Goal: Obtain resource: Download file/media

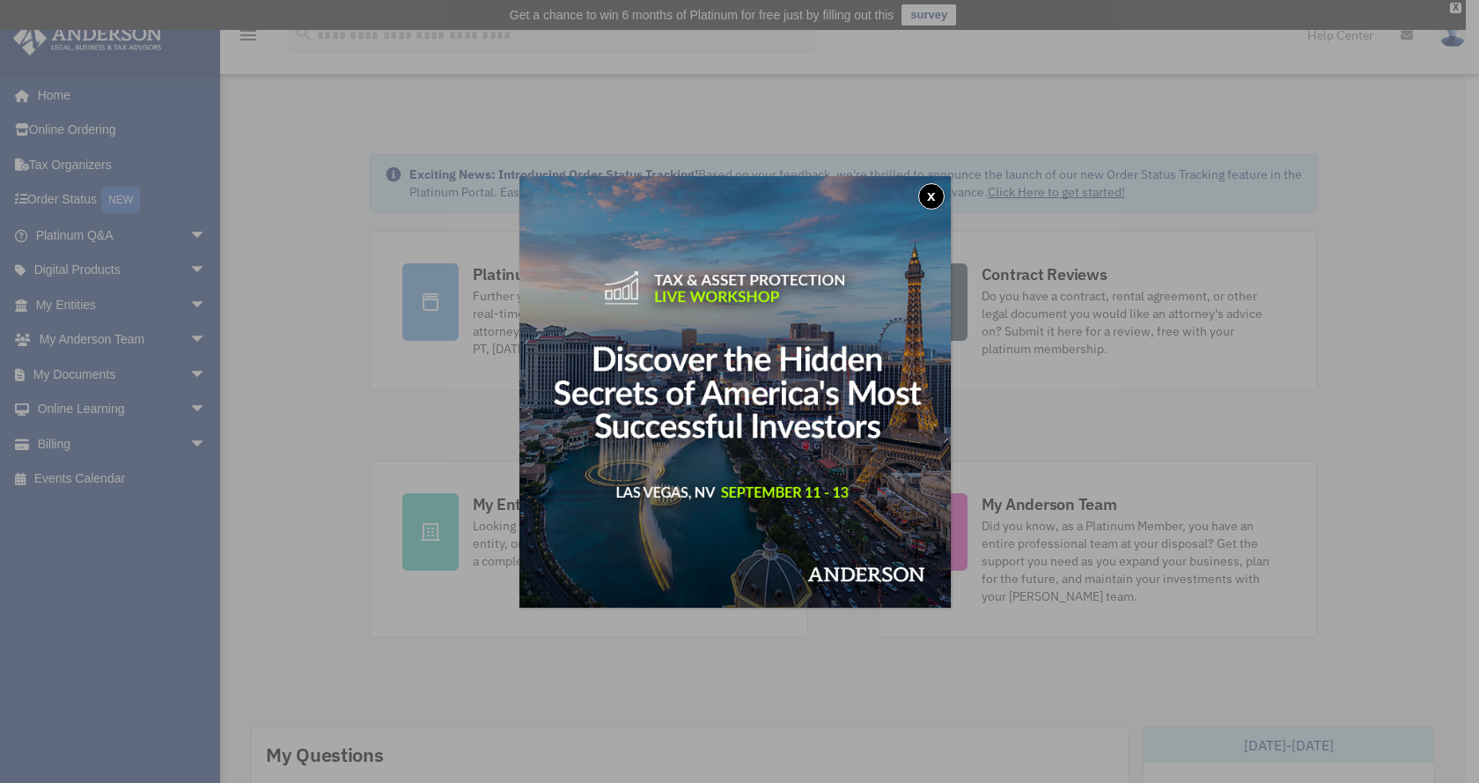
drag, startPoint x: 940, startPoint y: 189, endPoint x: 899, endPoint y: 195, distance: 41.8
click at [940, 190] on button "x" at bounding box center [931, 196] width 26 height 26
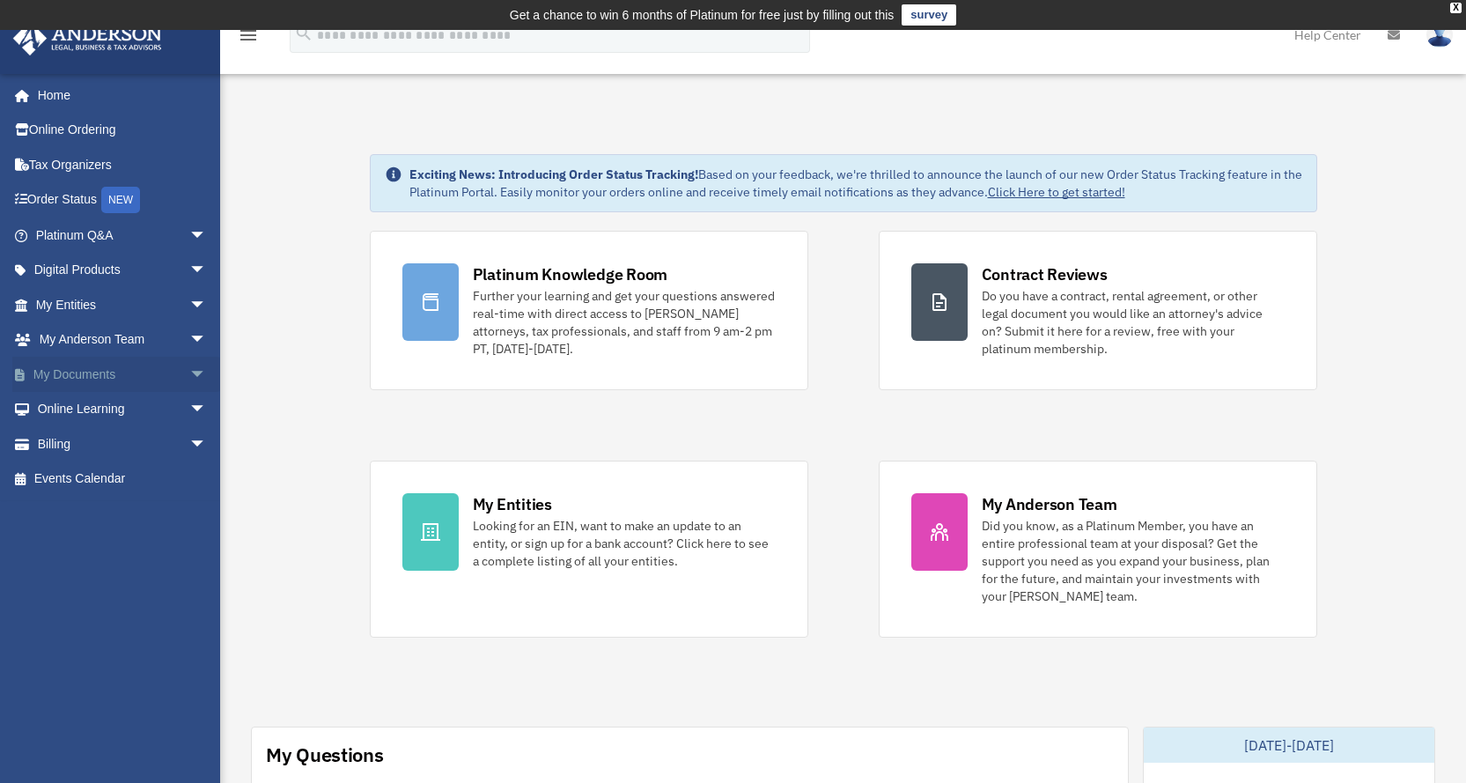
click at [189, 370] on span "arrow_drop_down" at bounding box center [206, 375] width 35 height 36
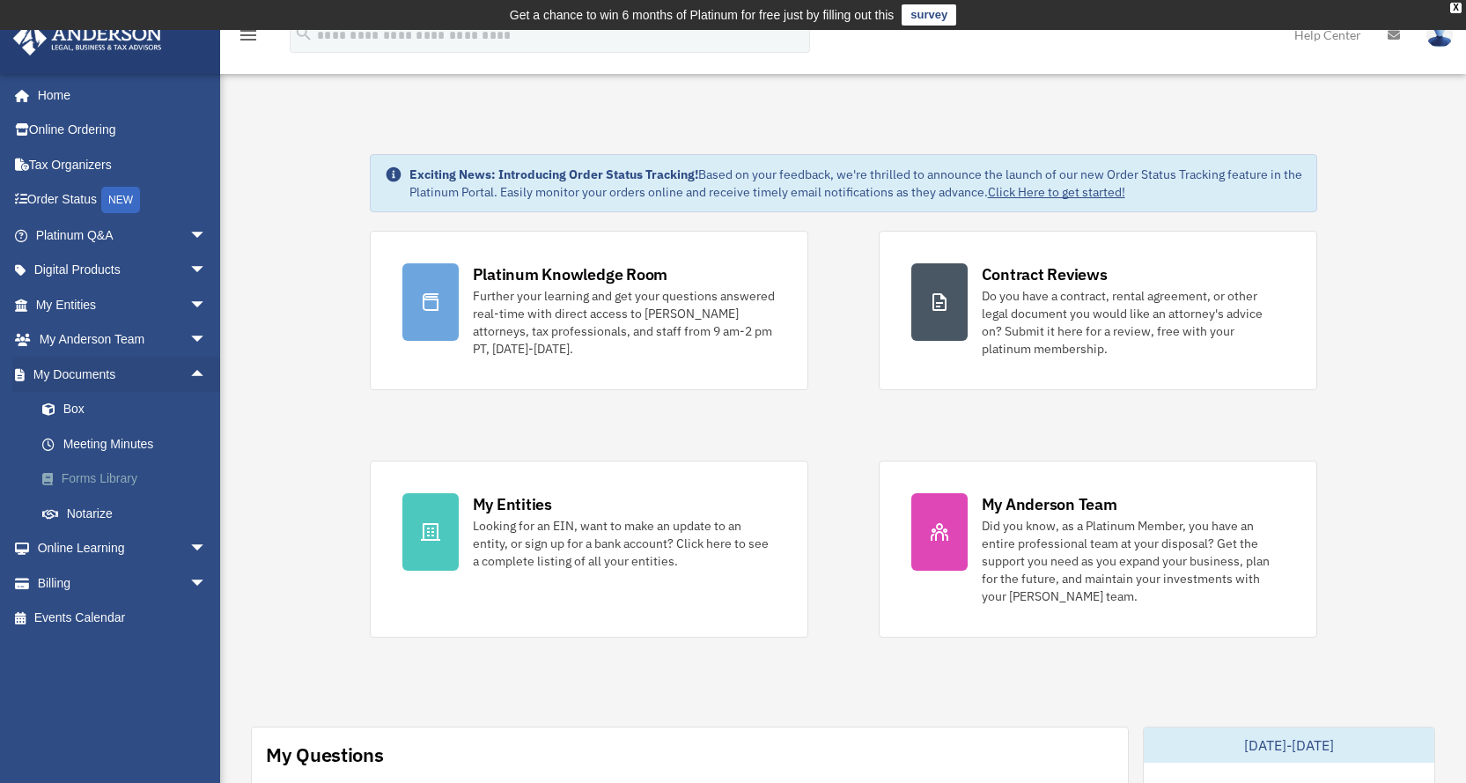
click at [132, 478] on link "Forms Library" at bounding box center [129, 478] width 209 height 35
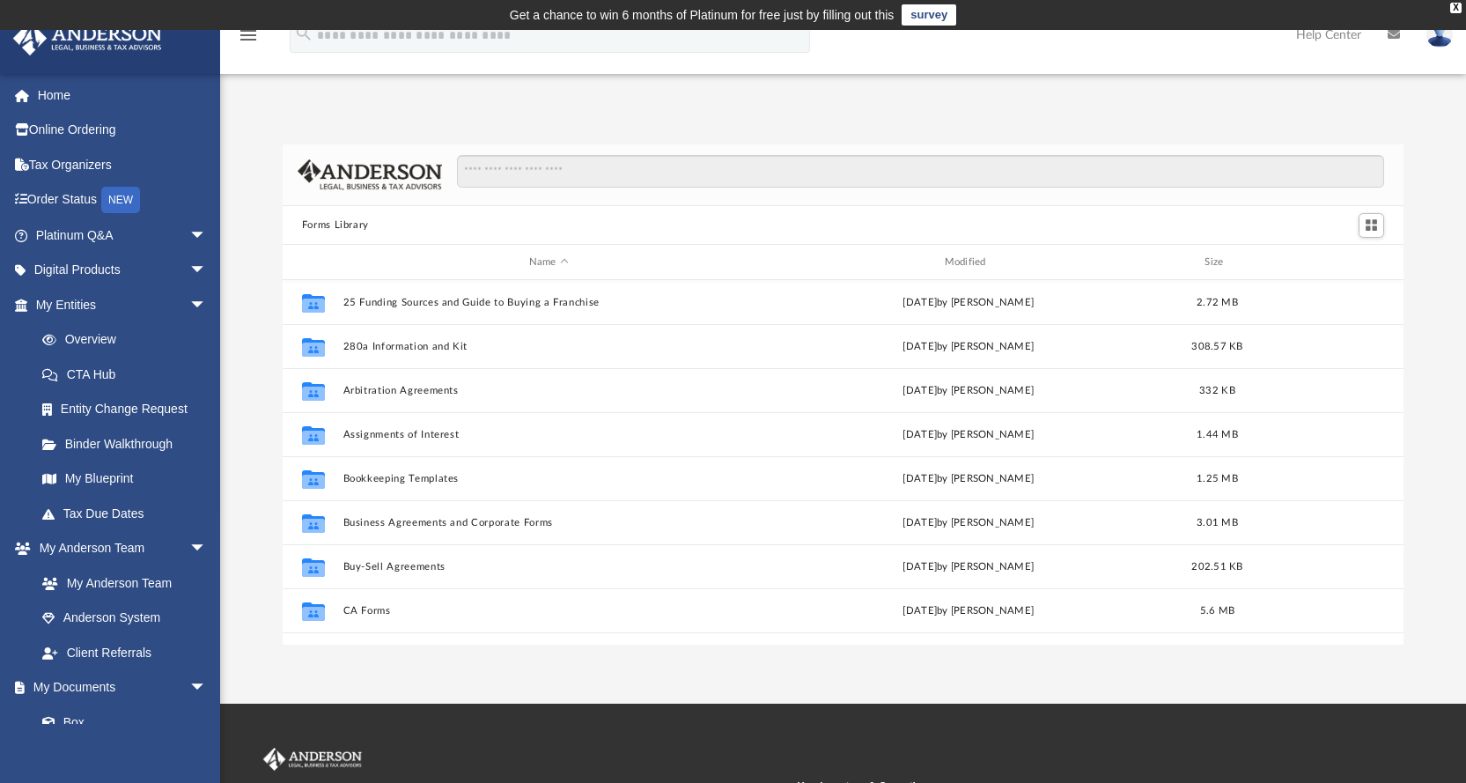
scroll to position [387, 1108]
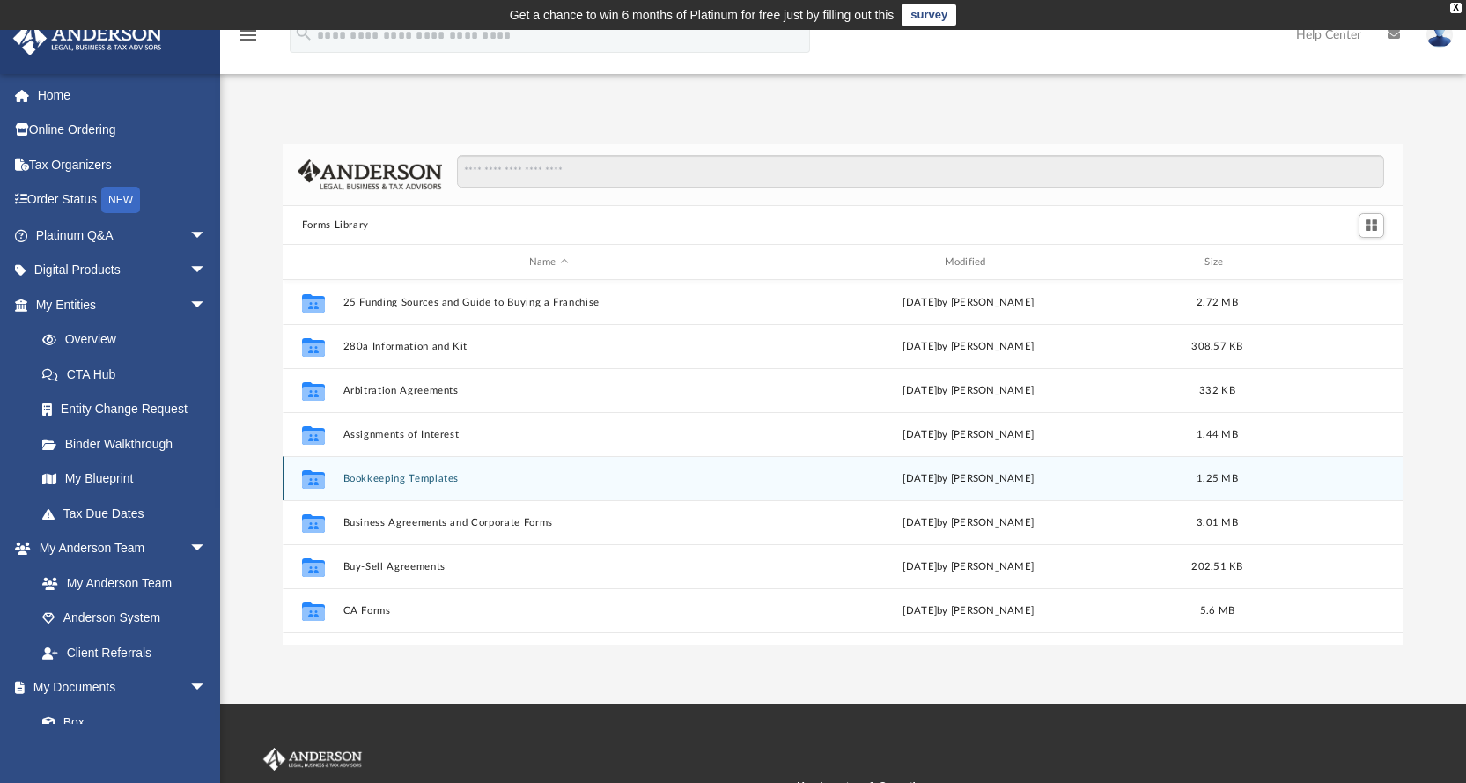
click at [402, 481] on button "Bookkeeping Templates" at bounding box center [549, 478] width 412 height 11
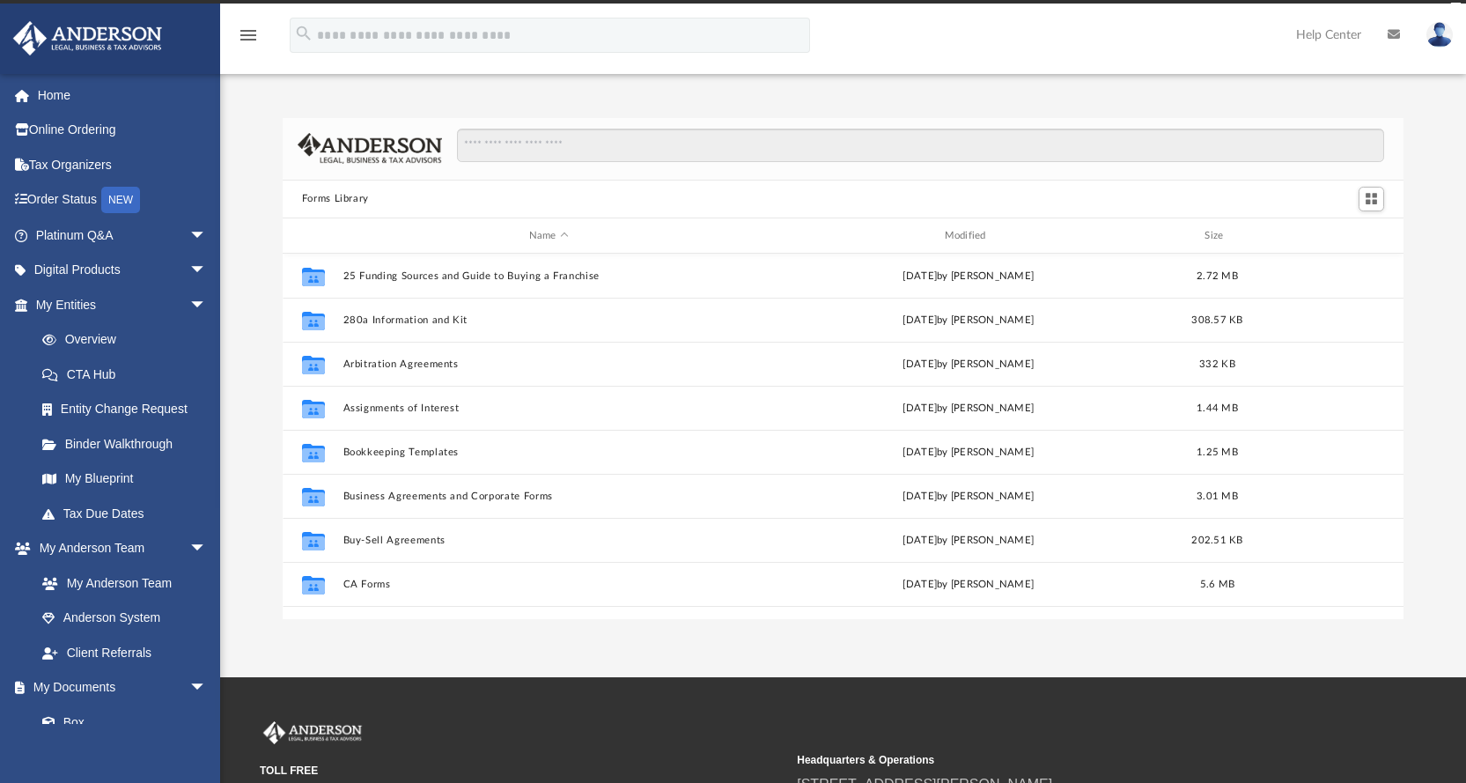
scroll to position [387, 1108]
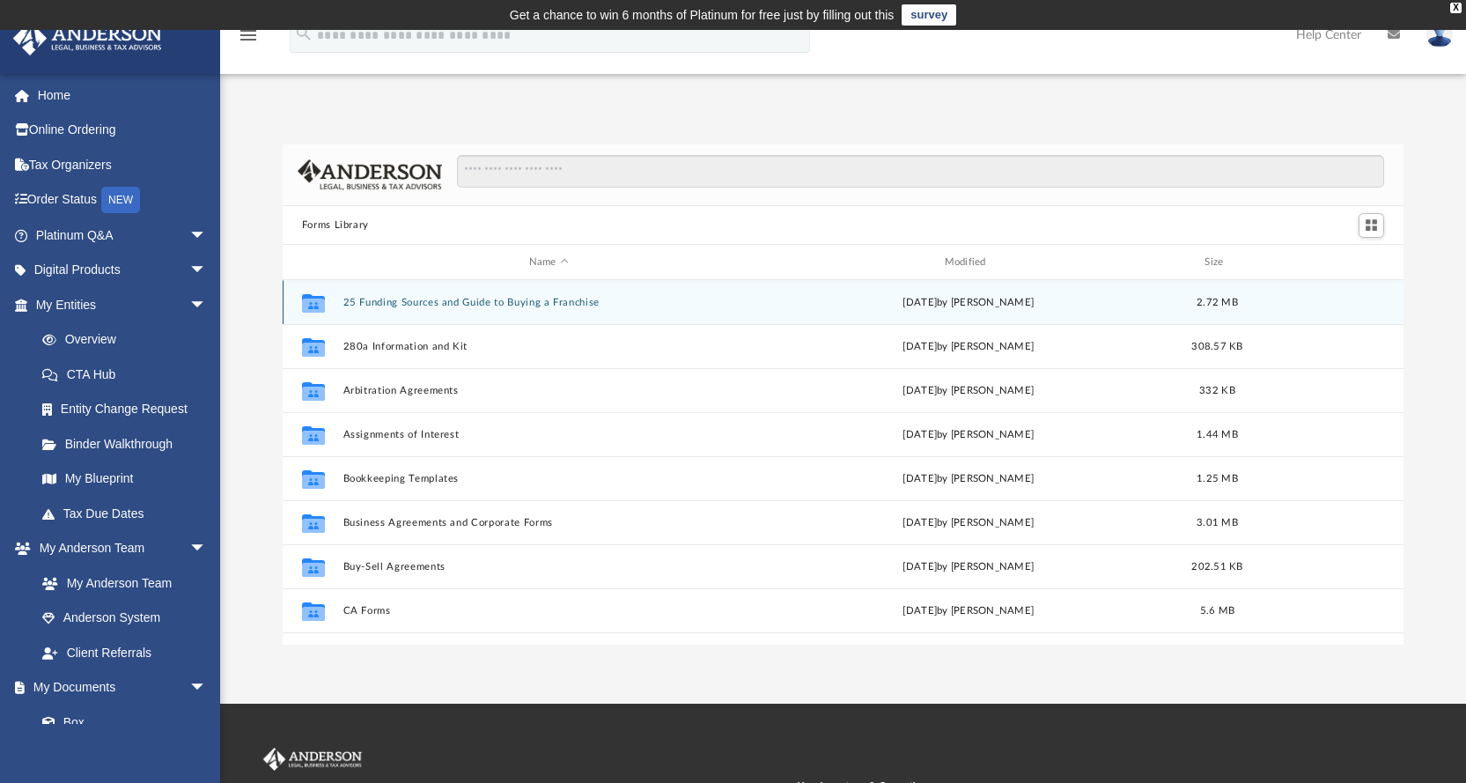
click at [429, 302] on button "25 Funding Sources and Guide to Buying a Franchise" at bounding box center [549, 302] width 412 height 11
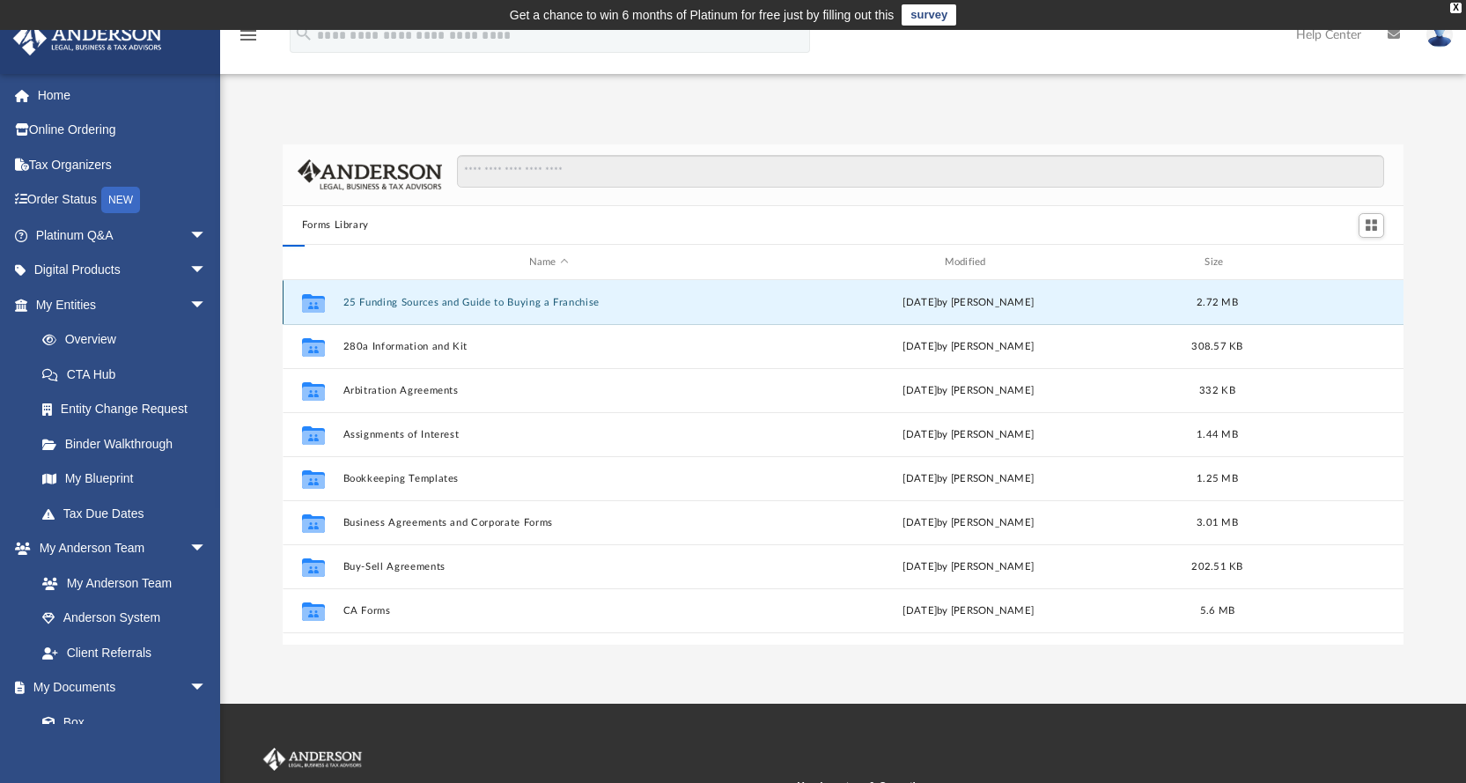
click at [429, 302] on button "25 Funding Sources and Guide to Buying a Franchise" at bounding box center [549, 302] width 412 height 11
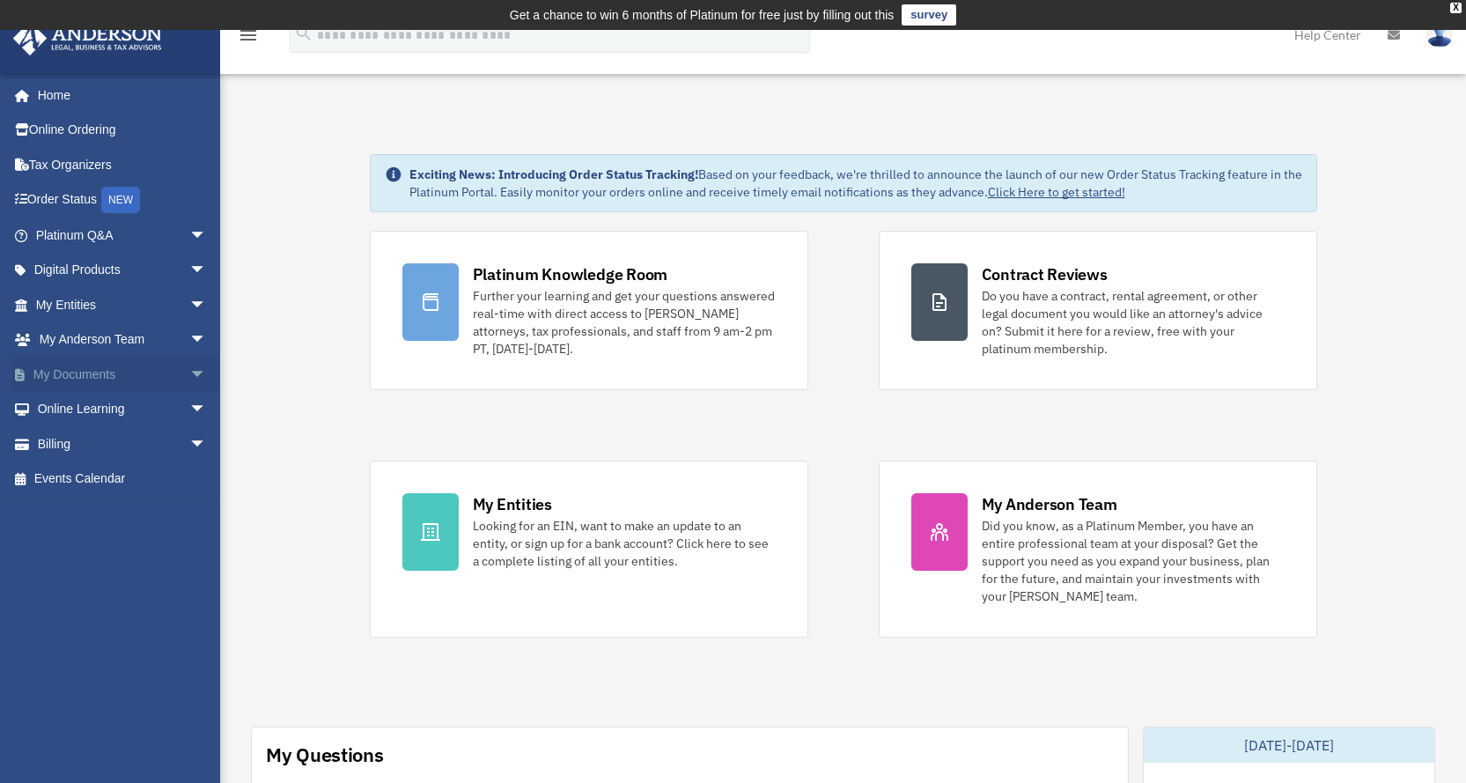
click at [151, 377] on link "My Documents arrow_drop_down" at bounding box center [122, 374] width 221 height 35
click at [190, 376] on span "arrow_drop_down" at bounding box center [206, 375] width 35 height 36
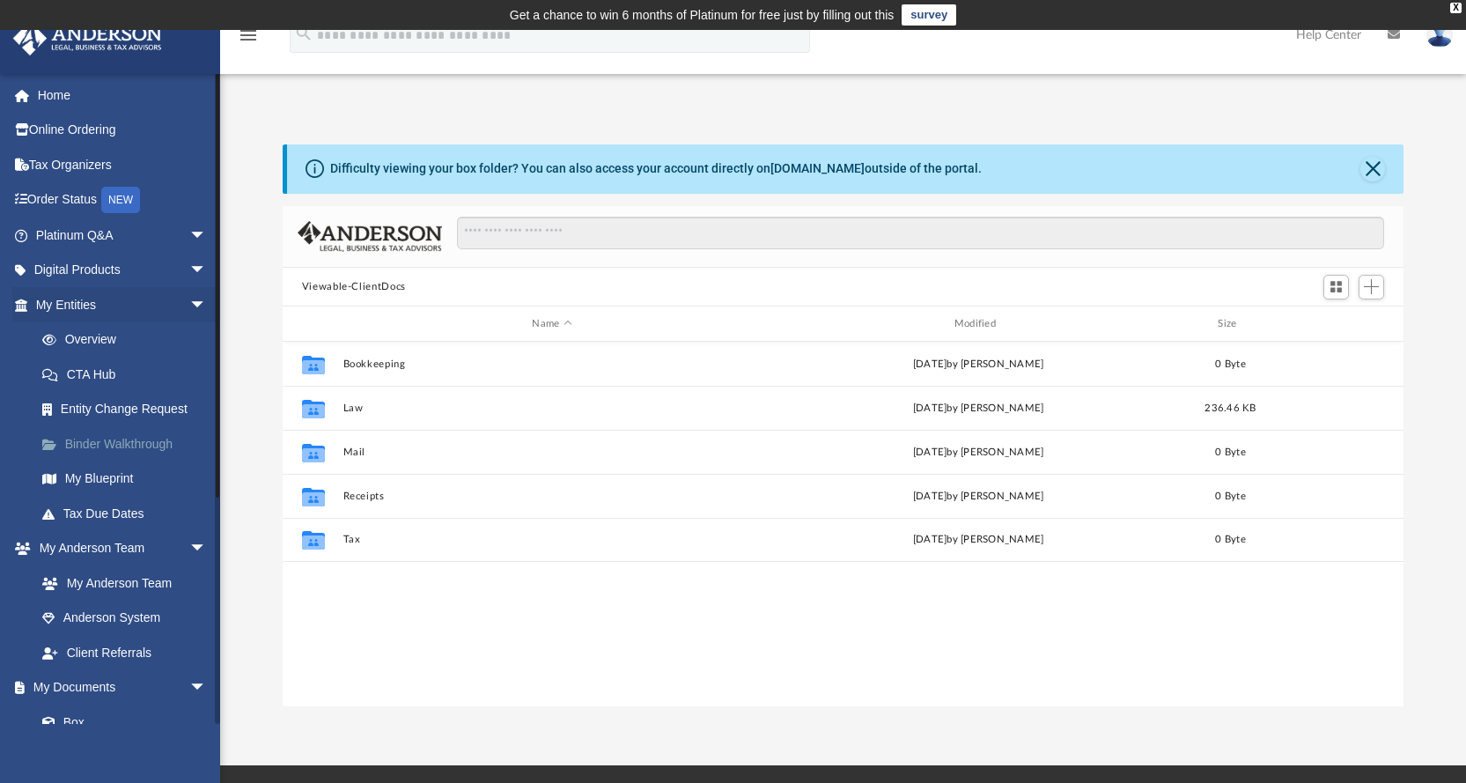
scroll to position [387, 1108]
click at [189, 268] on span "arrow_drop_down" at bounding box center [206, 271] width 35 height 36
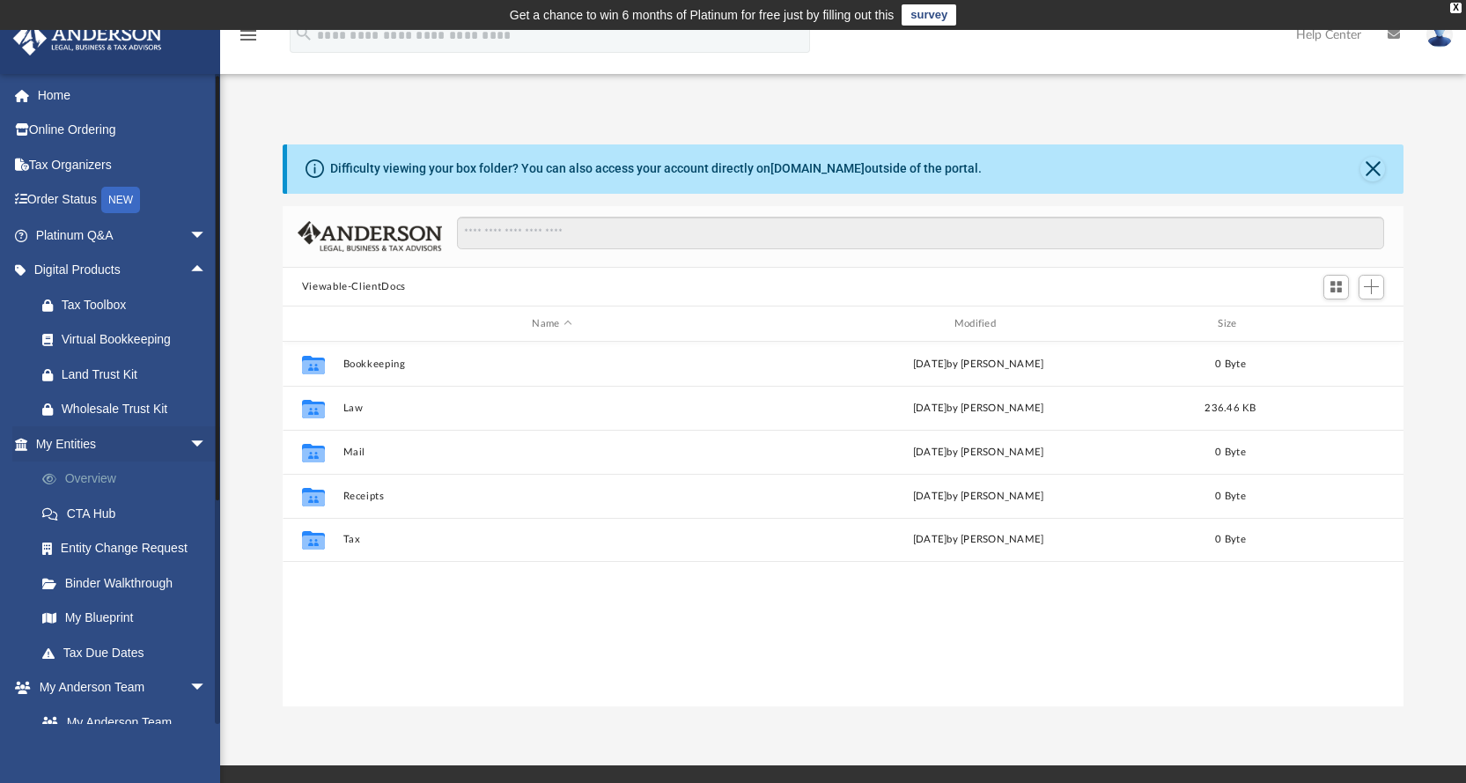
scroll to position [176, 0]
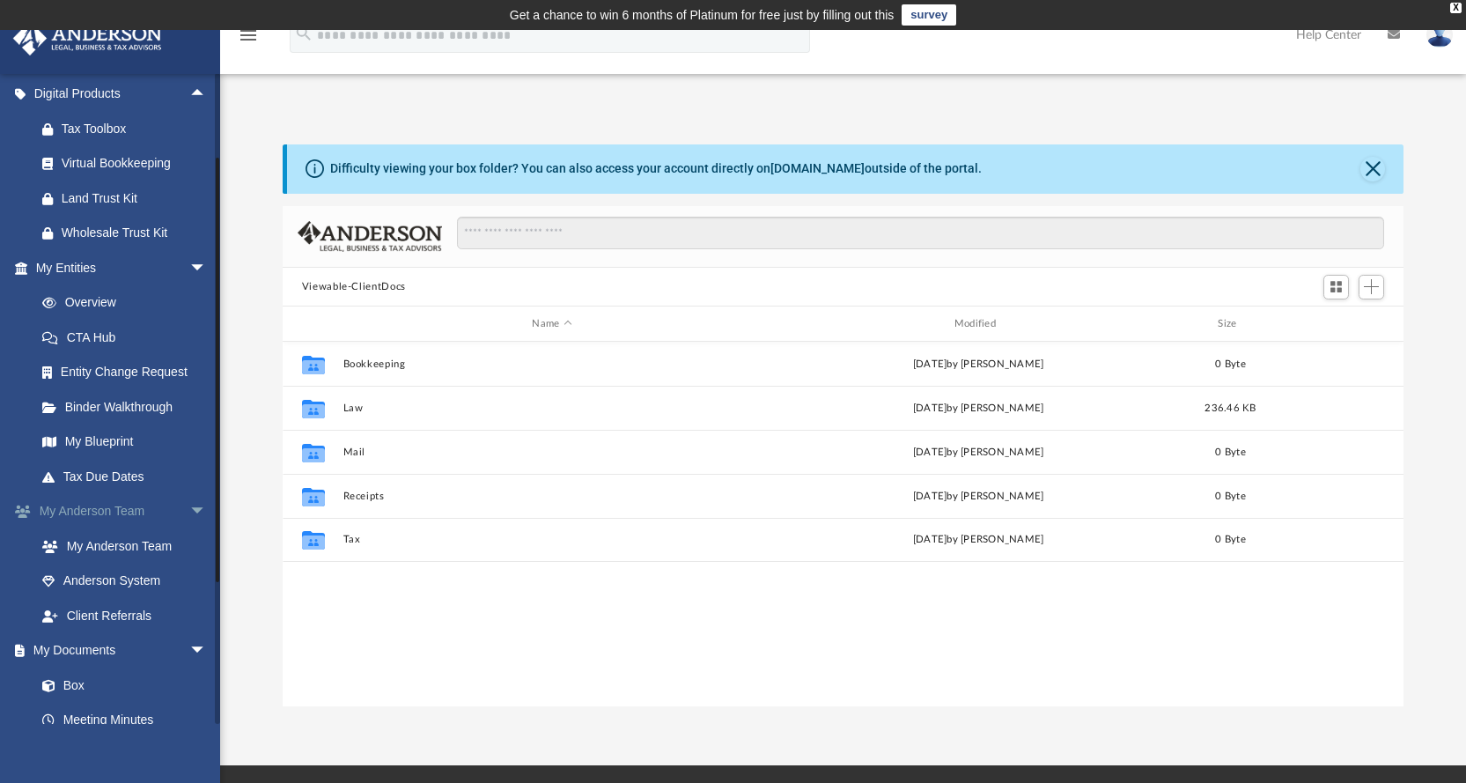
click at [166, 511] on link "My Anderson Team arrow_drop_down" at bounding box center [122, 511] width 221 height 35
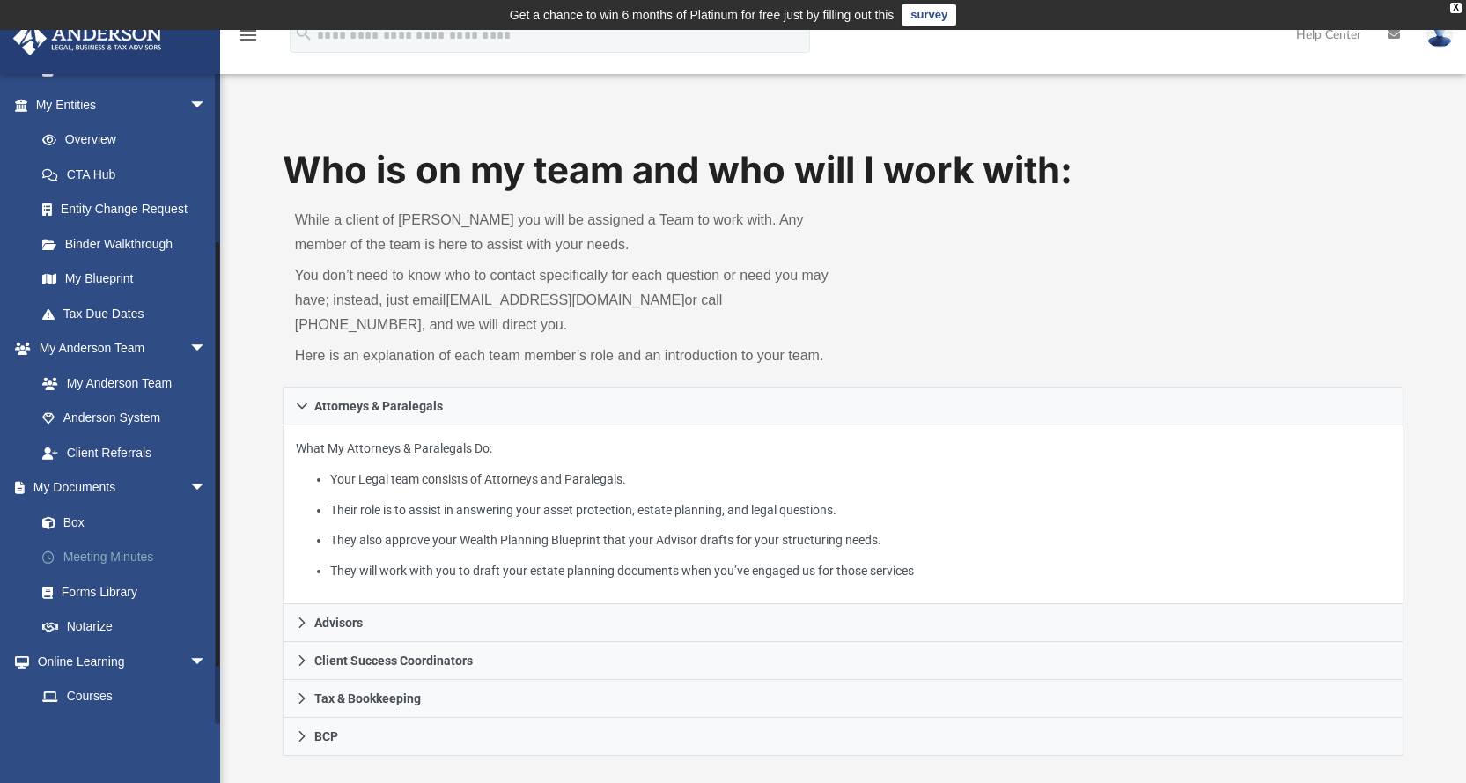
scroll to position [352, 0]
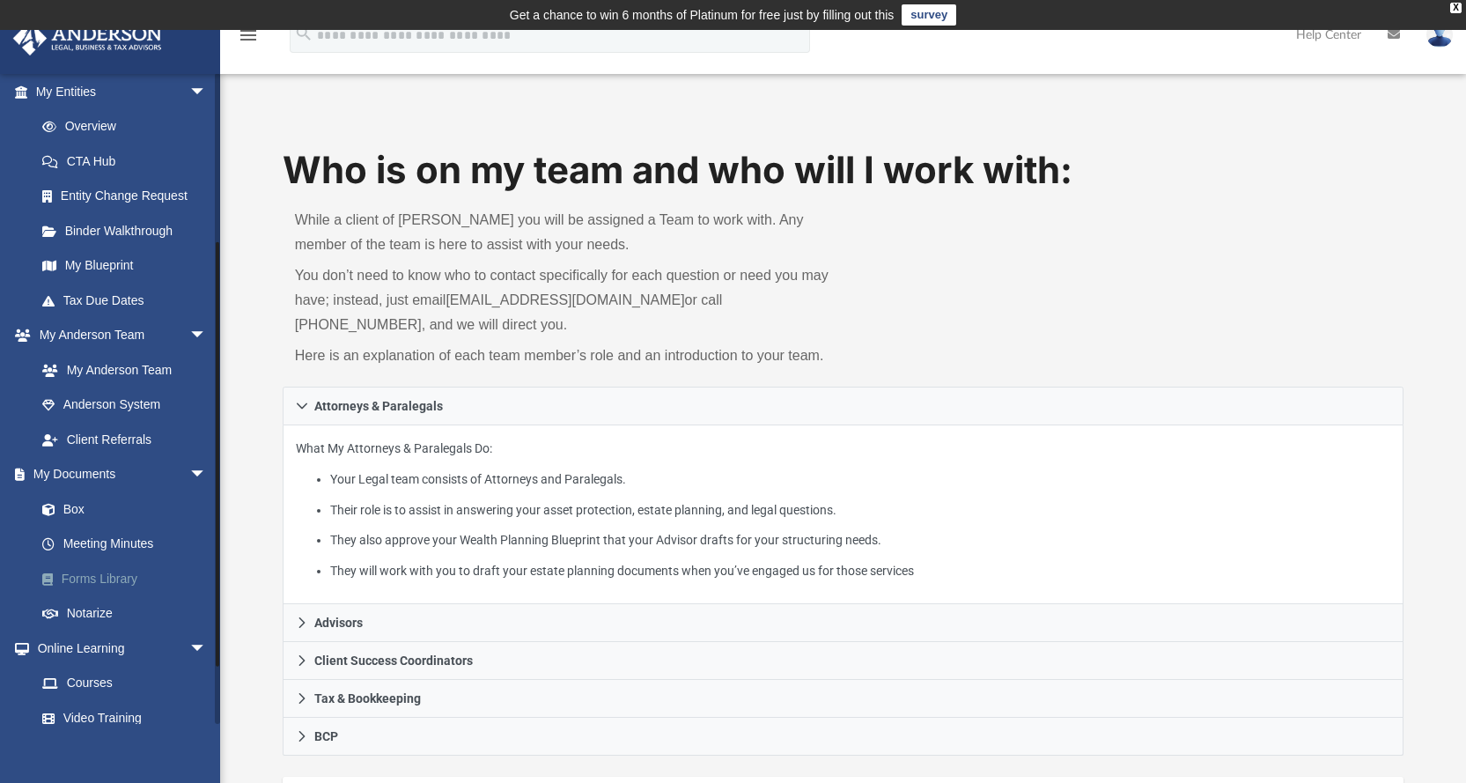
click at [116, 575] on link "Forms Library" at bounding box center [129, 578] width 209 height 35
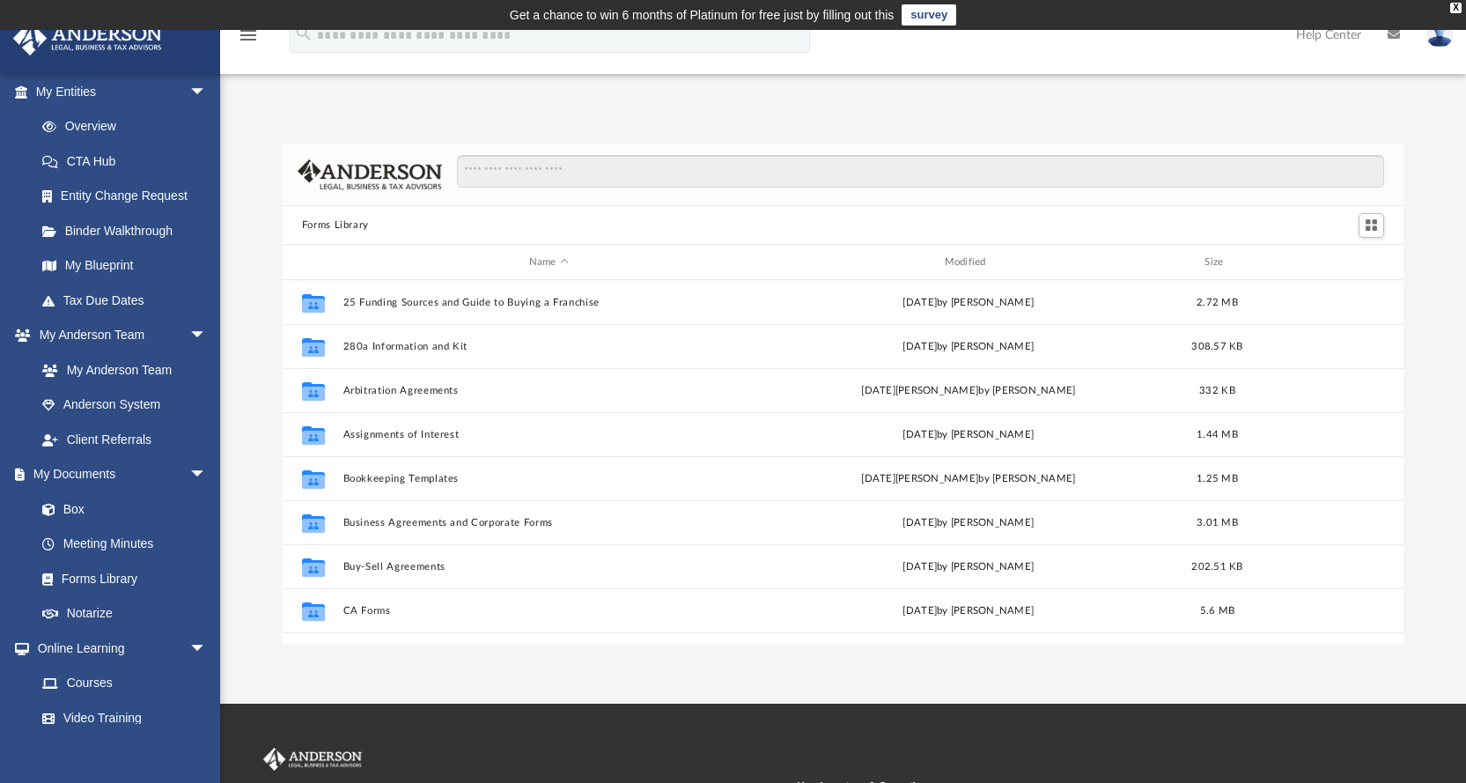
scroll to position [387, 1108]
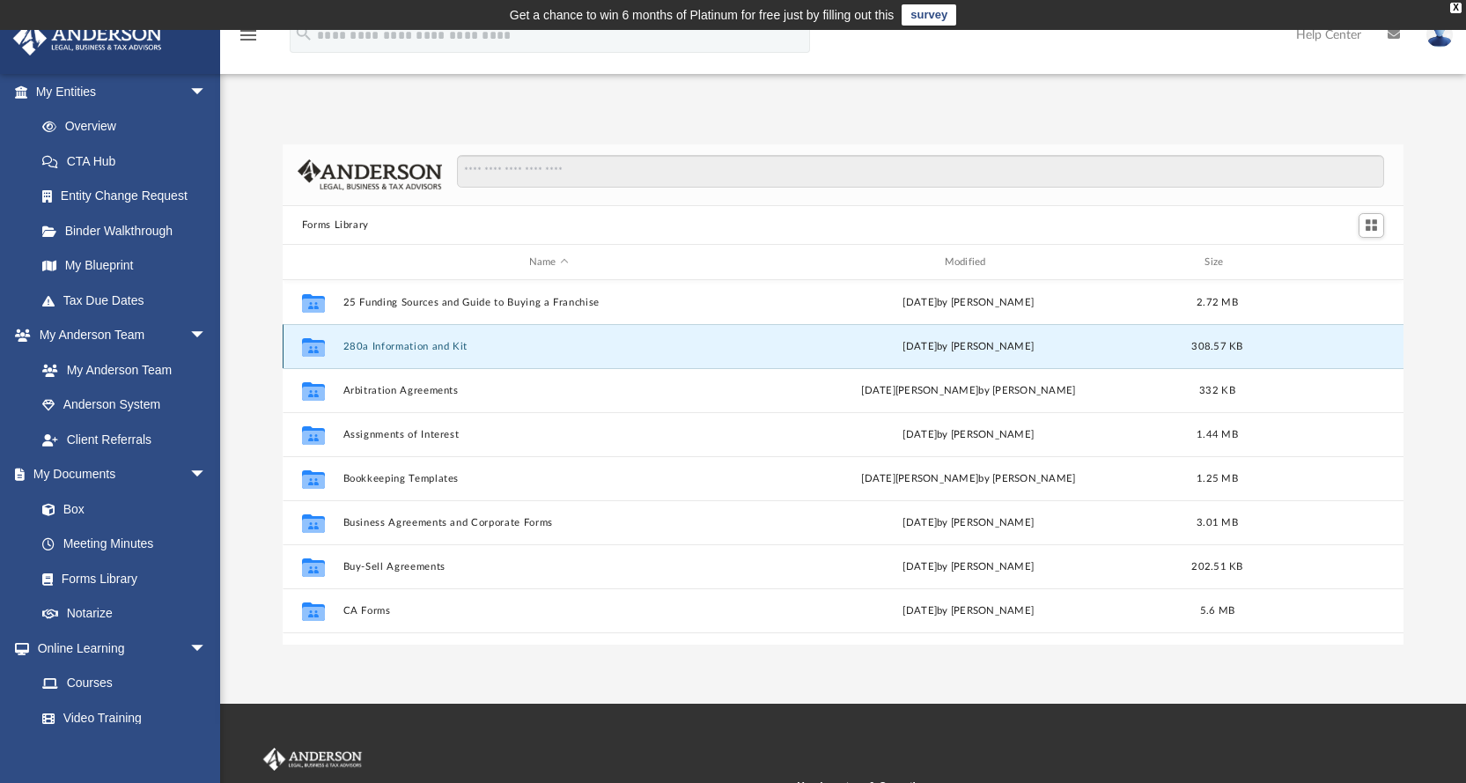
click at [432, 345] on button "280a Information and Kit" at bounding box center [549, 346] width 412 height 11
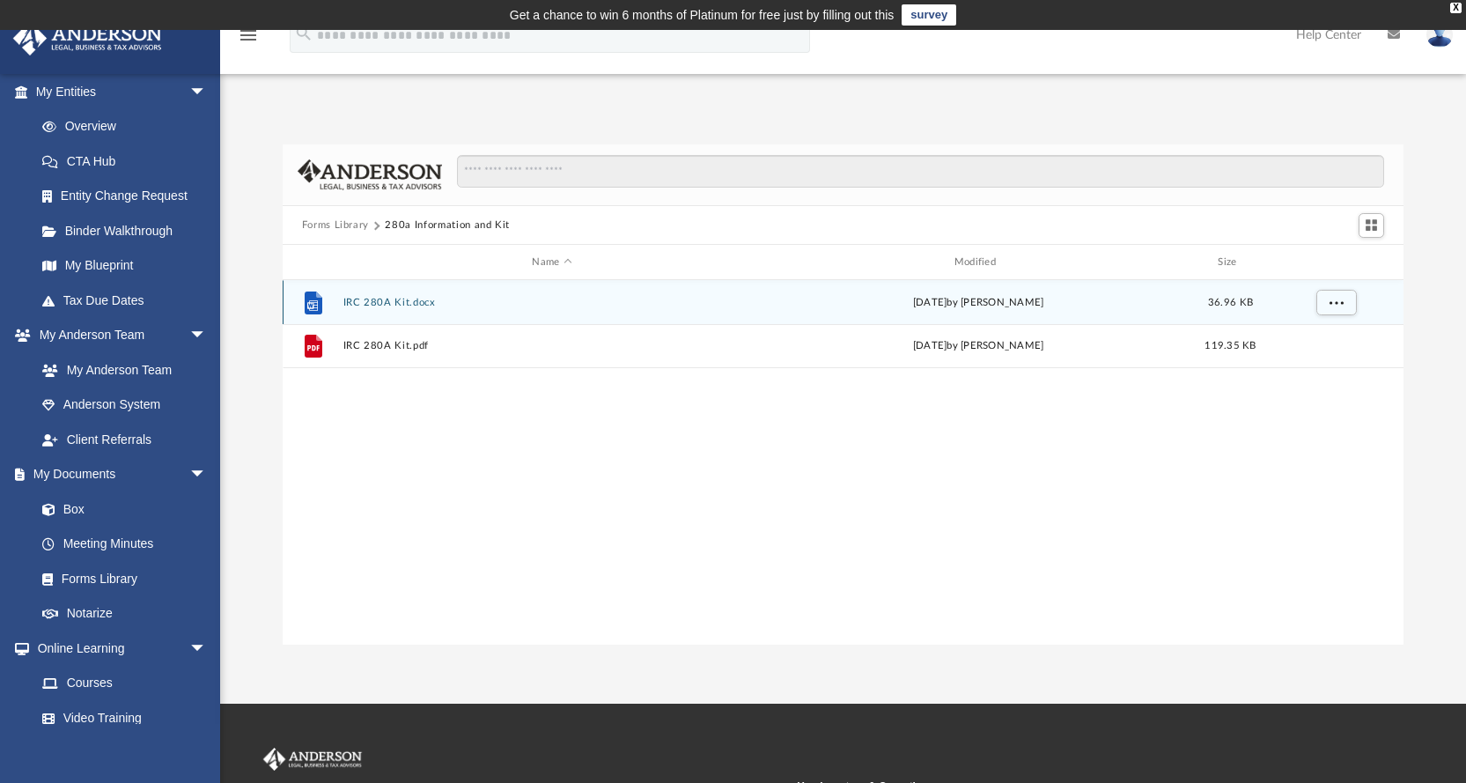
click at [394, 303] on button "IRC 280A Kit.docx" at bounding box center [552, 302] width 418 height 11
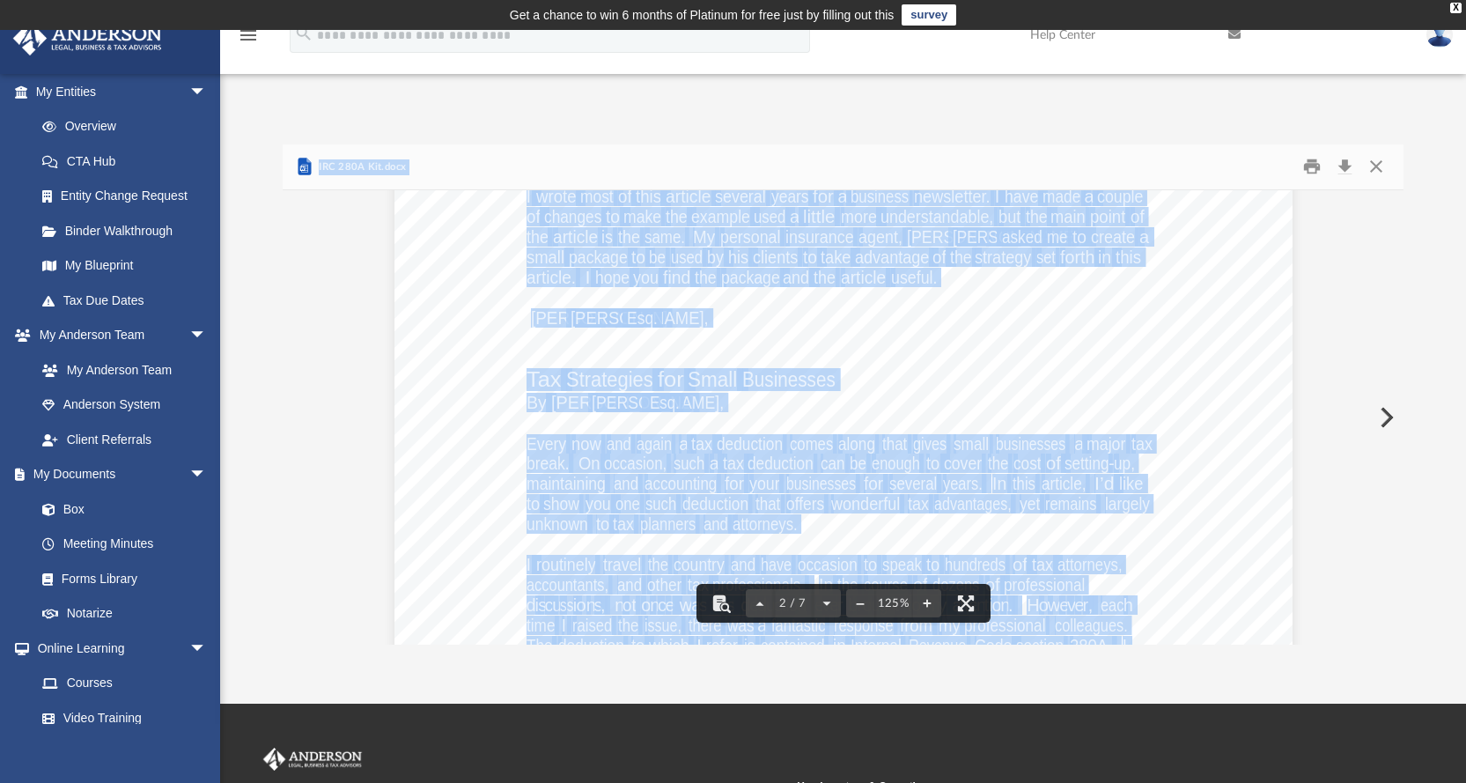
scroll to position [1321, 0]
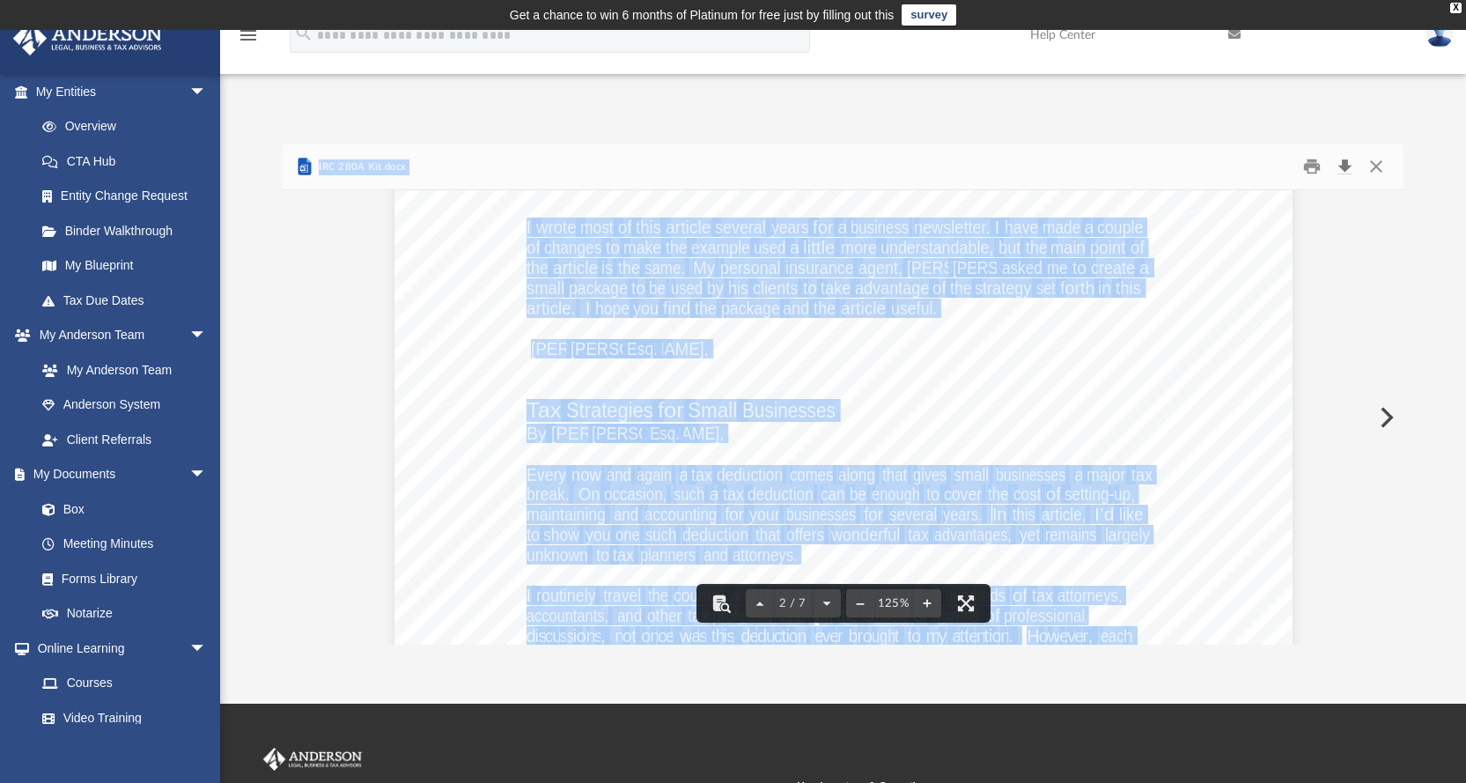
click at [1344, 162] on button "Download" at bounding box center [1345, 166] width 32 height 27
click at [1314, 166] on button "Print" at bounding box center [1311, 166] width 35 height 27
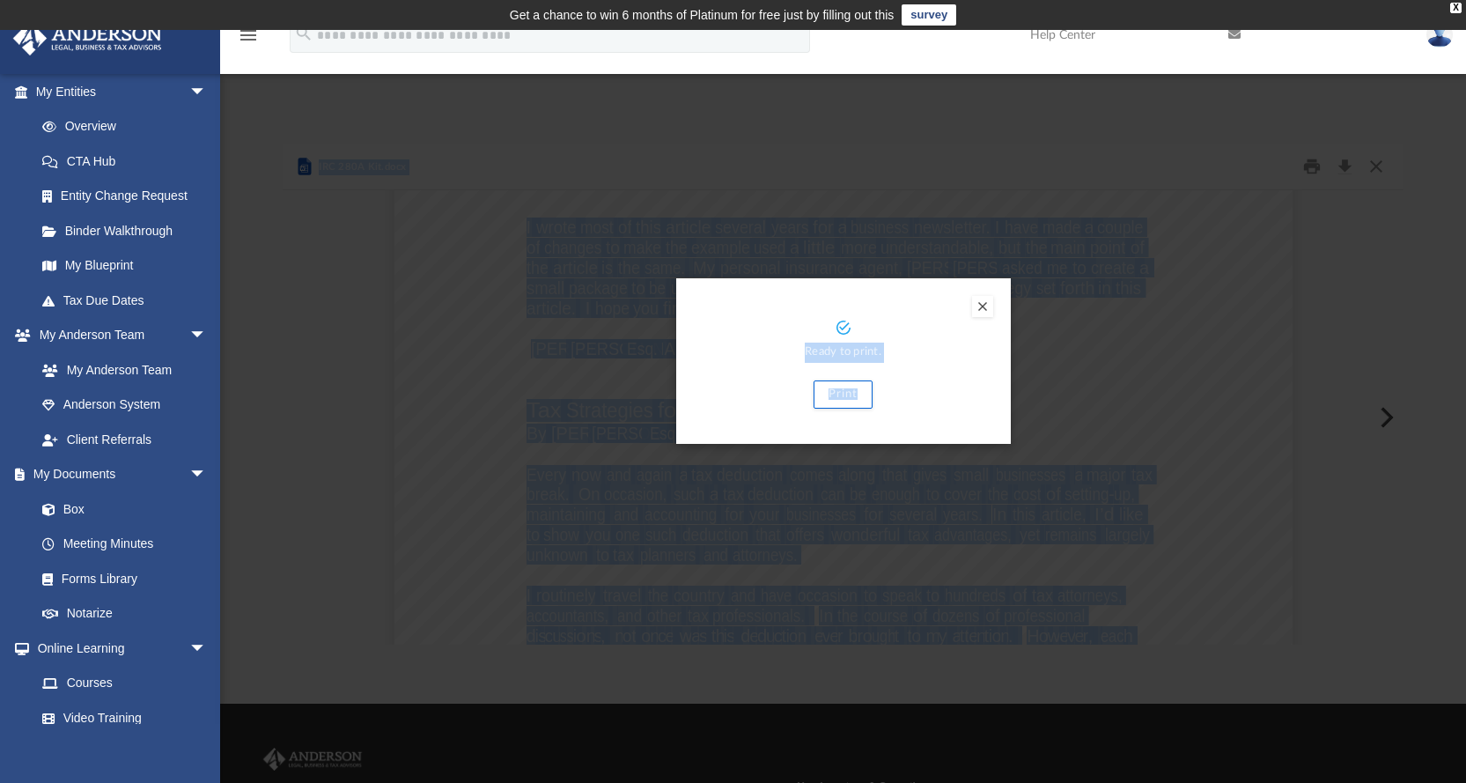
click at [978, 309] on button "Preview" at bounding box center [982, 306] width 21 height 21
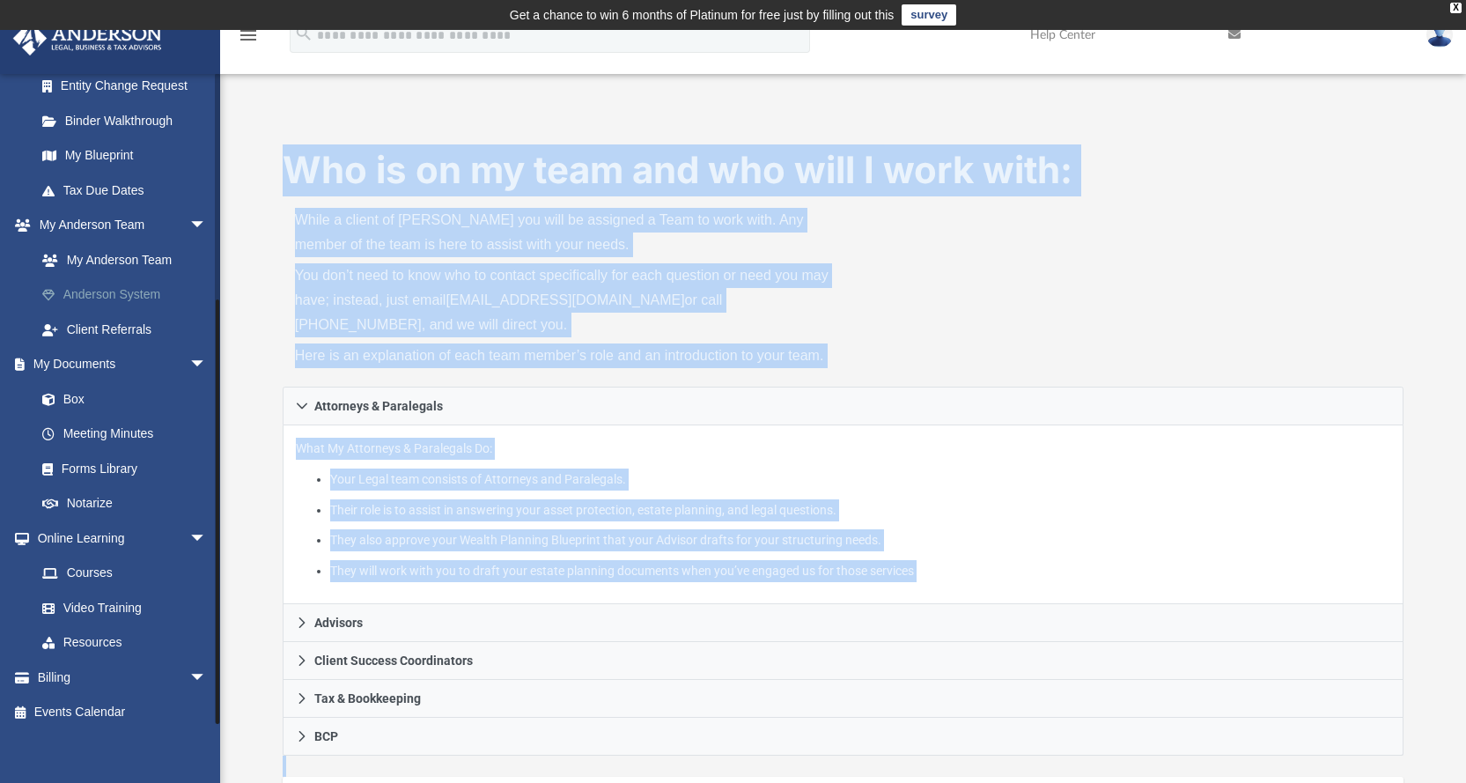
scroll to position [472, 0]
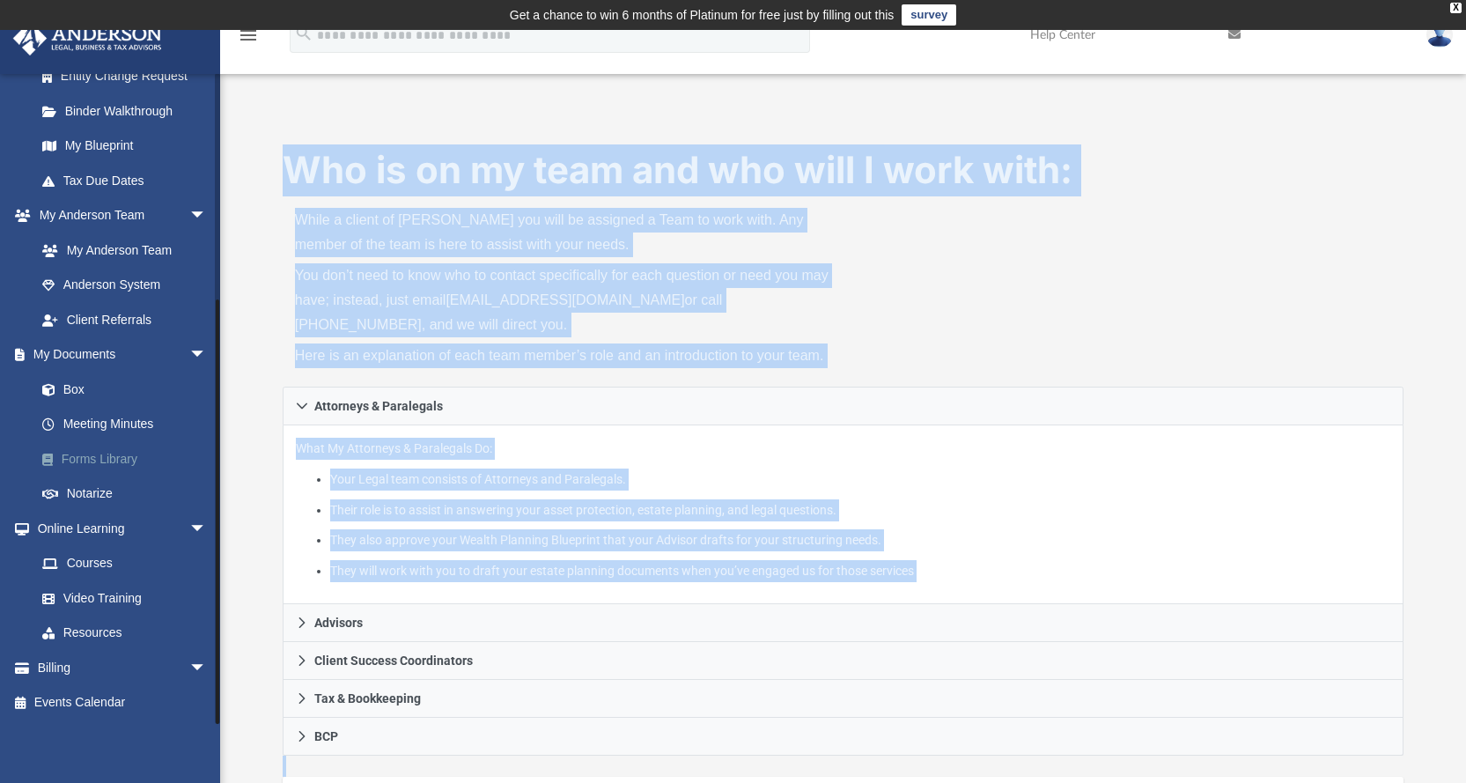
click at [100, 453] on link "Forms Library" at bounding box center [129, 458] width 209 height 35
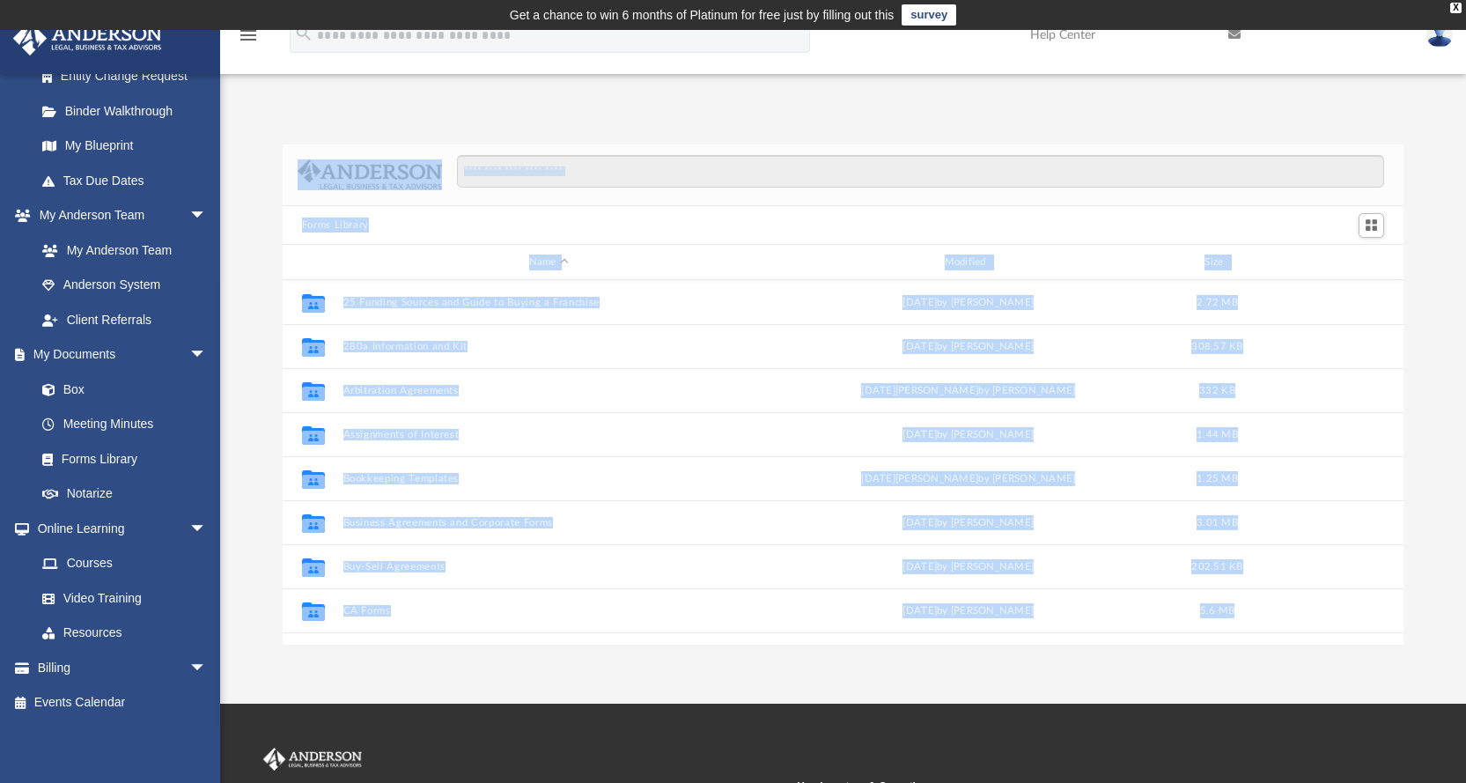
scroll to position [387, 1108]
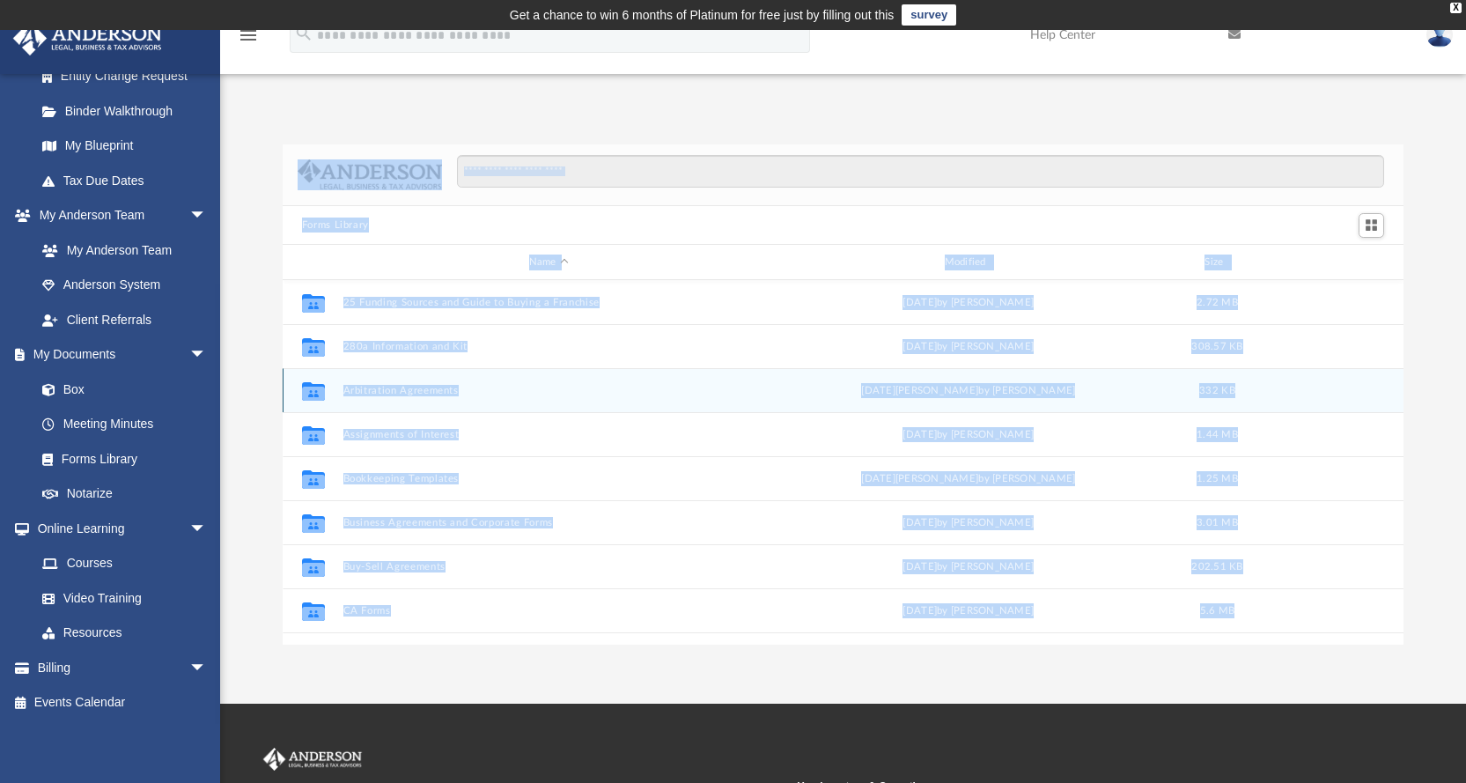
click at [394, 387] on button "Arbitration Agreements" at bounding box center [549, 390] width 412 height 11
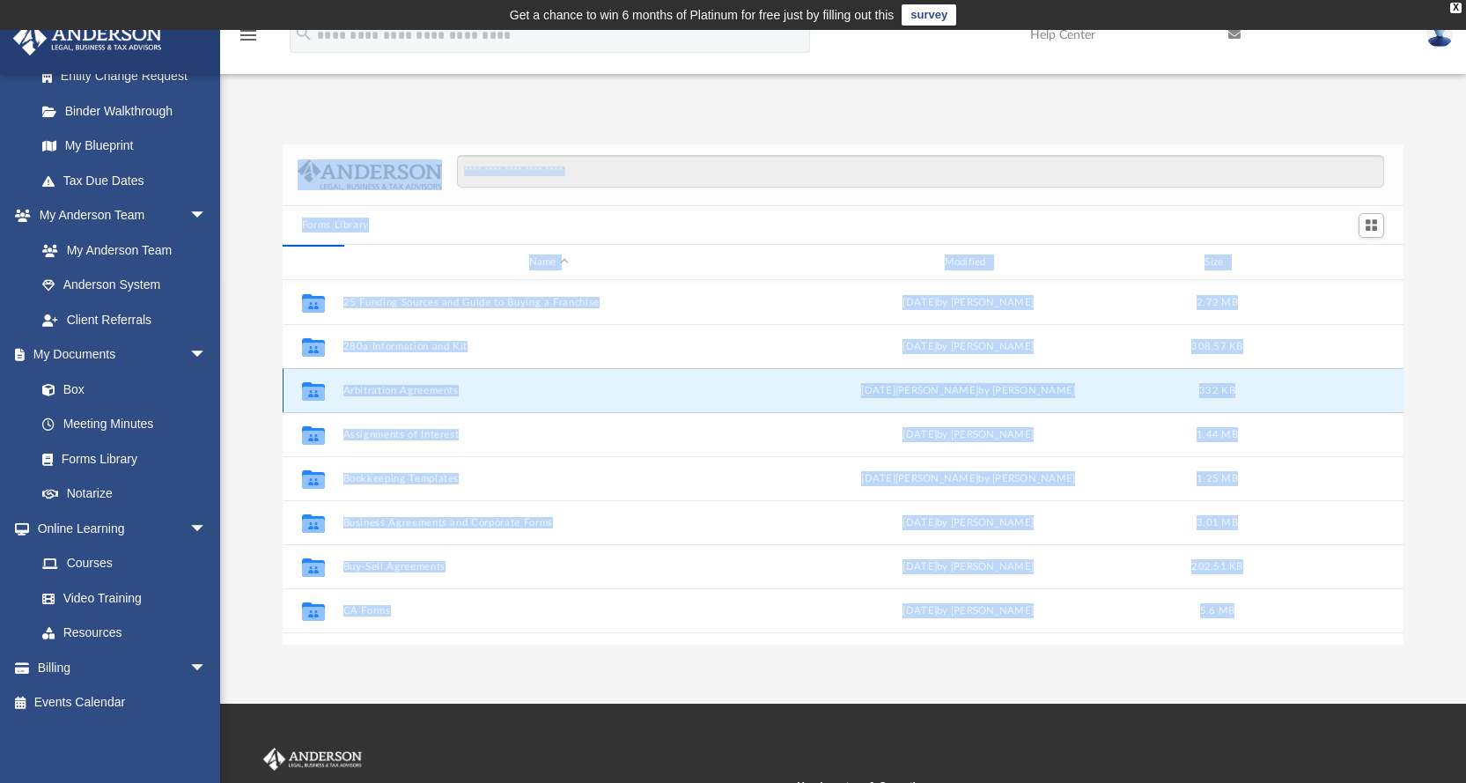
click at [394, 387] on button "Arbitration Agreements" at bounding box center [549, 390] width 412 height 11
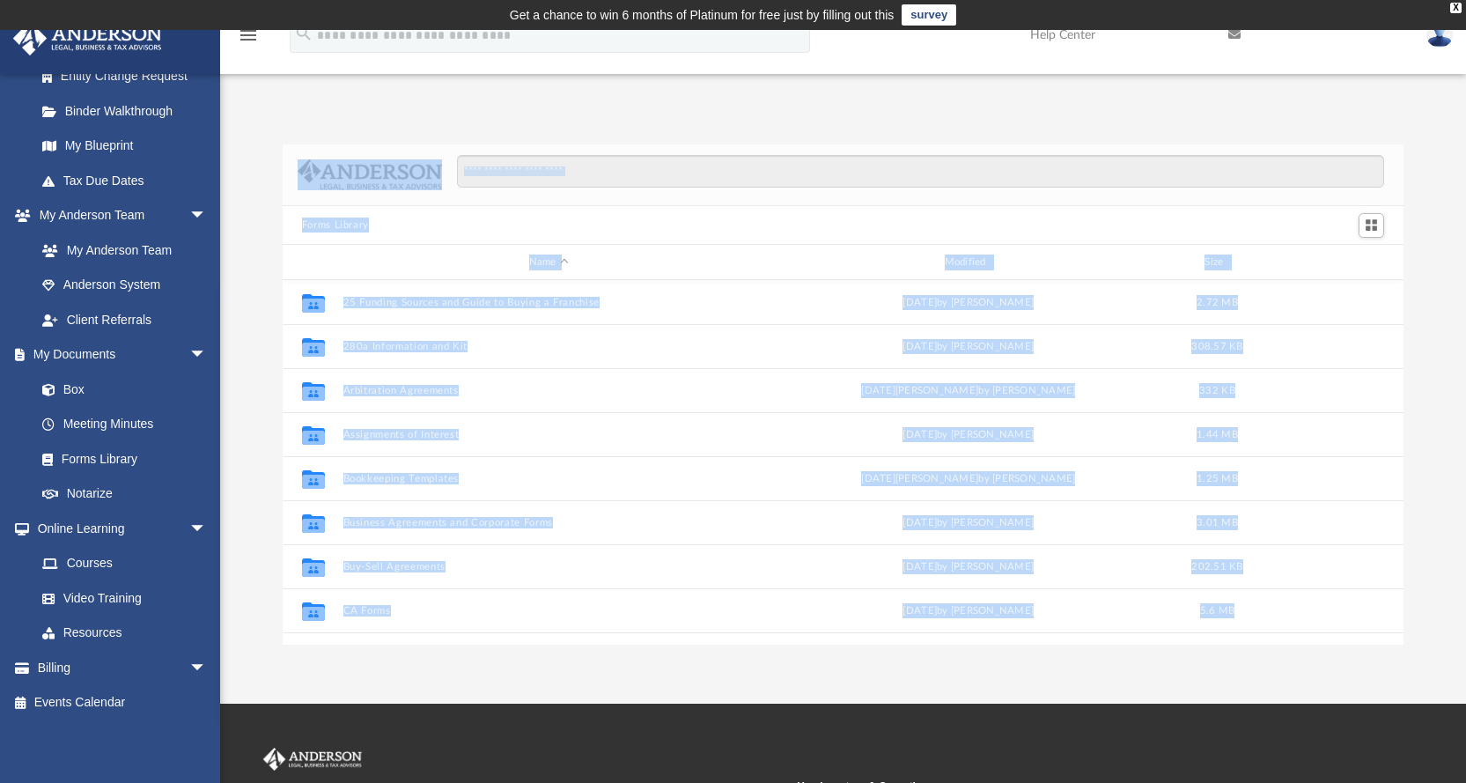
scroll to position [387, 1108]
click at [1317, 110] on div "Forms Library Name Modified Size Collaborated Folder 25 Funding Sources and Gui…" at bounding box center [843, 376] width 1246 height 538
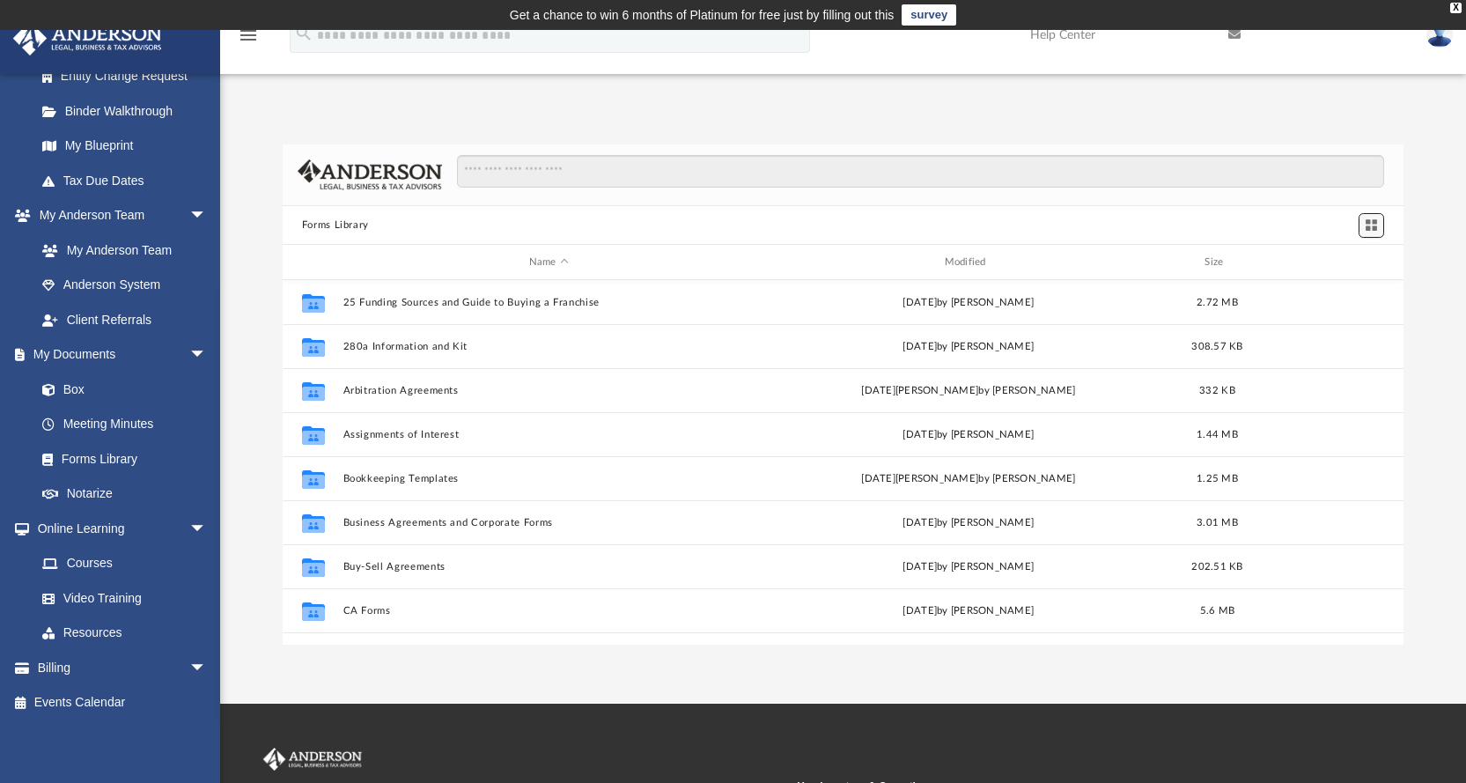
click at [1378, 222] on span "Switch to Grid View" at bounding box center [1371, 224] width 15 height 15
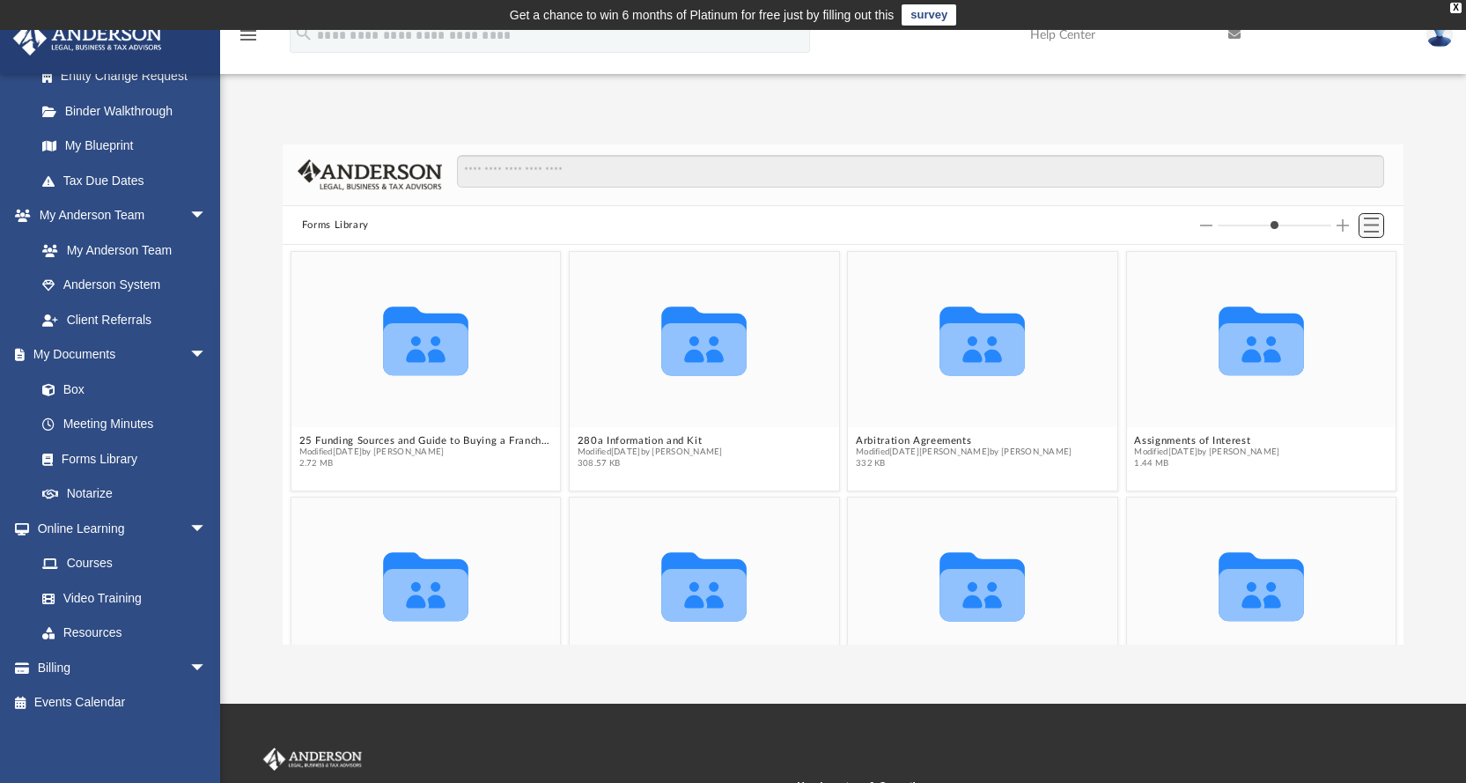
click at [1378, 222] on span "Switch to List View" at bounding box center [1371, 224] width 15 height 15
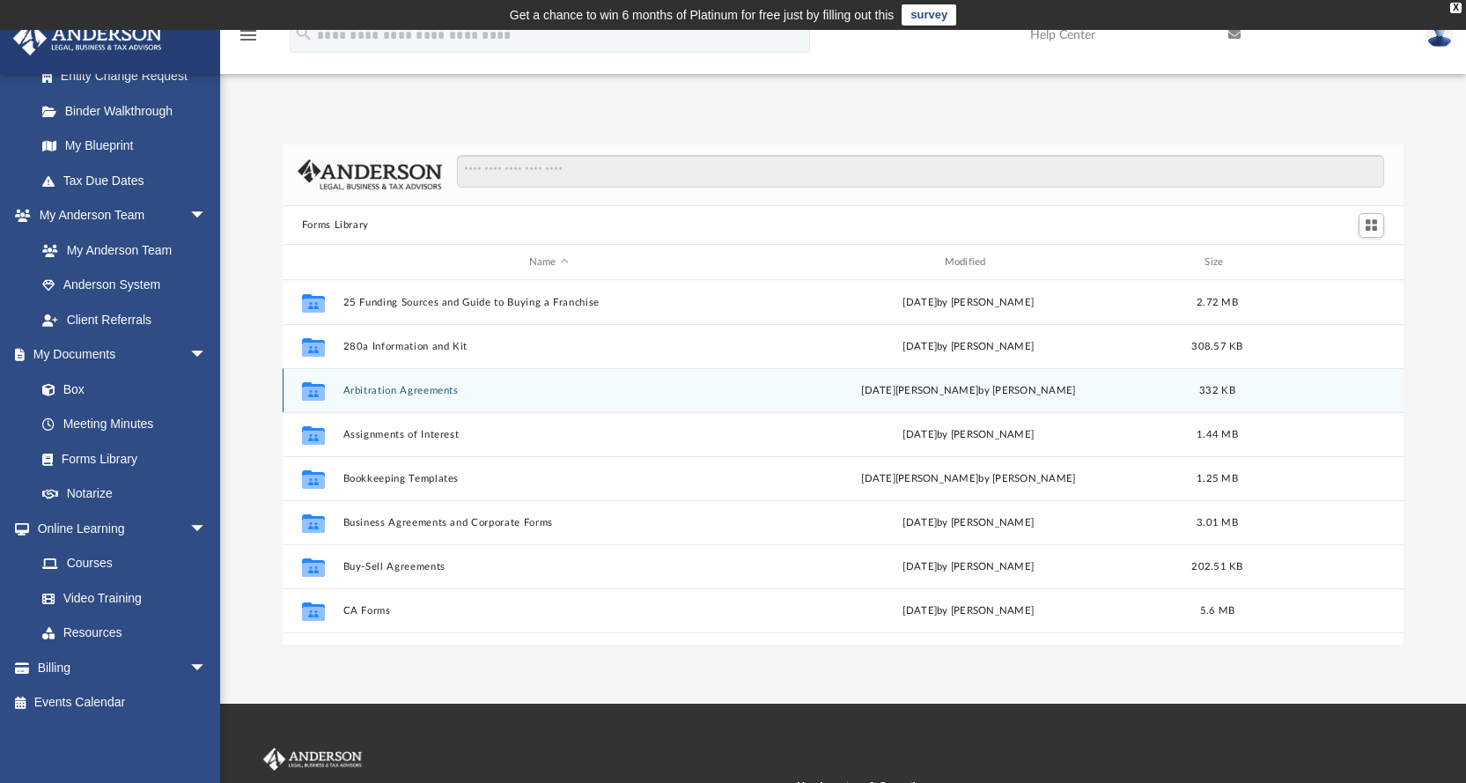
click at [386, 388] on button "Arbitration Agreements" at bounding box center [549, 390] width 412 height 11
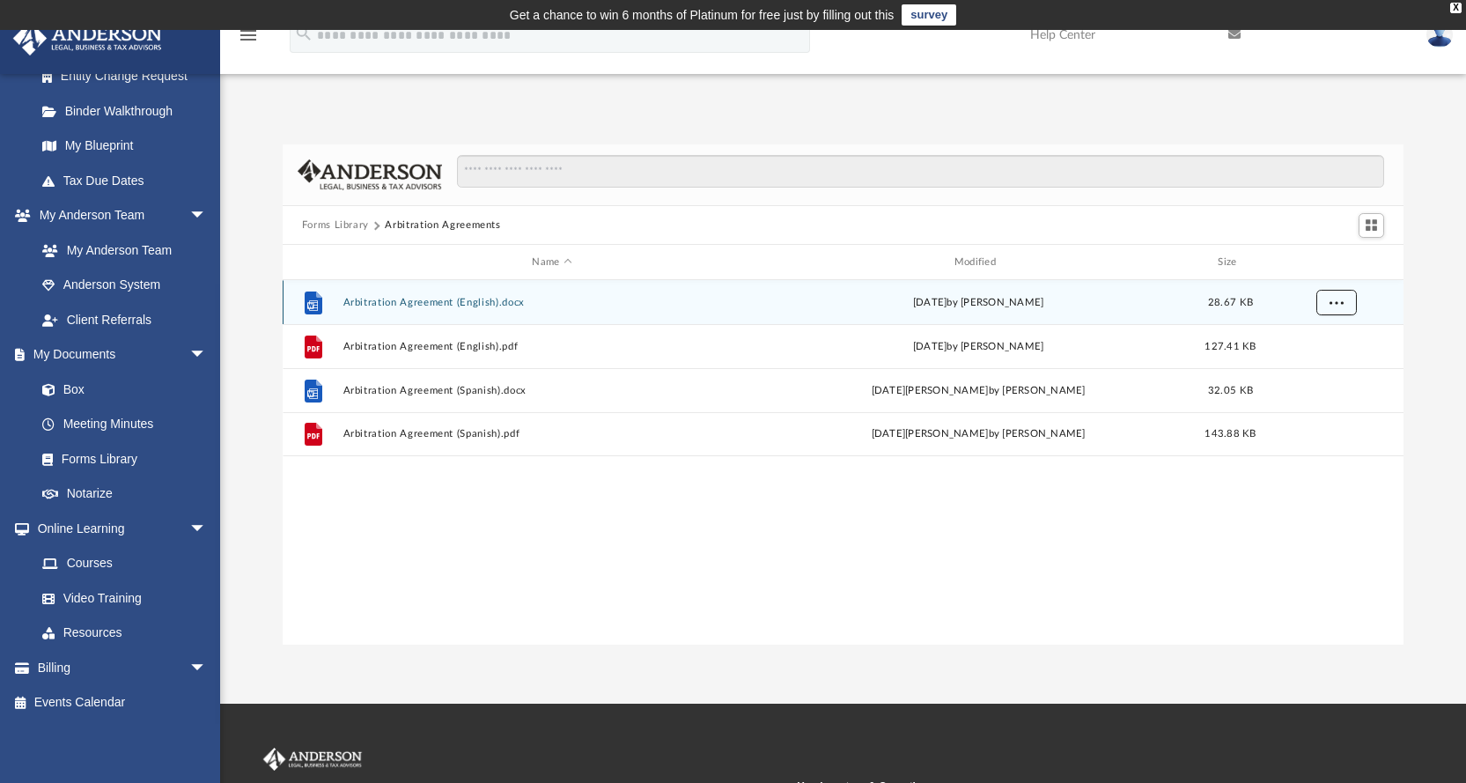
click at [1330, 306] on button "More options" at bounding box center [1336, 303] width 41 height 26
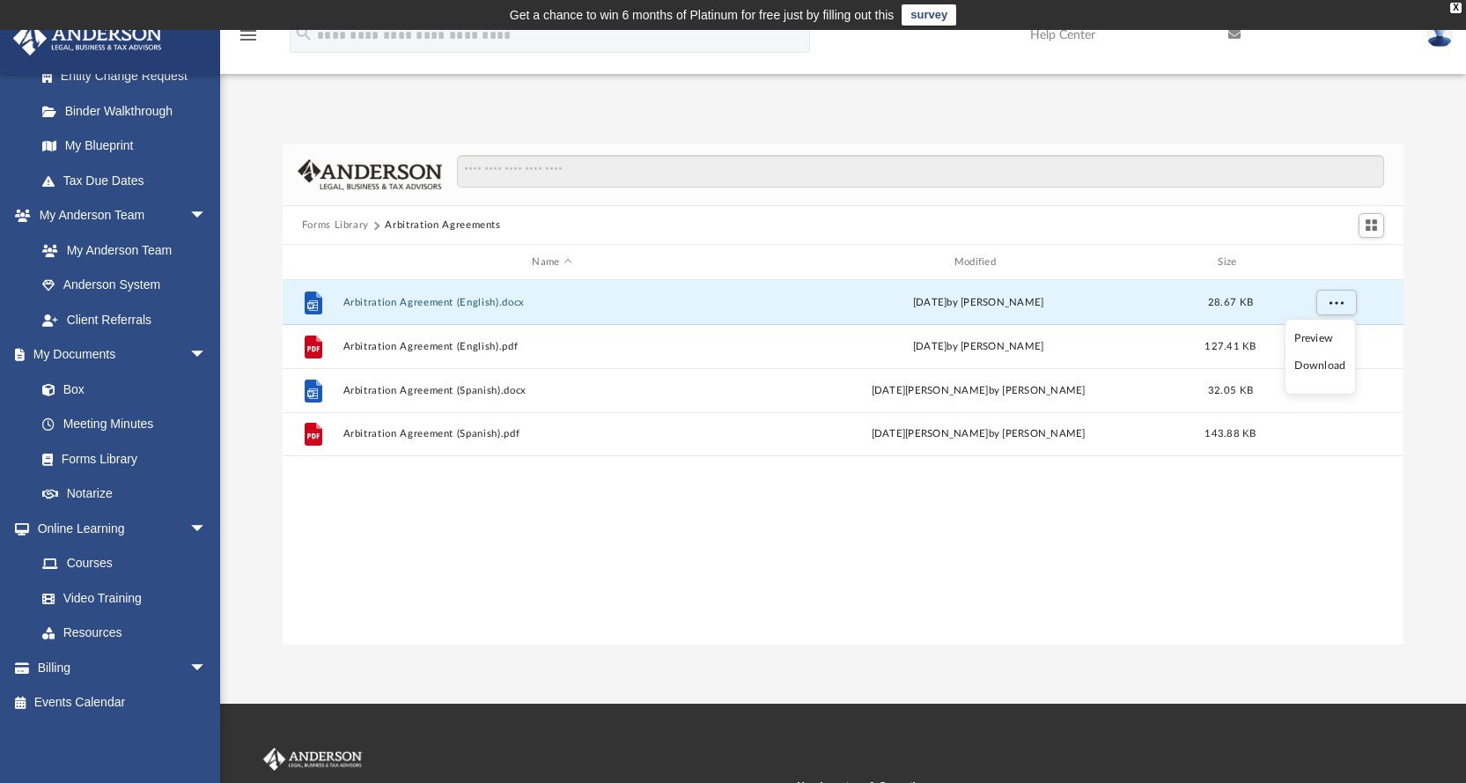
click at [1326, 364] on li "Download" at bounding box center [1319, 366] width 51 height 18
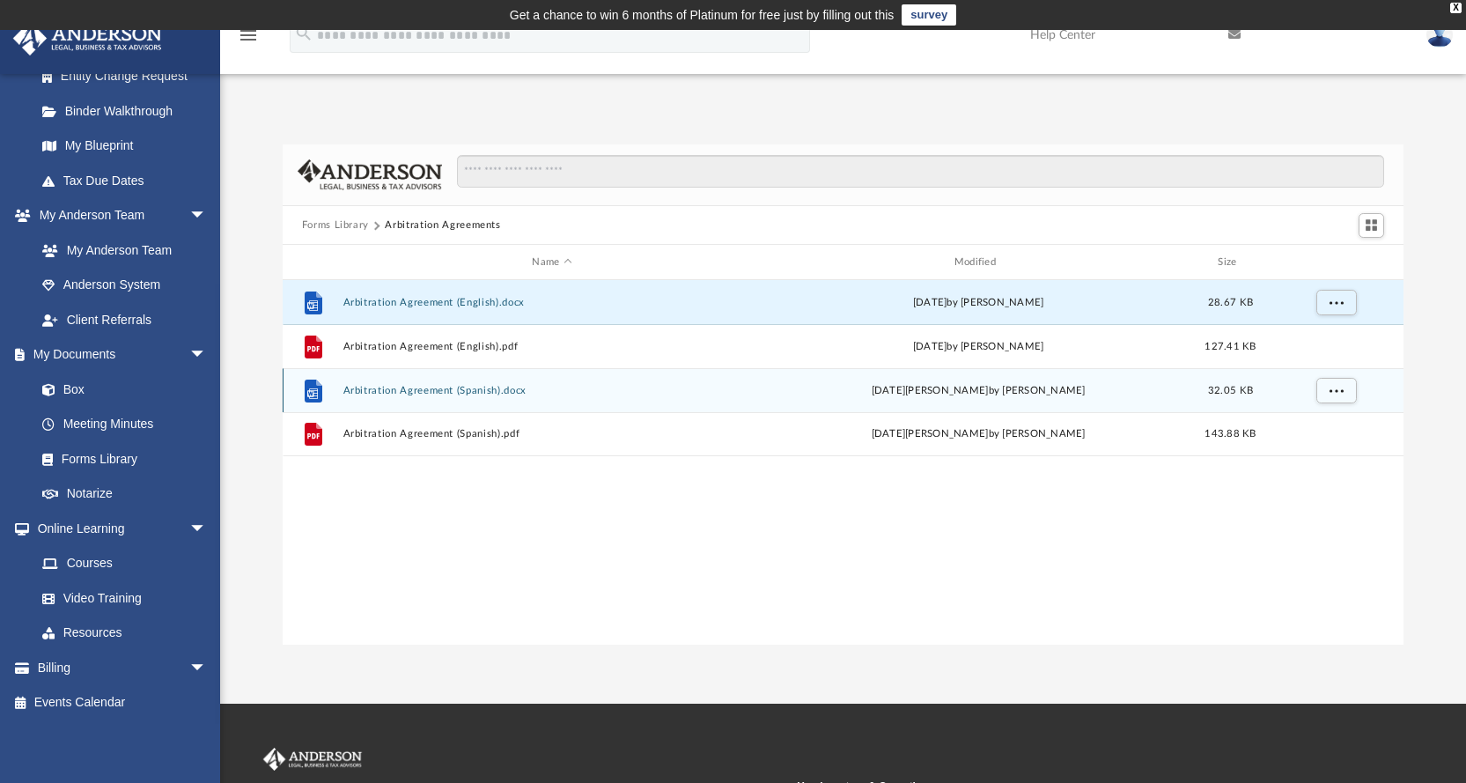
click at [369, 392] on button "Arbitration Agreement (Spanish).docx" at bounding box center [552, 390] width 418 height 11
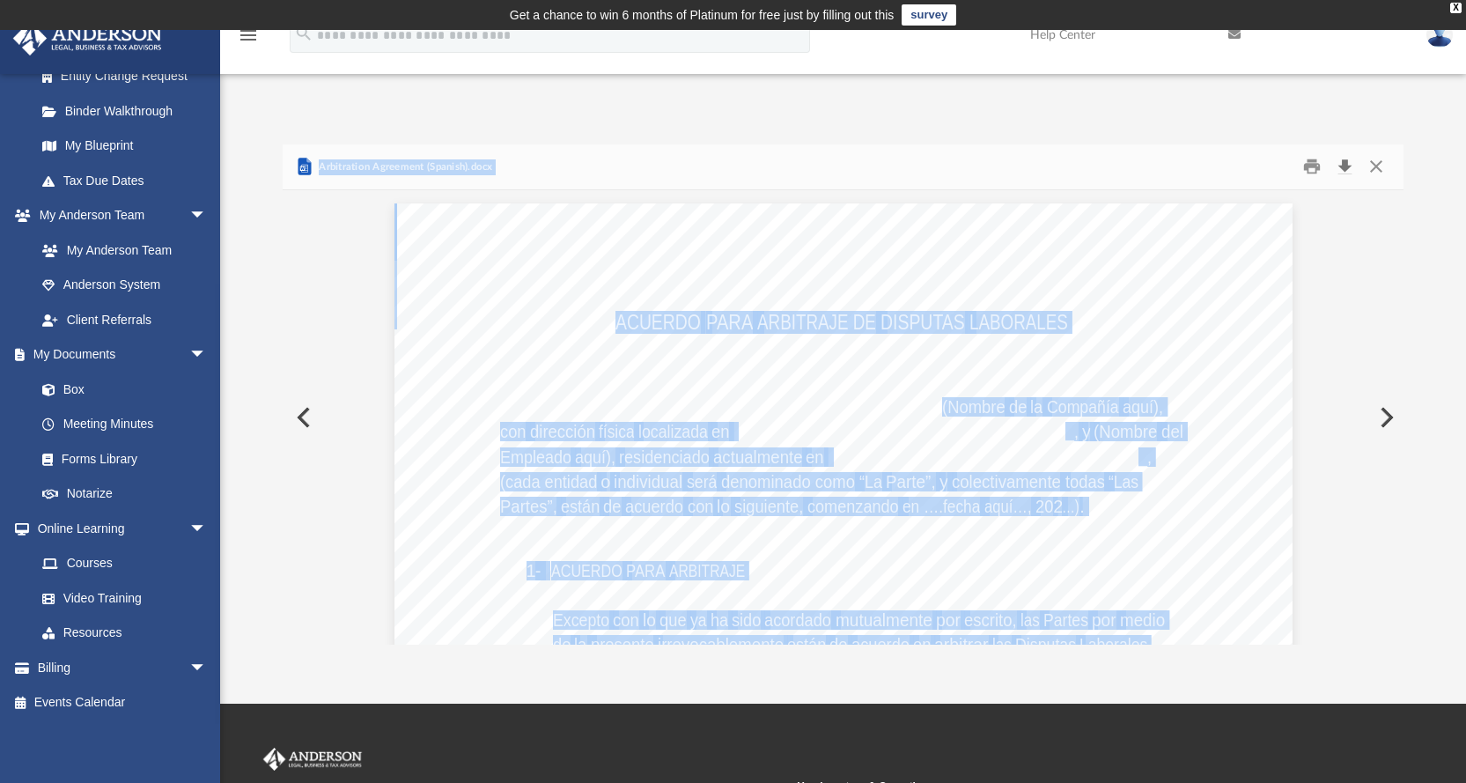
click at [1348, 166] on button "Download" at bounding box center [1345, 166] width 32 height 27
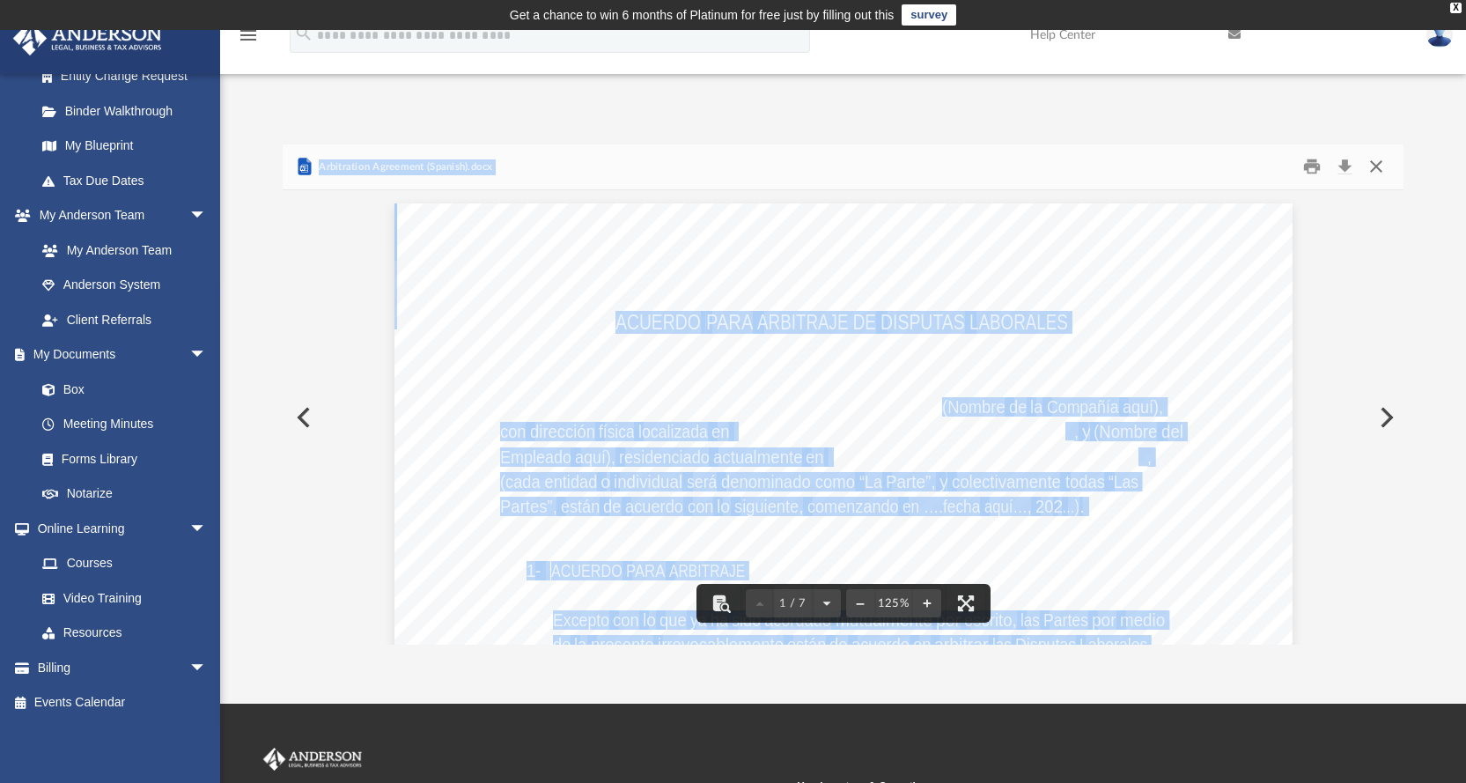
click at [1379, 166] on button "Close" at bounding box center [1376, 166] width 32 height 27
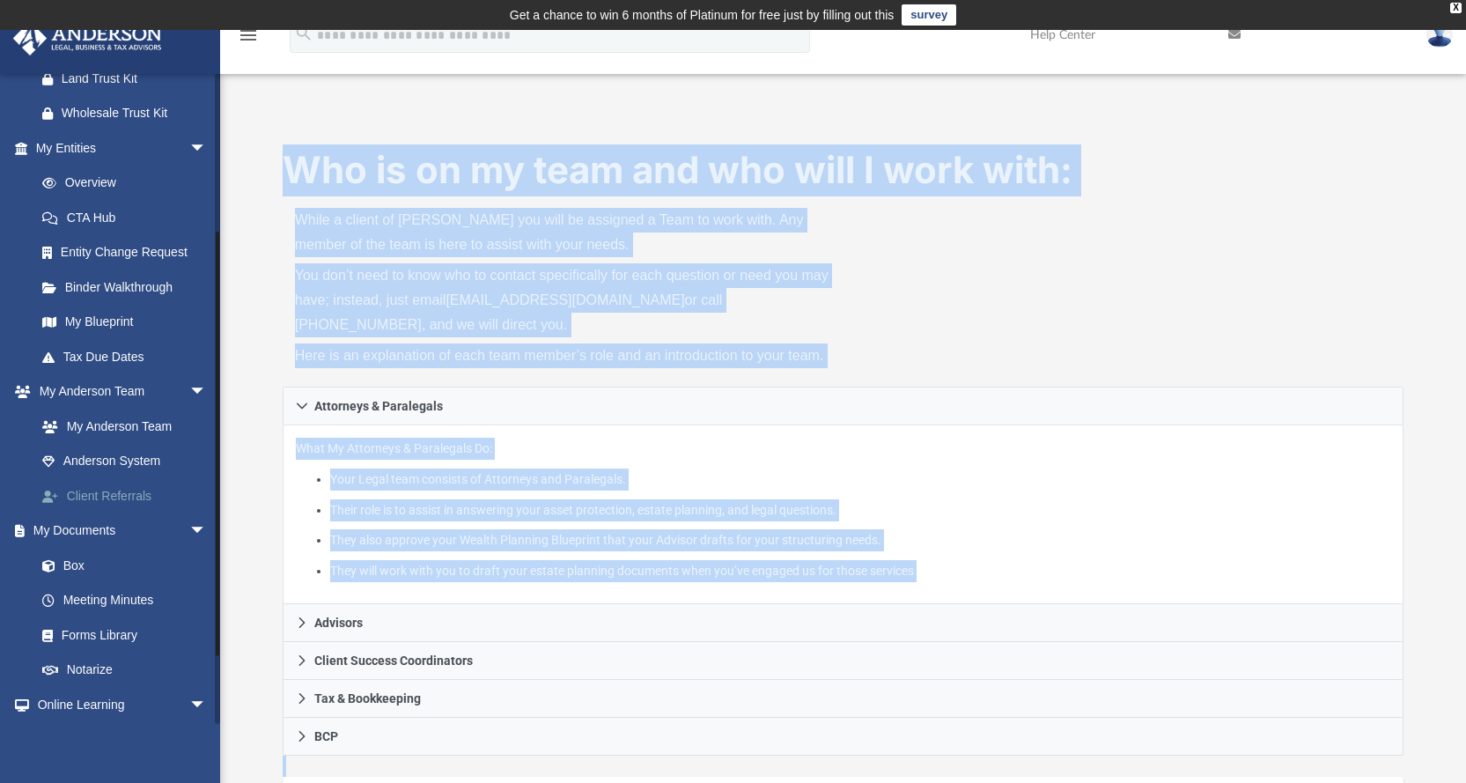
scroll to position [472, 0]
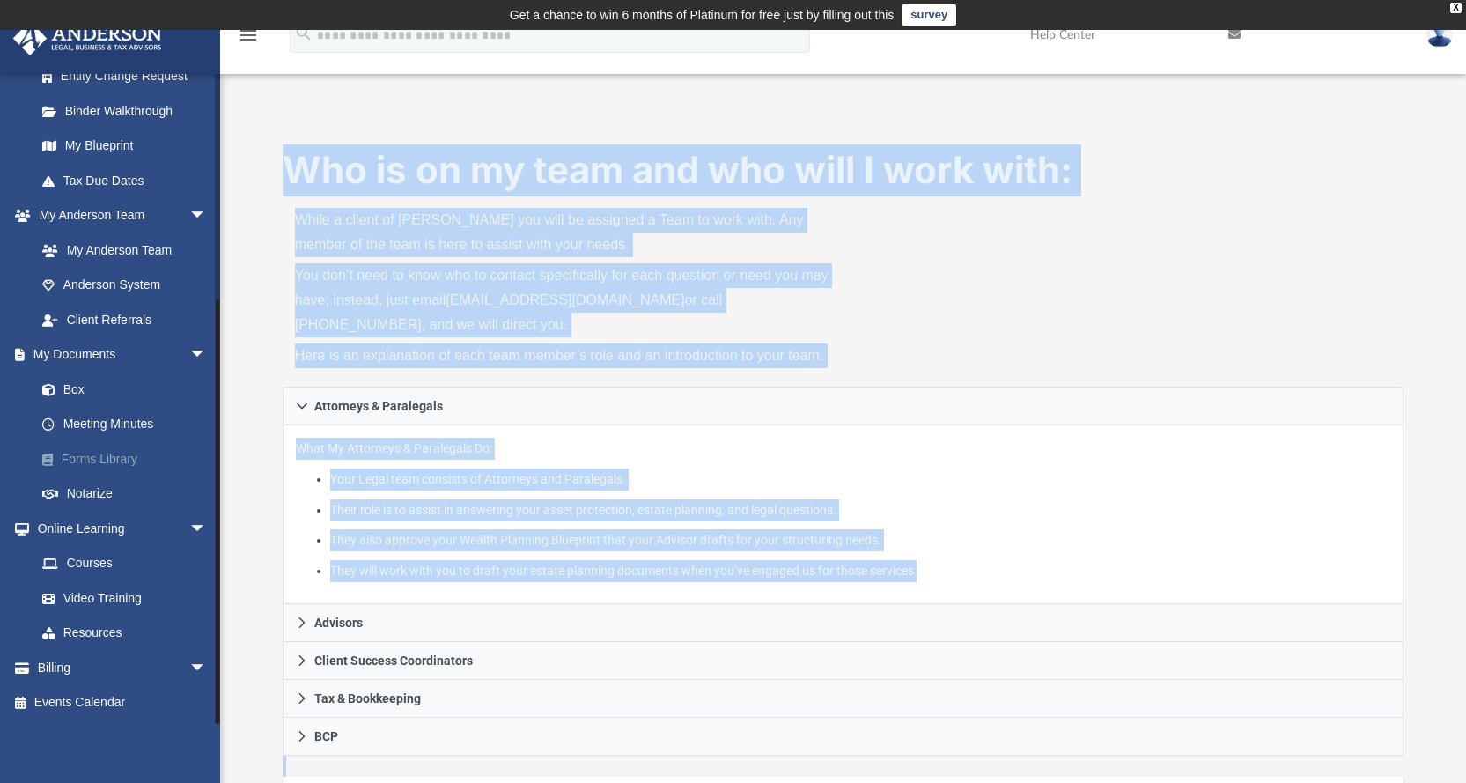
click at [103, 459] on link "Forms Library" at bounding box center [129, 458] width 209 height 35
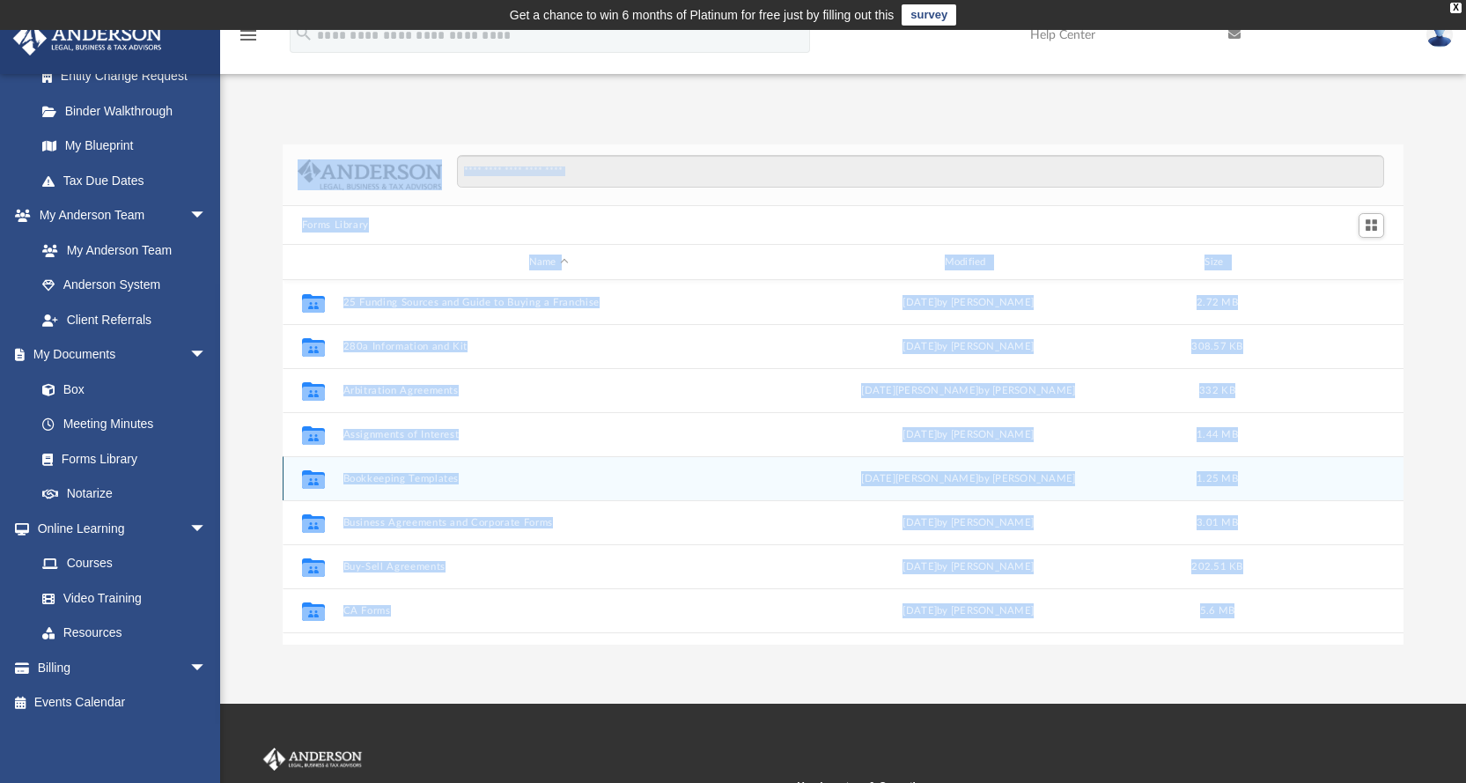
scroll to position [387, 1108]
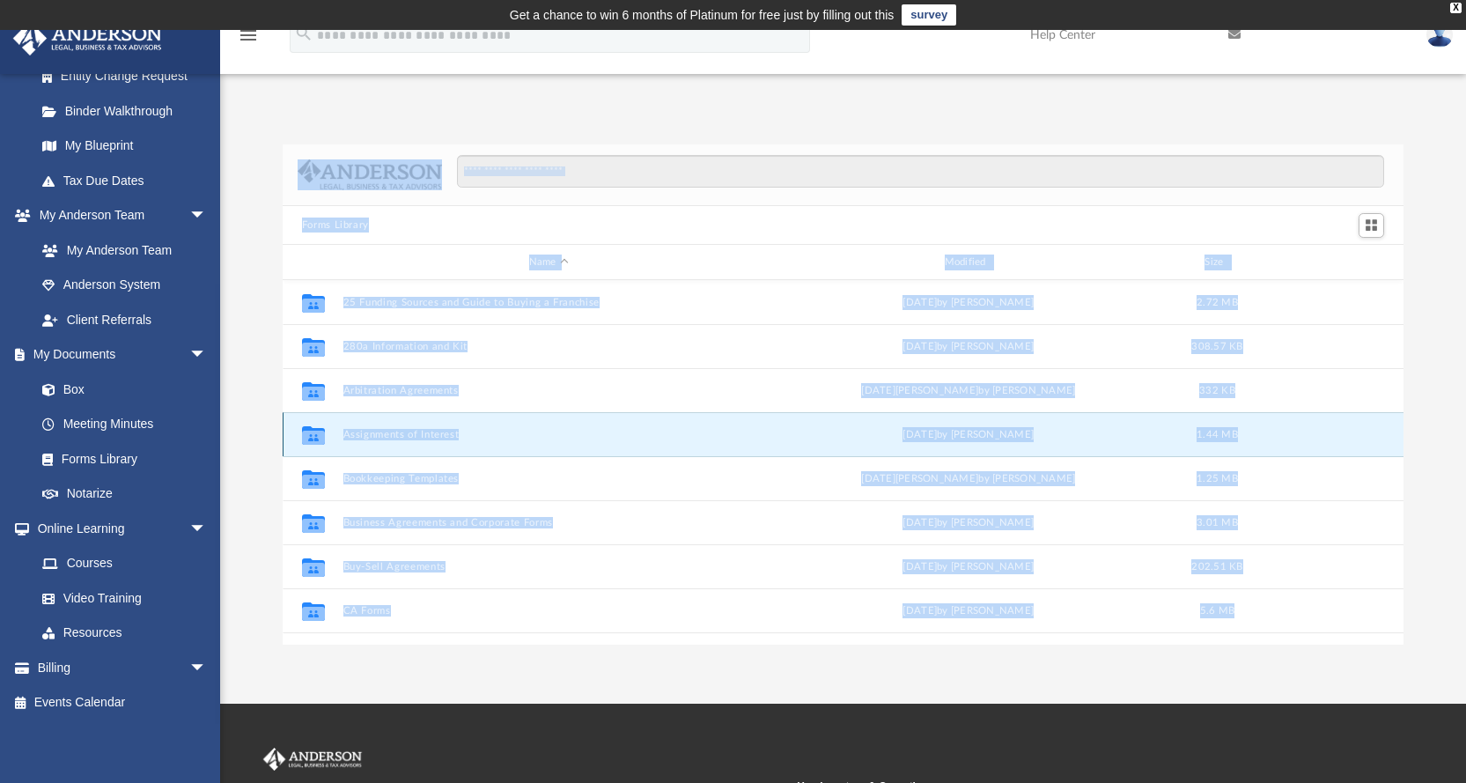
click at [384, 436] on button "Assignments of Interest" at bounding box center [549, 434] width 412 height 11
click at [321, 437] on icon "grid" at bounding box center [313, 438] width 23 height 14
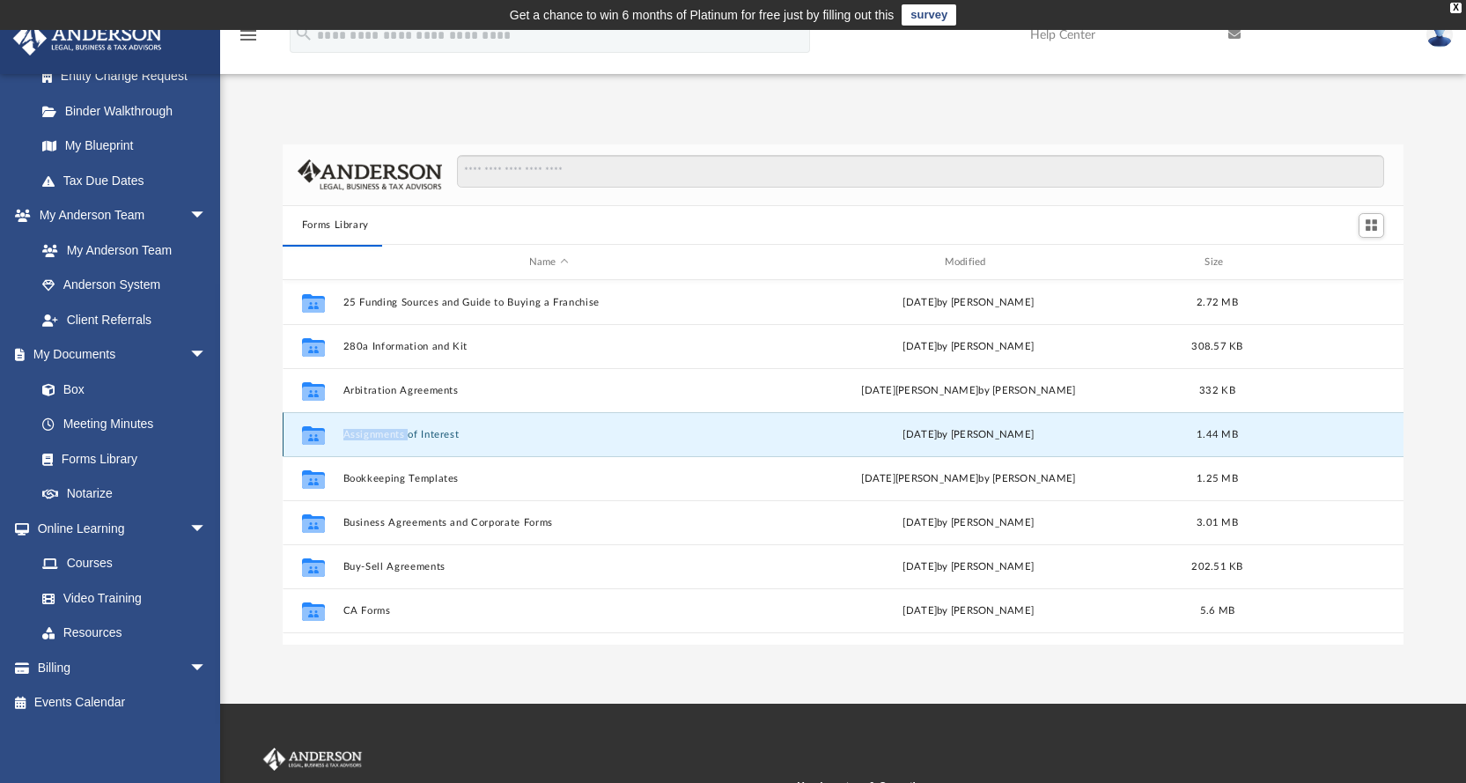
click at [321, 437] on icon "grid" at bounding box center [313, 438] width 23 height 14
click at [416, 433] on button "Assignments of Interest" at bounding box center [549, 434] width 412 height 11
click at [431, 434] on button "Assignments of Interest" at bounding box center [549, 434] width 412 height 11
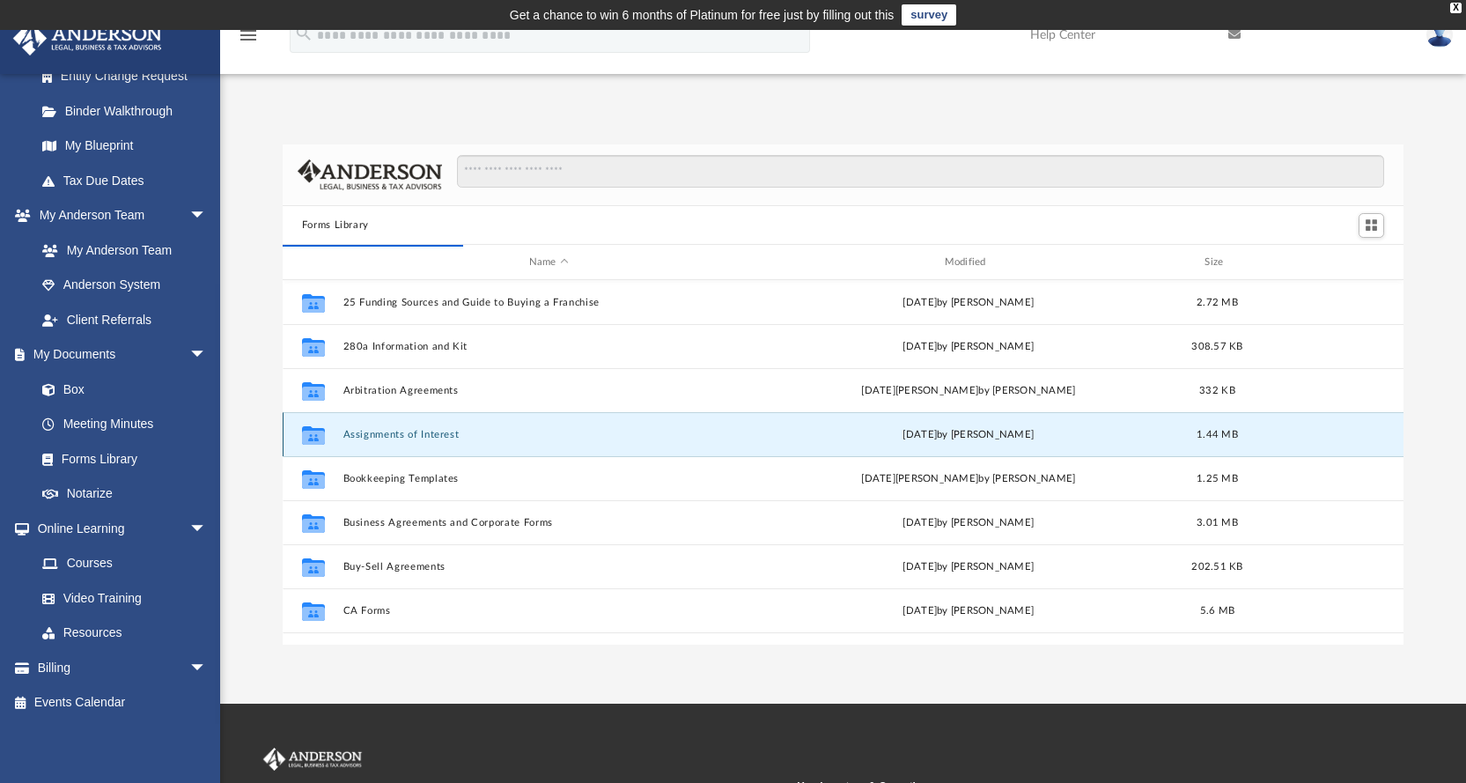
click at [303, 436] on icon "grid" at bounding box center [313, 438] width 23 height 14
click at [374, 435] on button "Assignments of Interest" at bounding box center [549, 434] width 412 height 11
click at [549, 113] on div "Forms Library Name Modified Size Collaborated Folder 25 Funding Sources and Gui…" at bounding box center [843, 376] width 1246 height 538
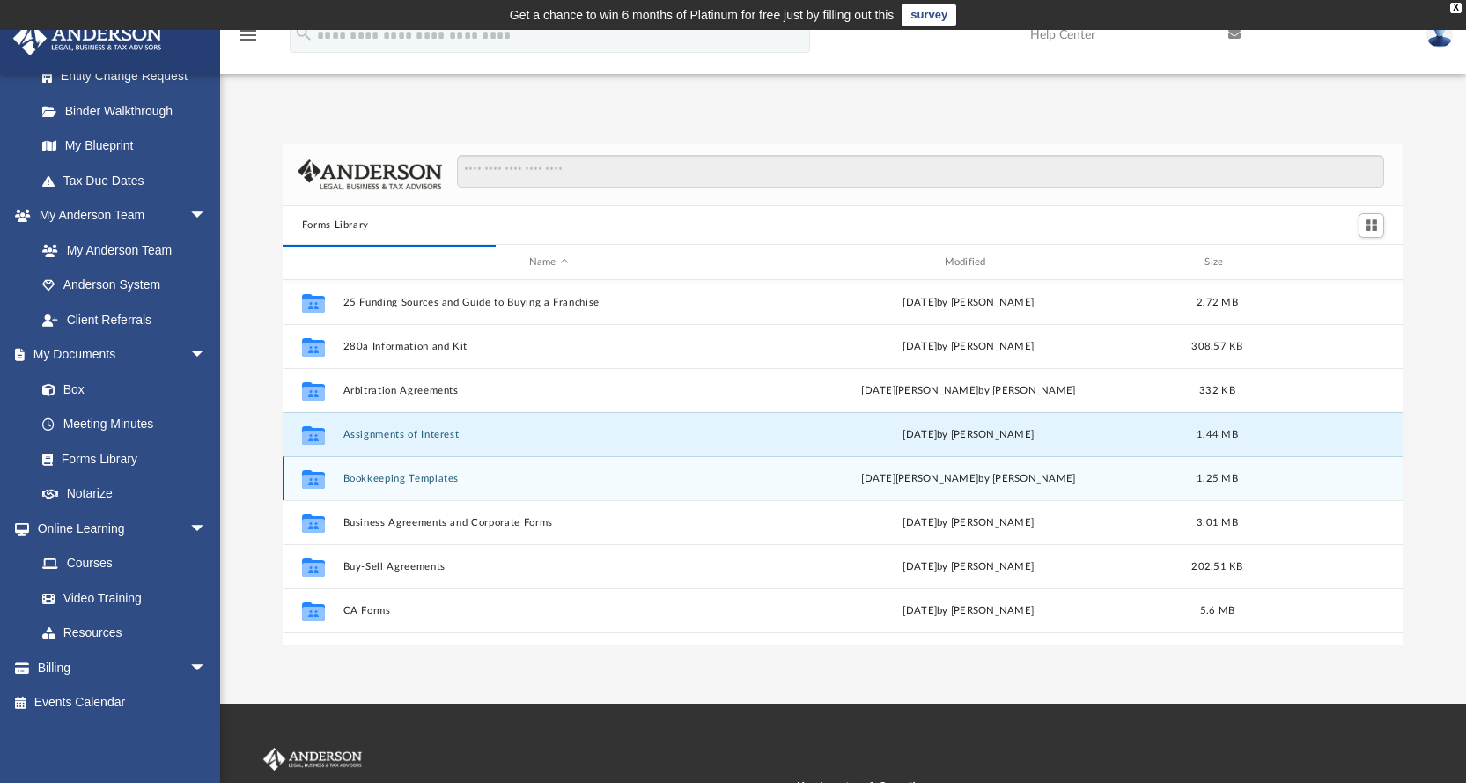
click at [1361, 477] on div "Collaborated Folder Bookkeeping Templates [DATE] by [PERSON_NAME] 1.25 MB" at bounding box center [844, 478] width 1122 height 44
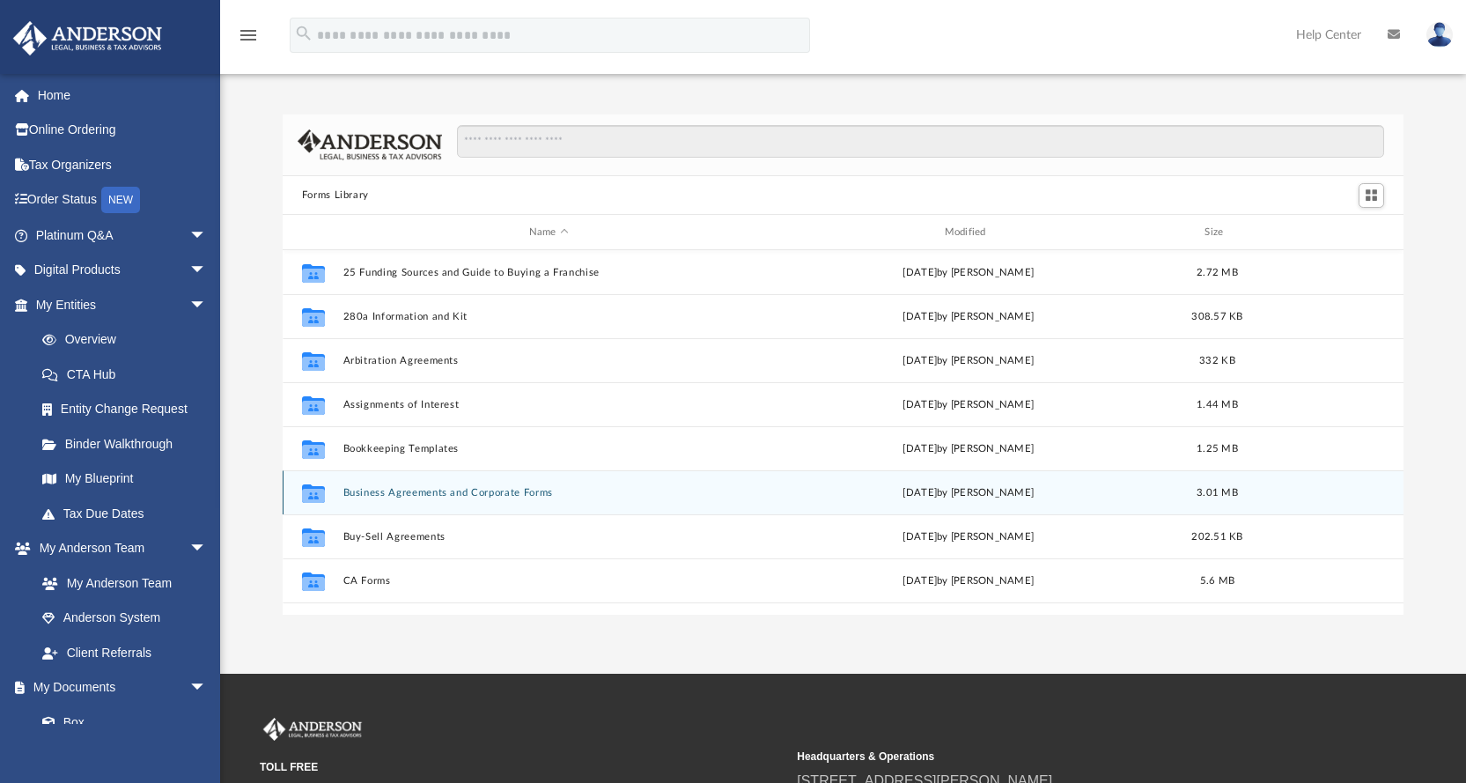
scroll to position [387, 1108]
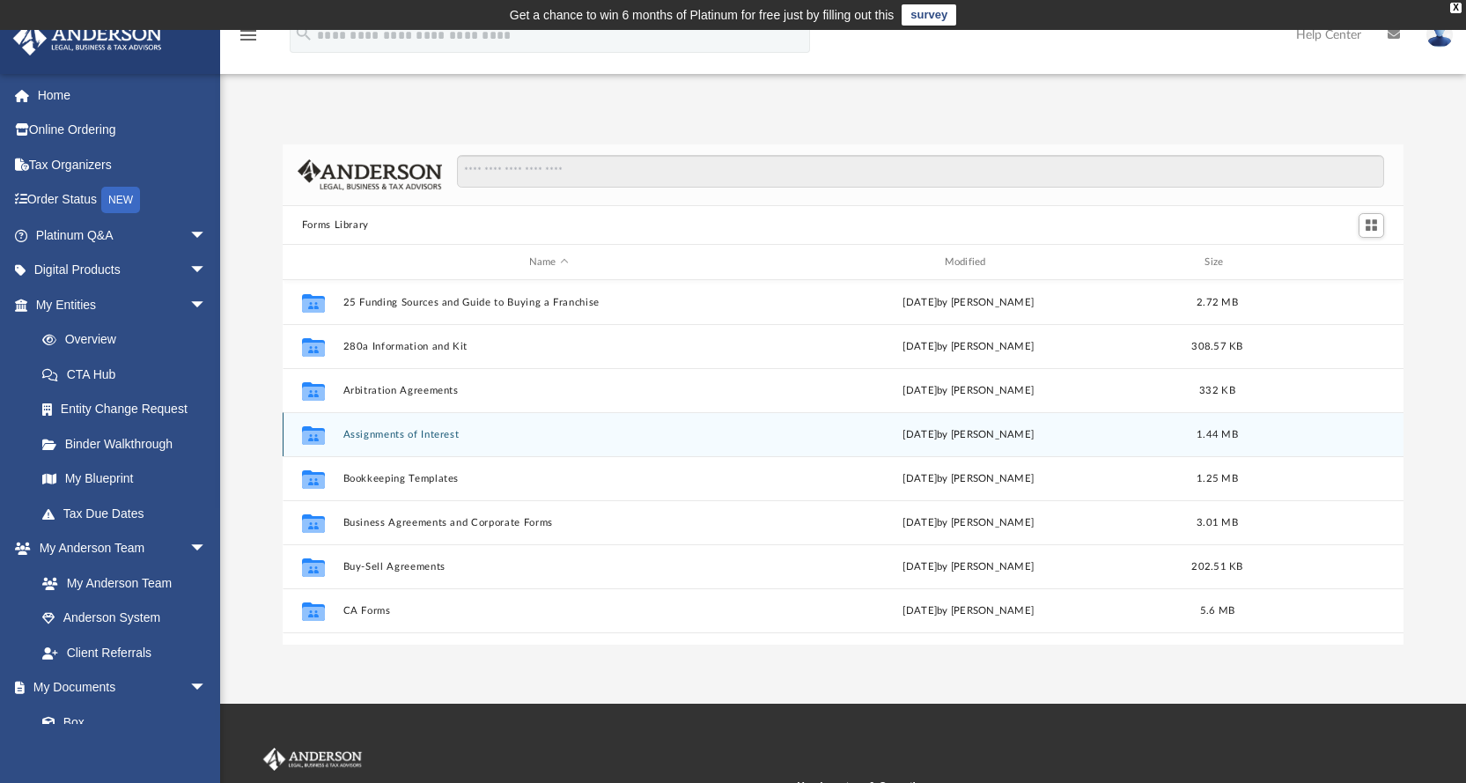
click at [414, 434] on button "Assignments of Interest" at bounding box center [549, 434] width 412 height 11
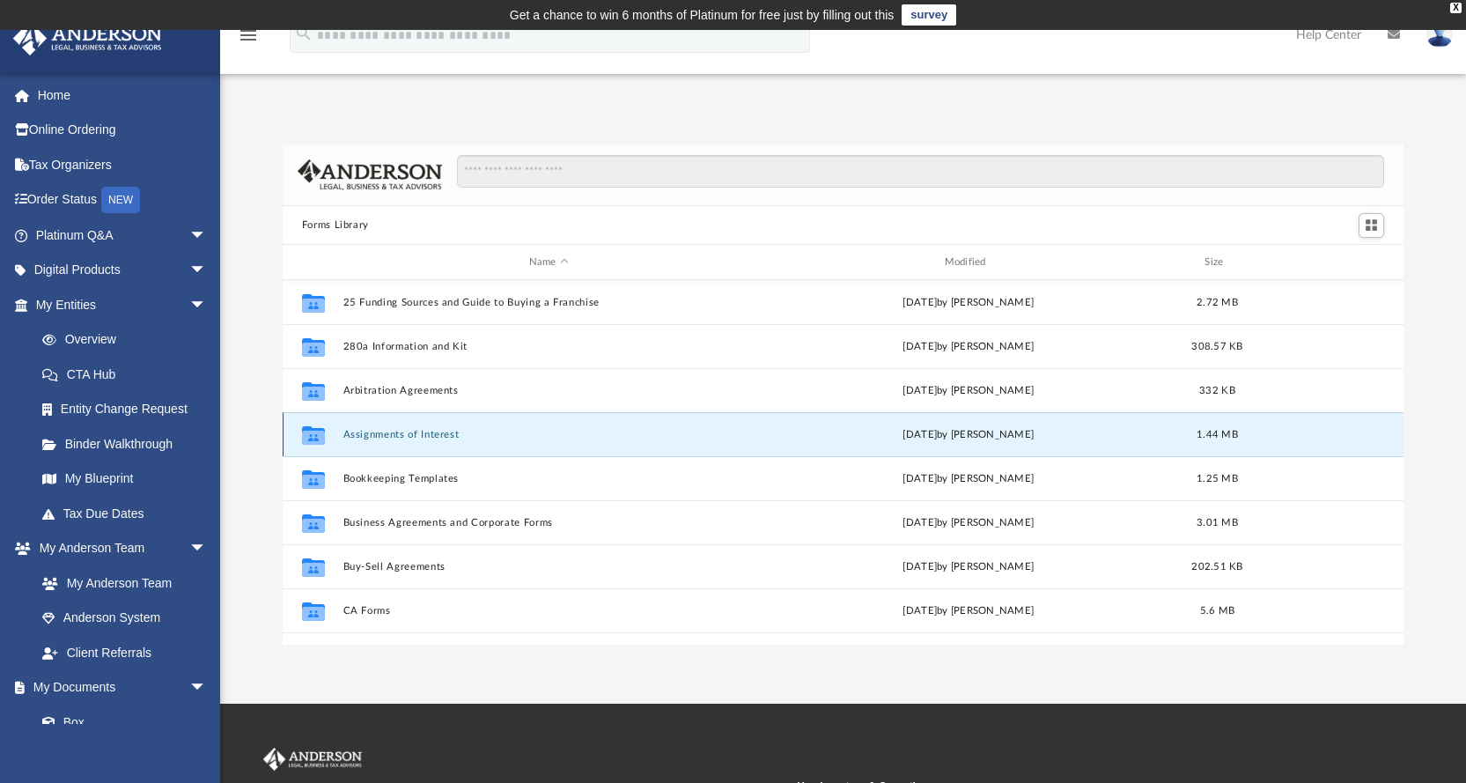
click at [414, 434] on button "Assignments of Interest" at bounding box center [549, 434] width 412 height 11
click at [312, 436] on icon "grid" at bounding box center [313, 438] width 23 height 14
click at [390, 434] on button "Assignments of Interest" at bounding box center [549, 434] width 412 height 11
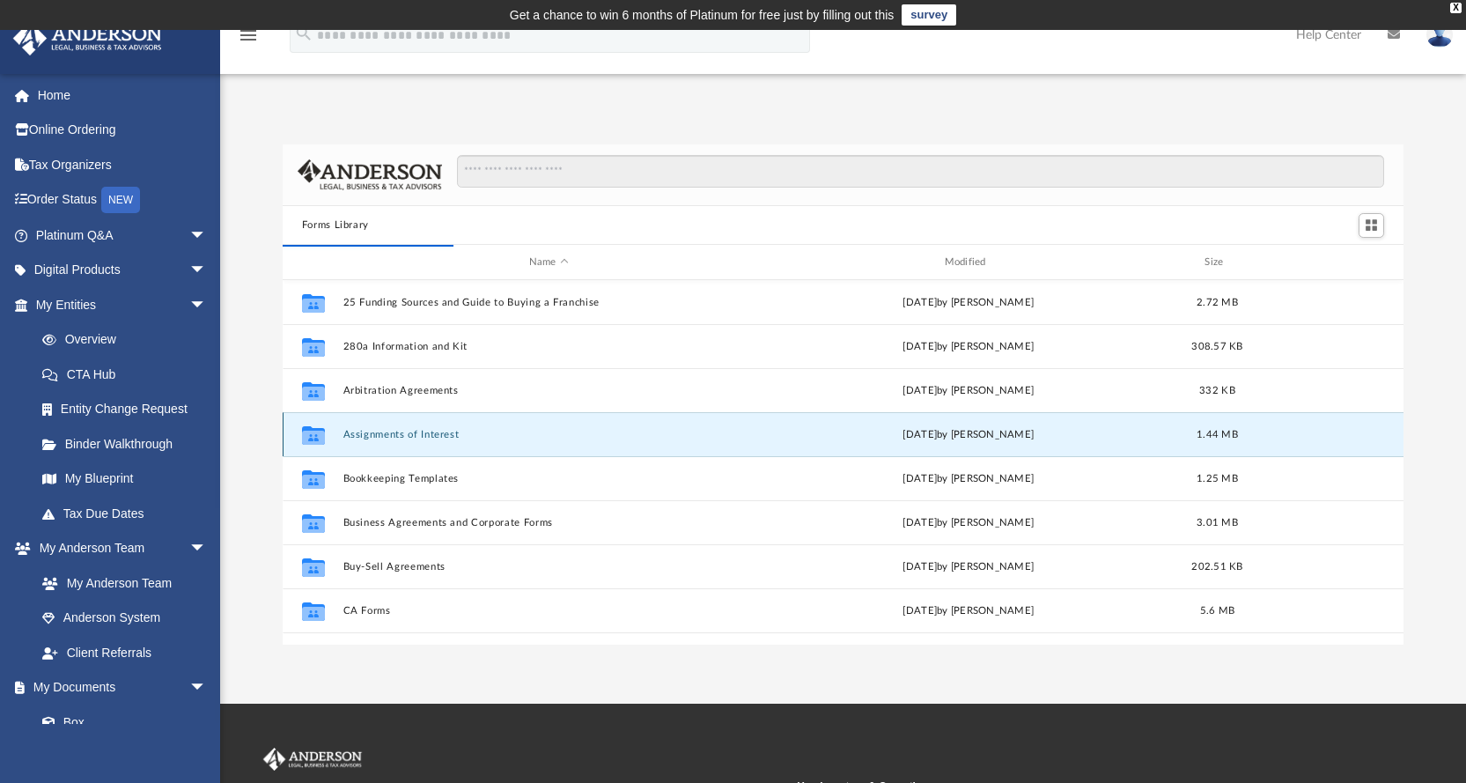
click at [313, 437] on icon "grid" at bounding box center [313, 438] width 23 height 14
click at [365, 435] on button "Assignments of Interest" at bounding box center [549, 434] width 412 height 11
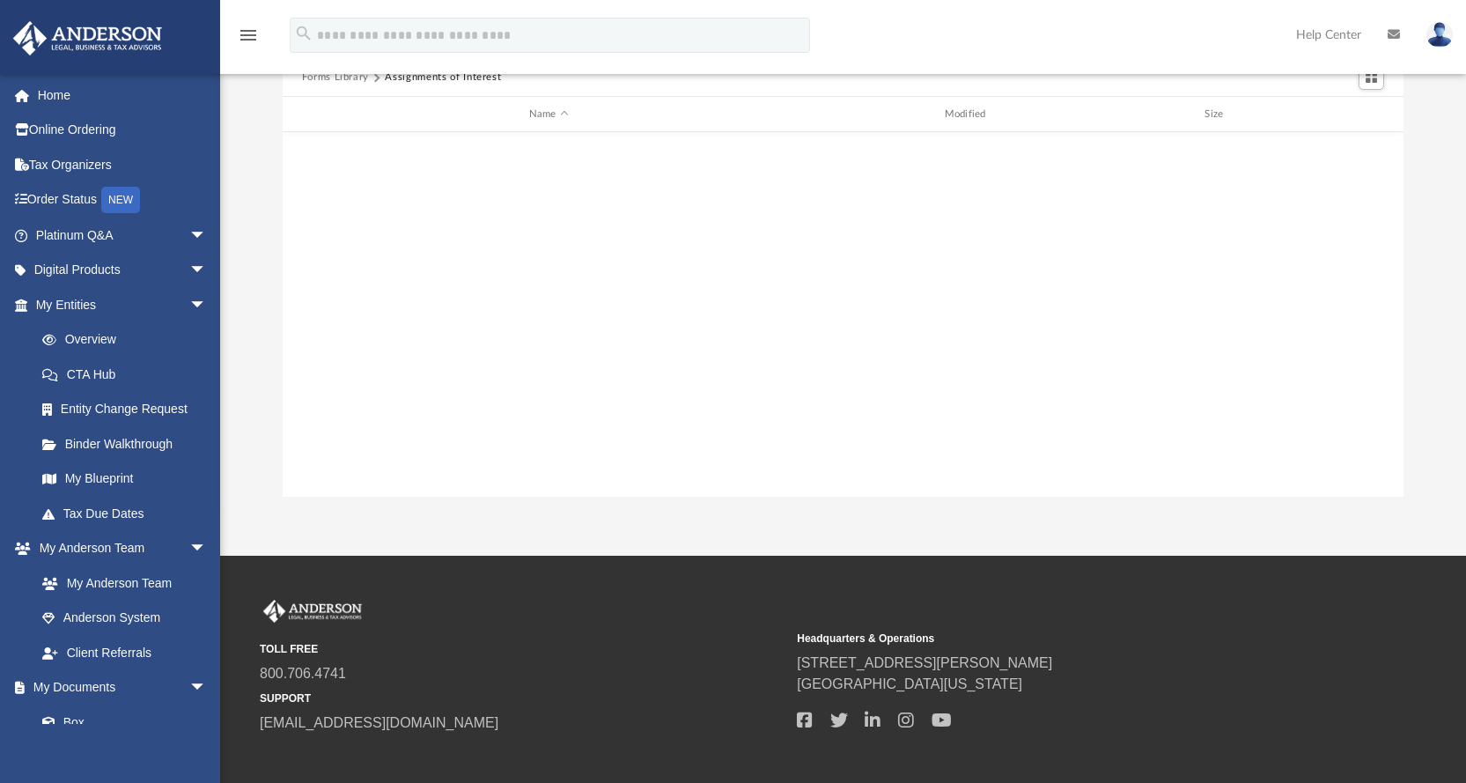
scroll to position [0, 0]
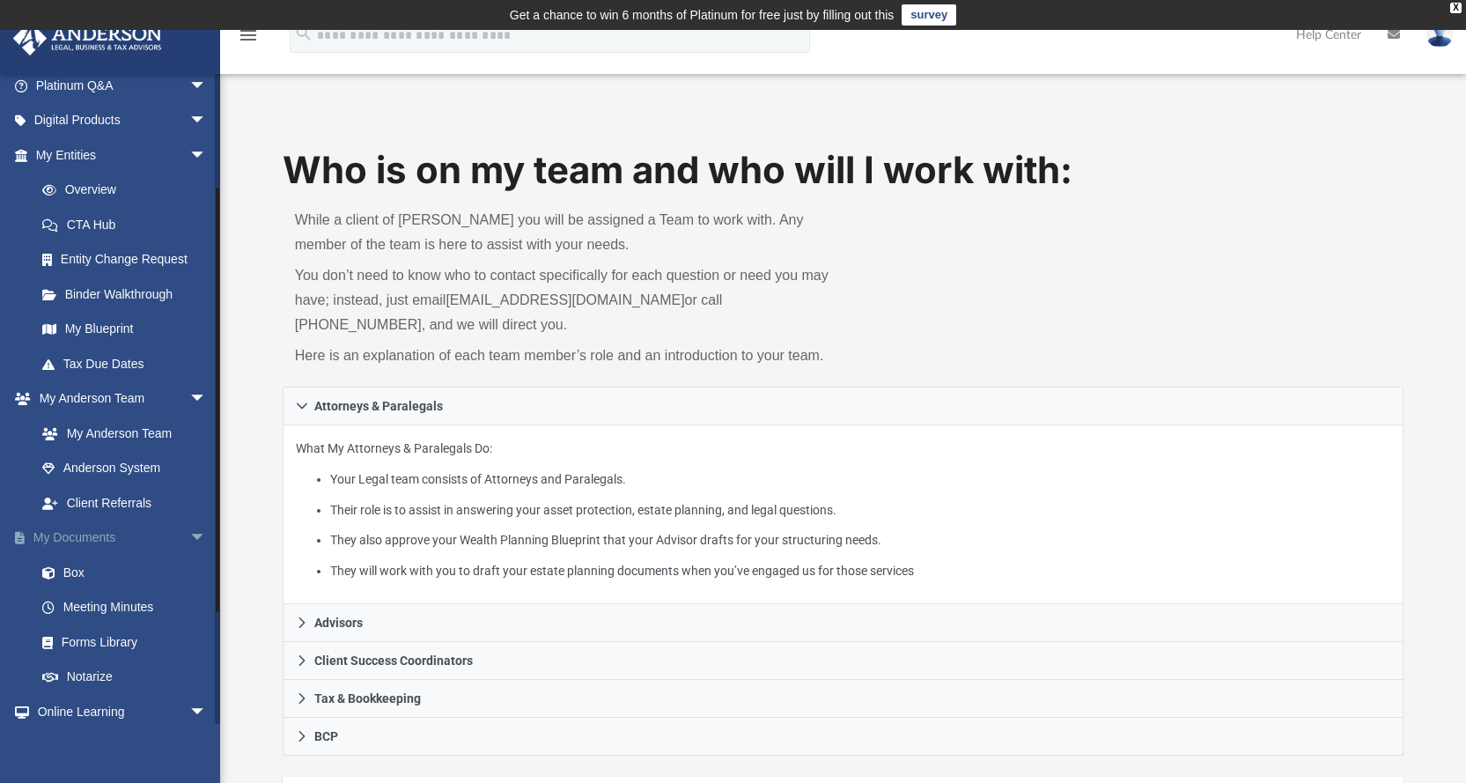
scroll to position [176, 0]
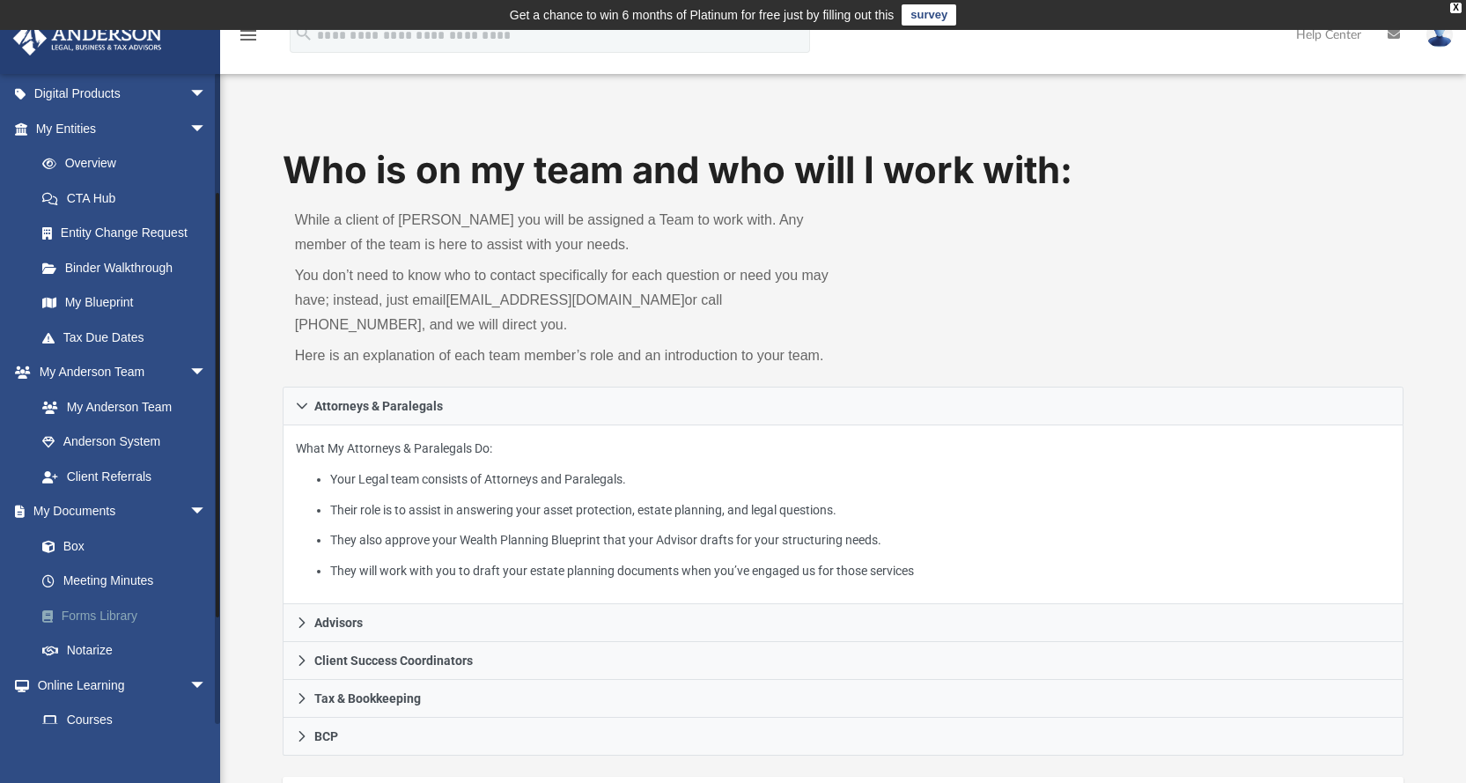
click at [84, 609] on link "Forms Library" at bounding box center [129, 615] width 209 height 35
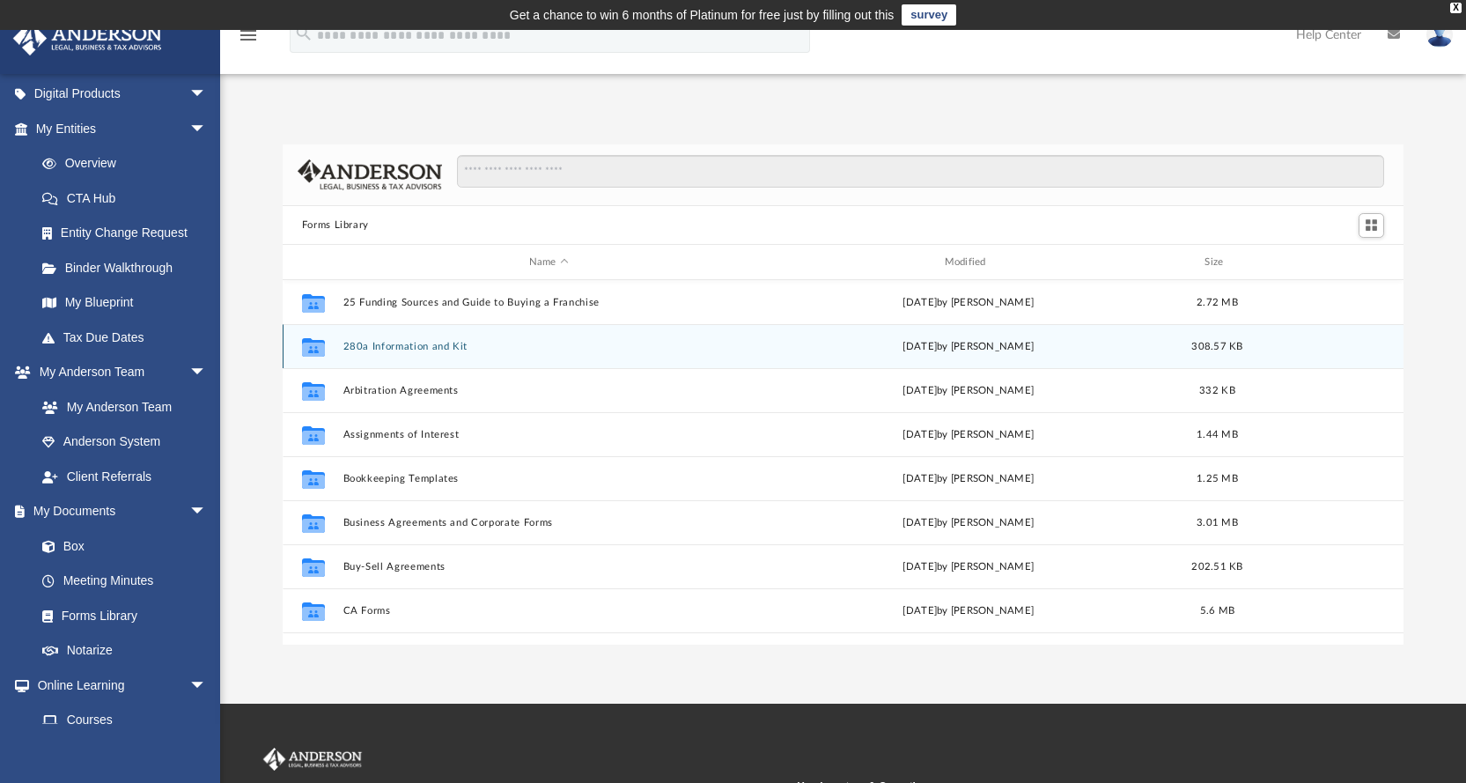
scroll to position [387, 1108]
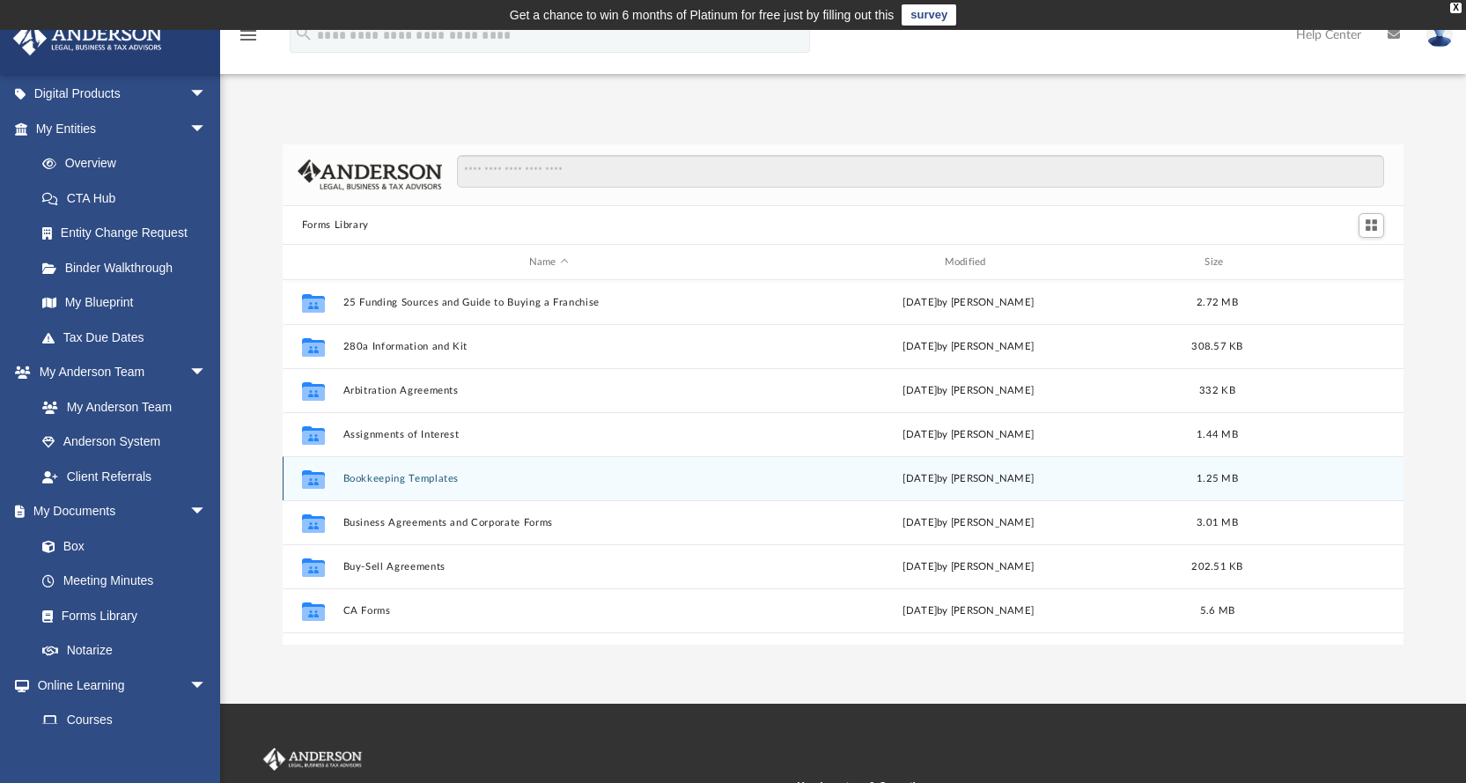
click at [383, 479] on button "Bookkeeping Templates" at bounding box center [549, 478] width 412 height 11
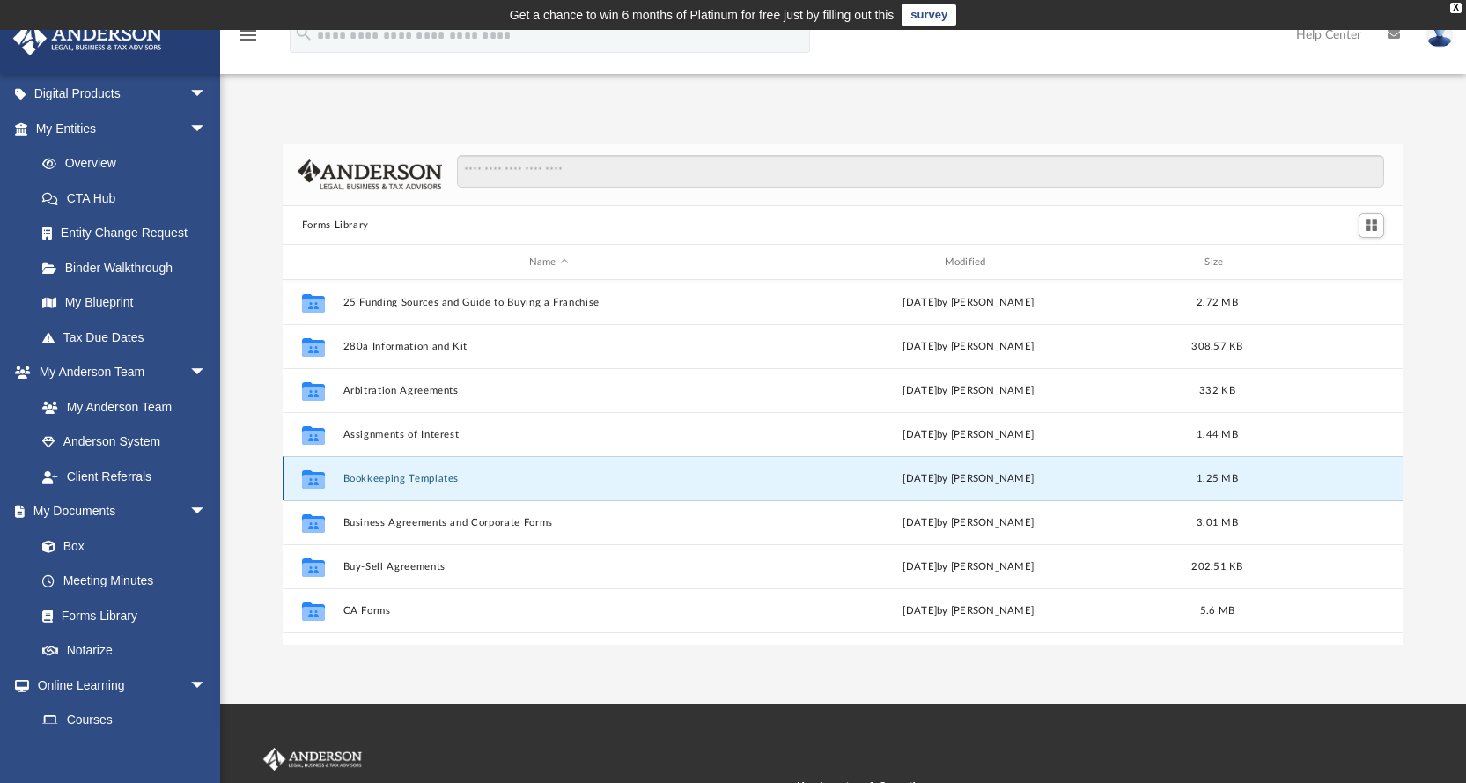
click at [383, 479] on button "Bookkeeping Templates" at bounding box center [549, 478] width 412 height 11
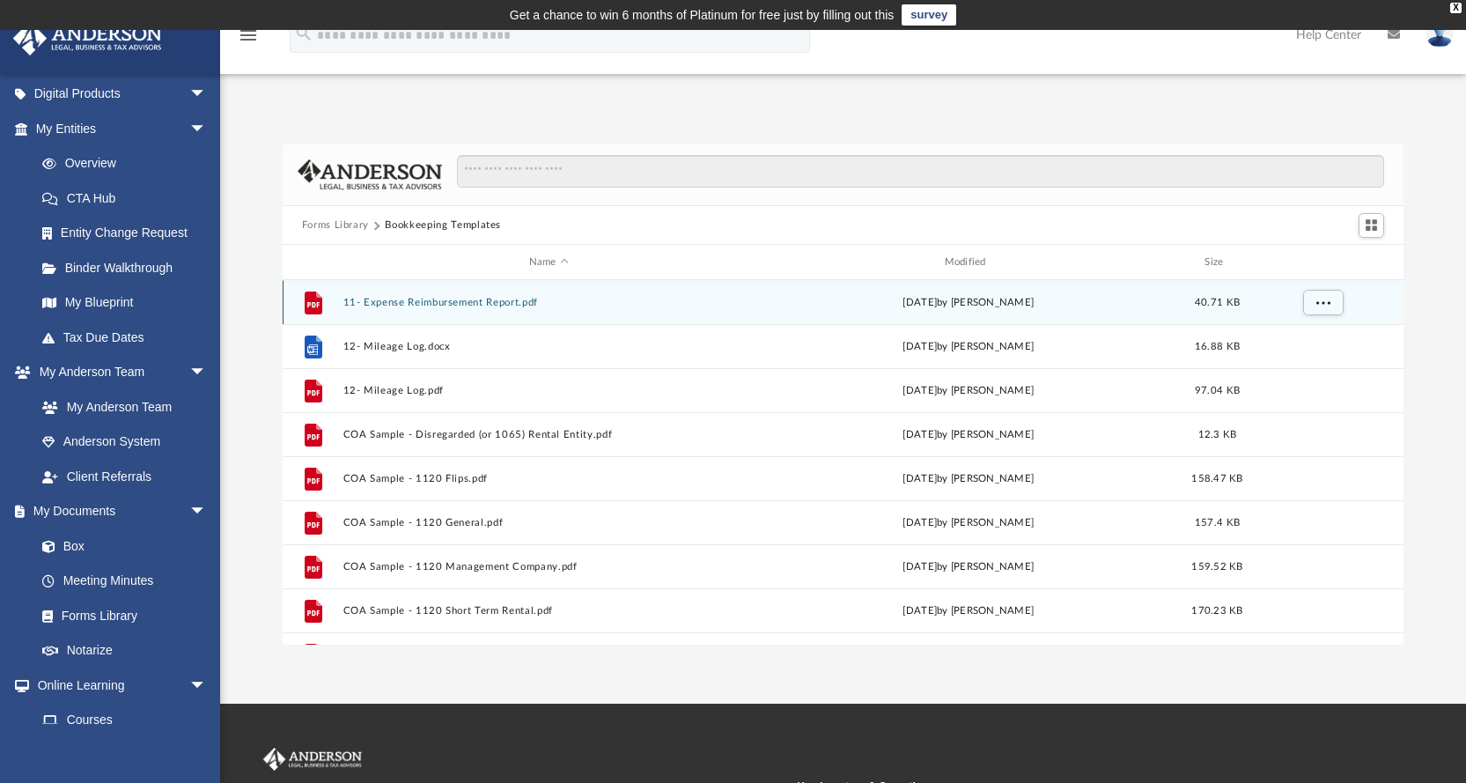
click at [408, 304] on button "11- Expense Reimbursement Report.pdf" at bounding box center [549, 302] width 412 height 11
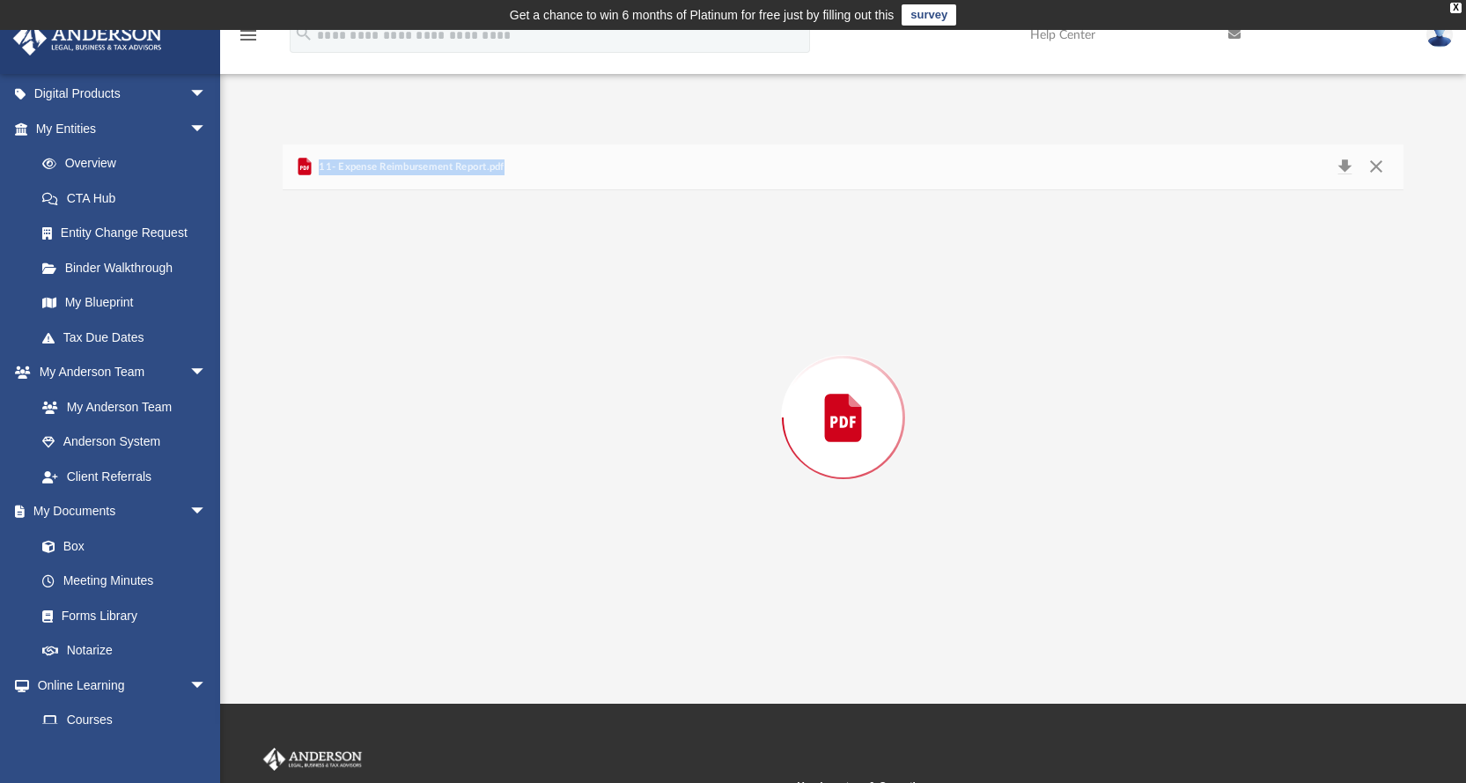
click at [408, 304] on div "Preview" at bounding box center [844, 417] width 1122 height 454
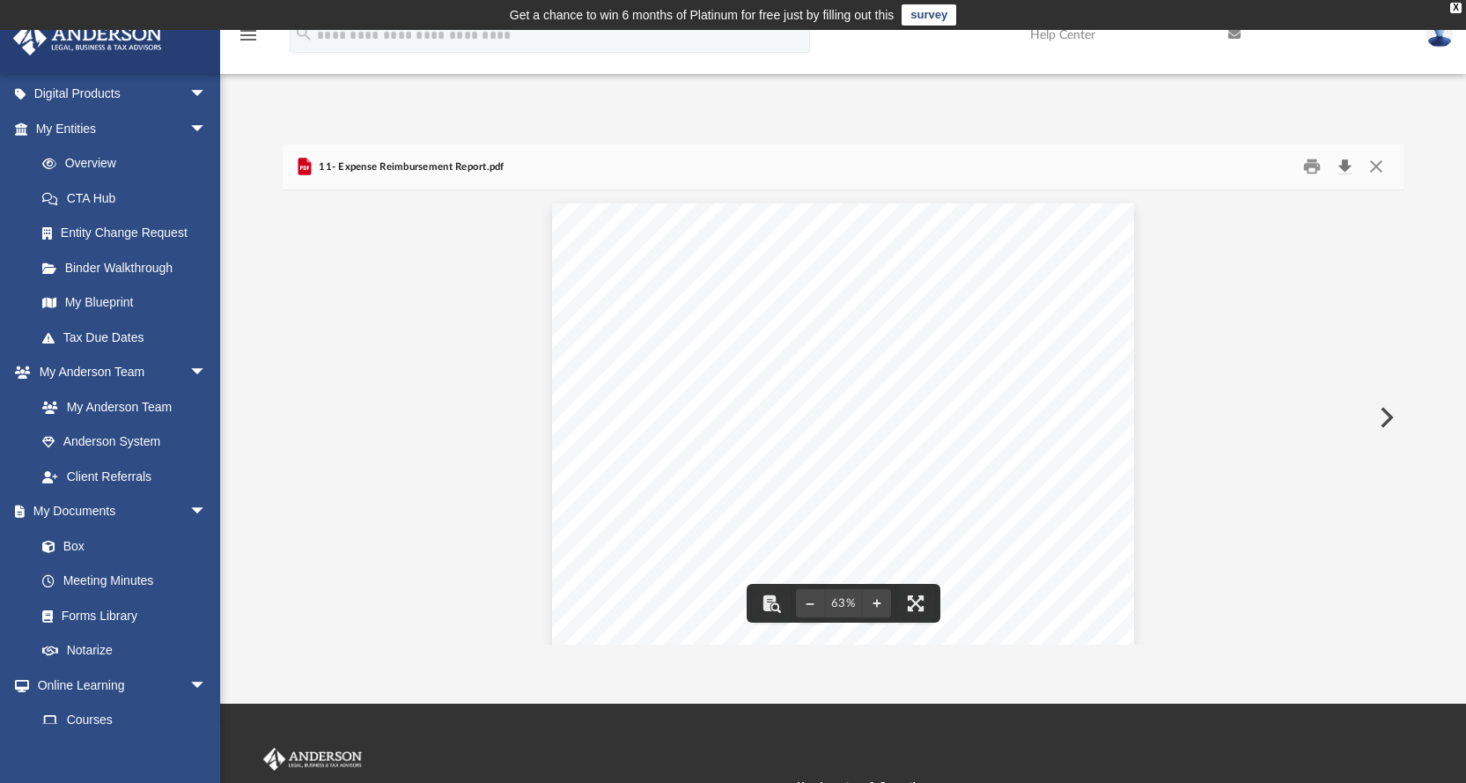
click at [1349, 168] on button "Download" at bounding box center [1345, 166] width 32 height 27
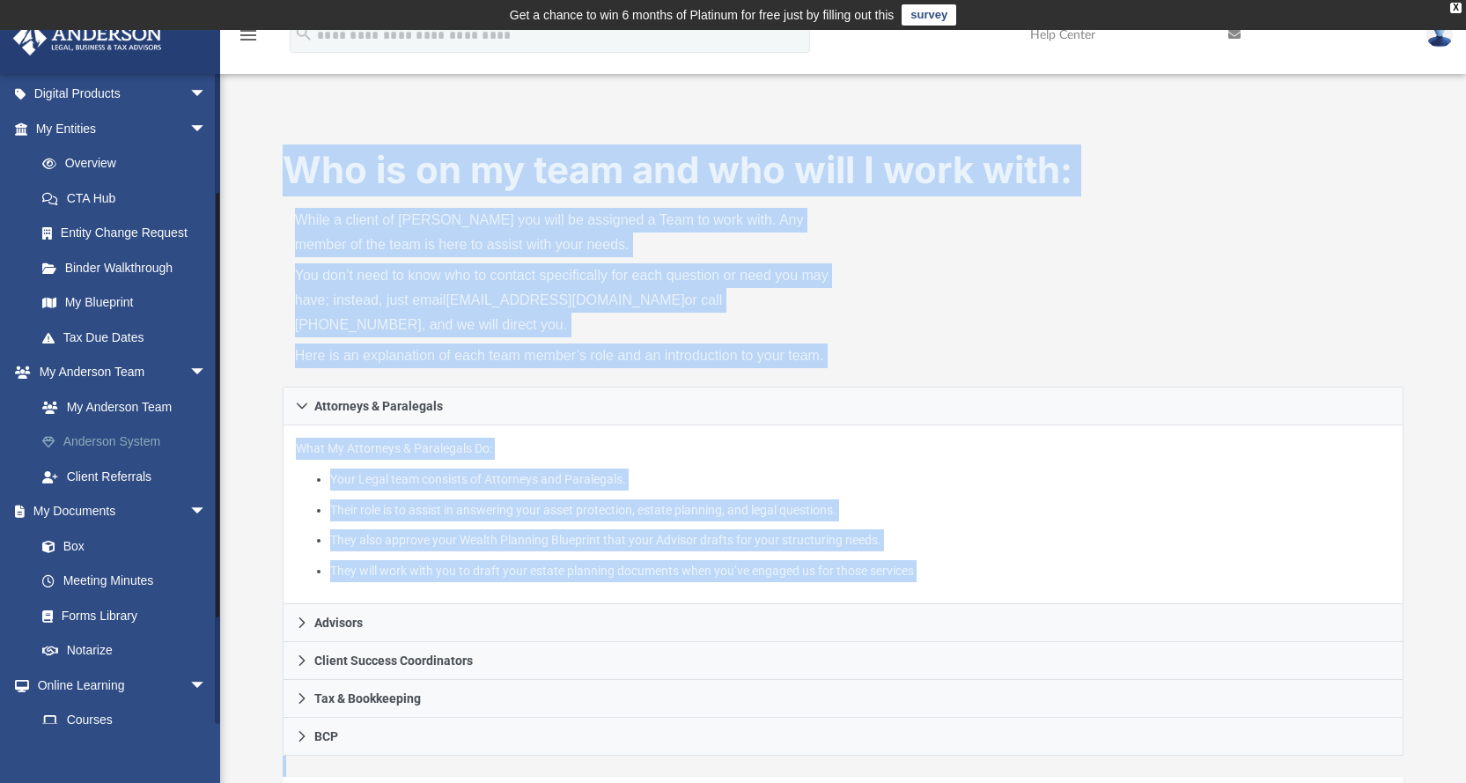
scroll to position [264, 0]
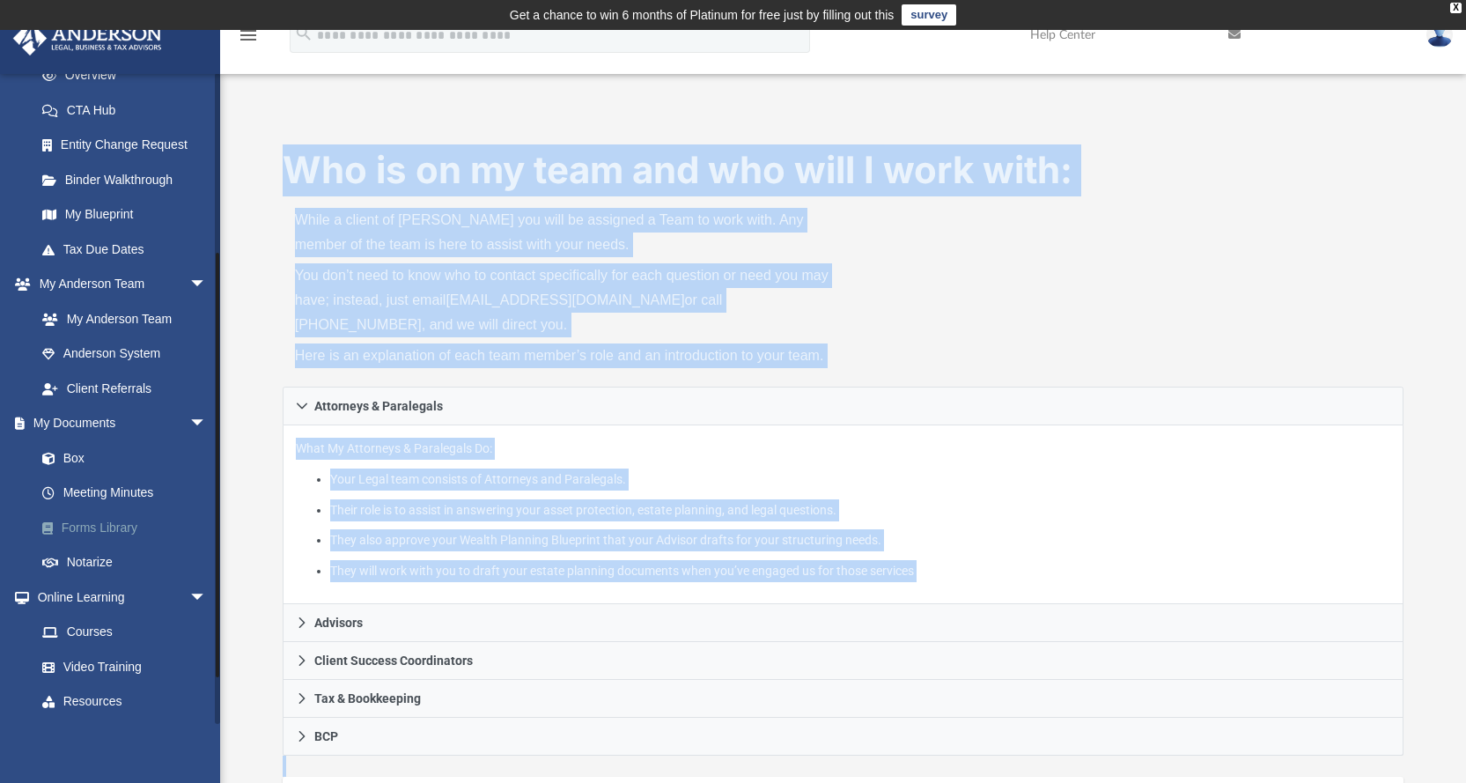
click at [103, 532] on link "Forms Library" at bounding box center [129, 527] width 209 height 35
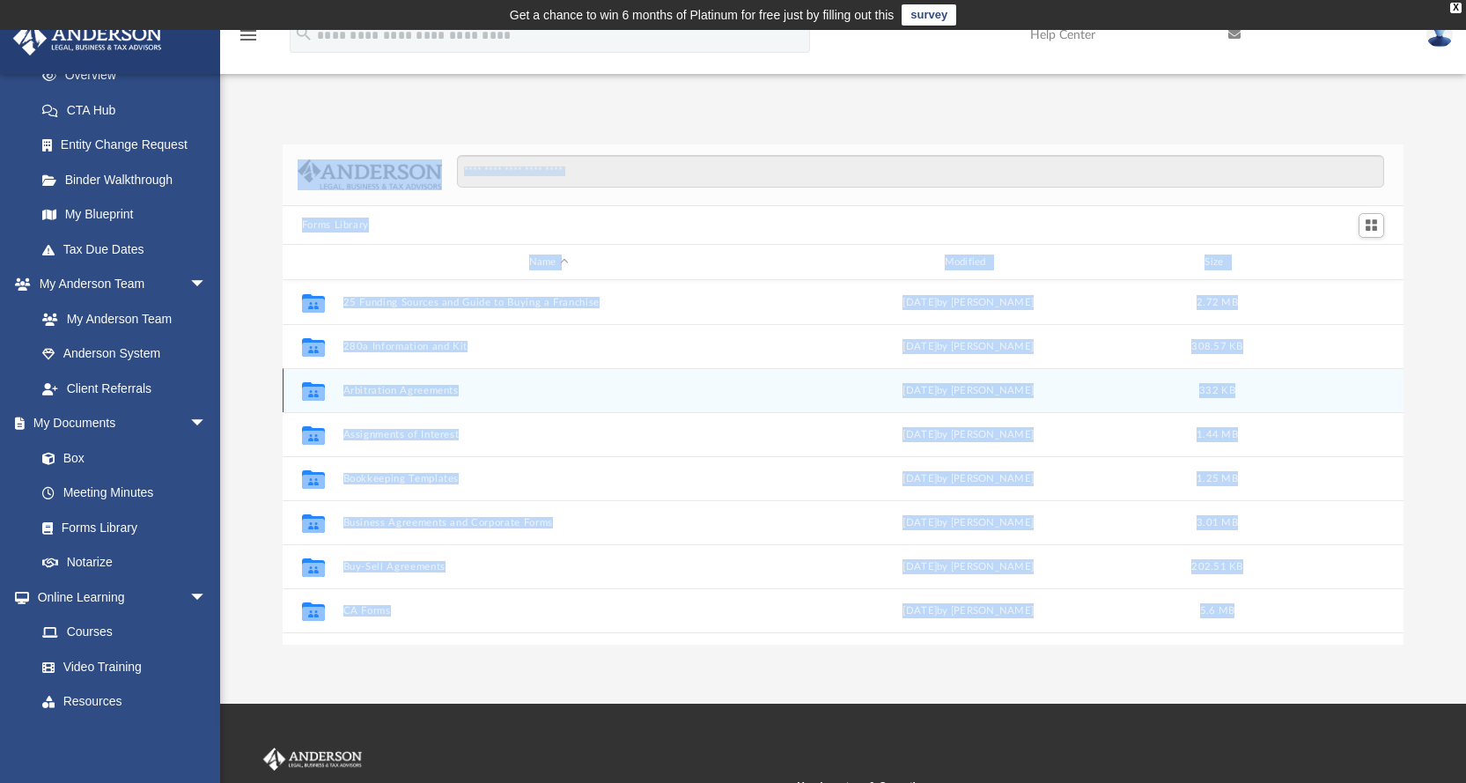
scroll to position [387, 1108]
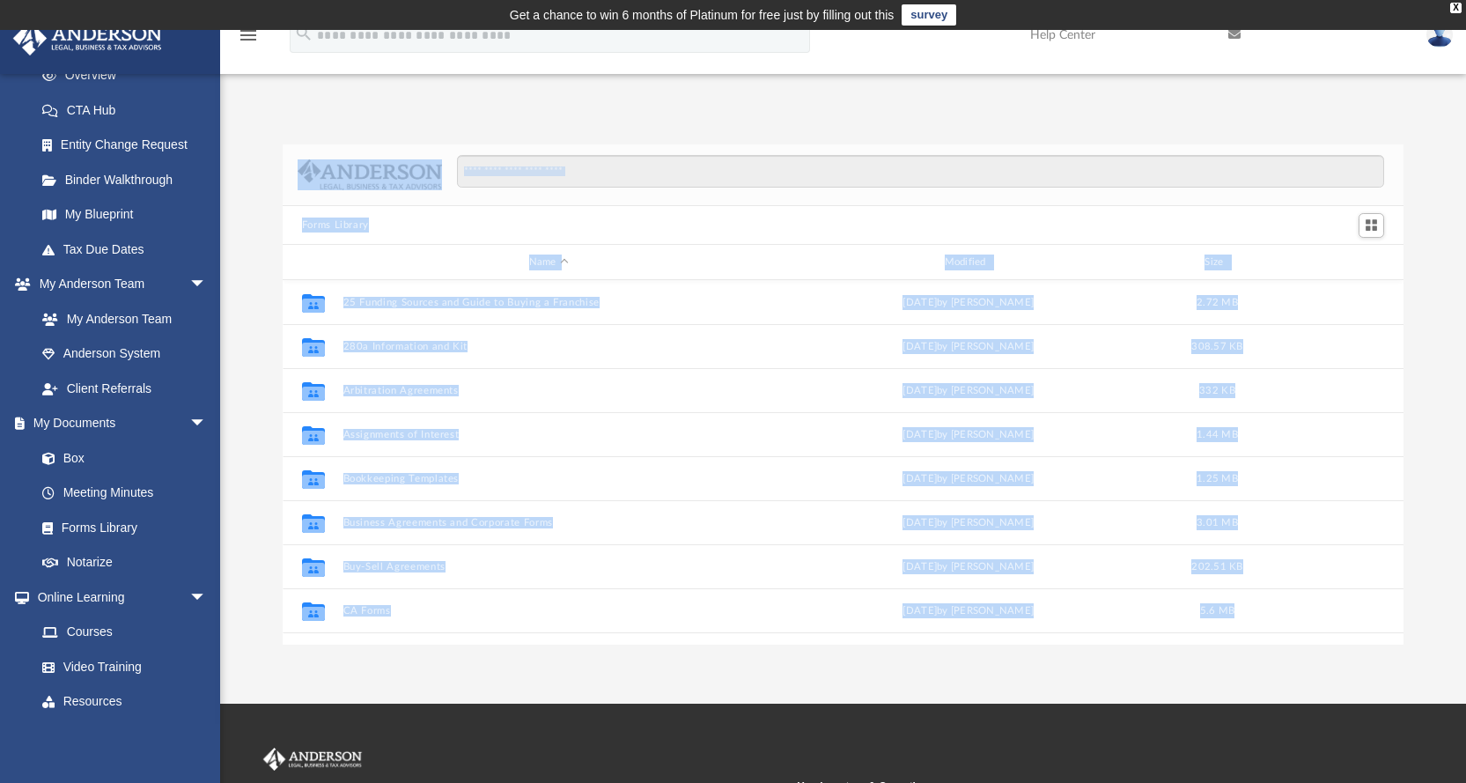
click at [251, 225] on div "Forms Library Name Modified Size Collaborated Folder 25 Funding Sources and Gui…" at bounding box center [843, 394] width 1246 height 501
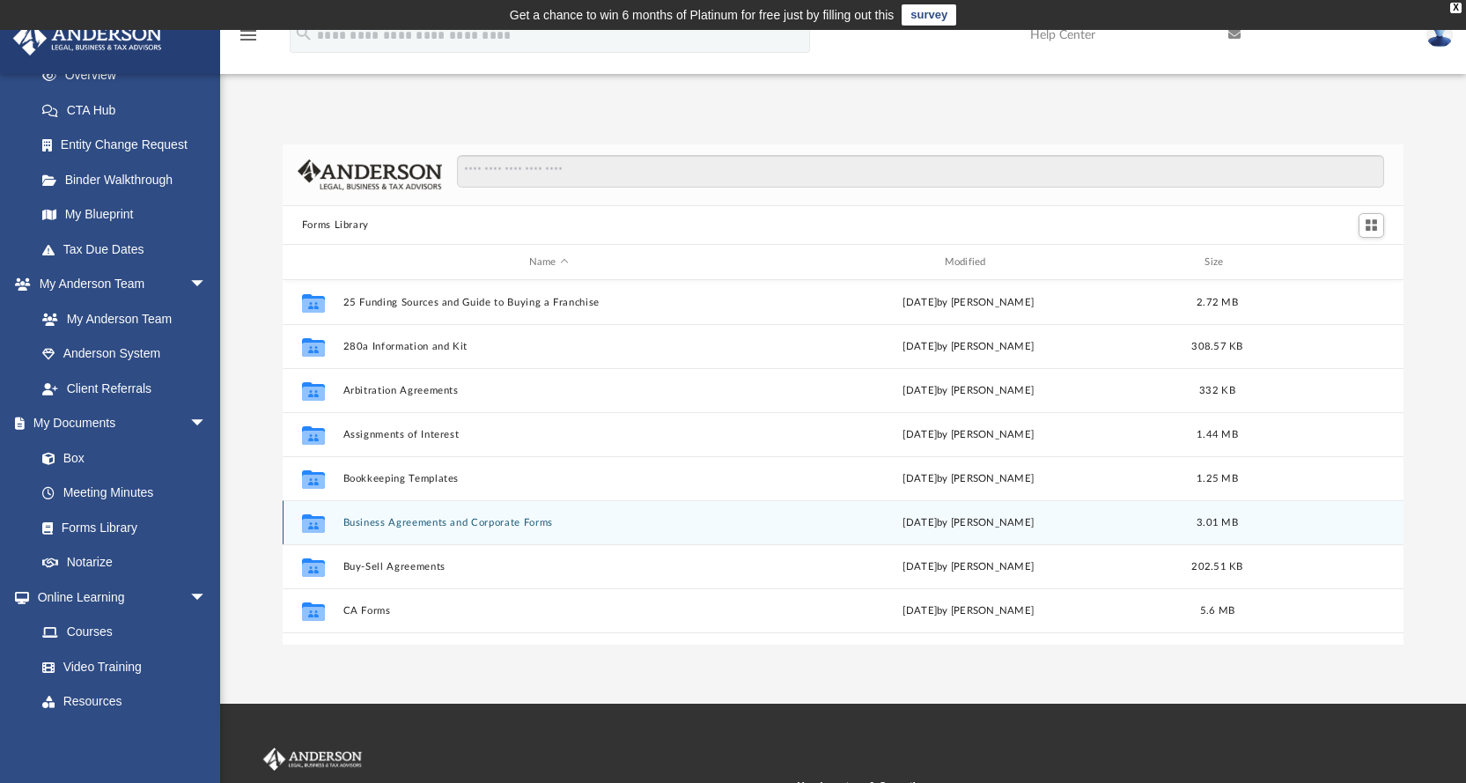
click at [395, 525] on button "Business Agreements and Corporate Forms" at bounding box center [549, 522] width 412 height 11
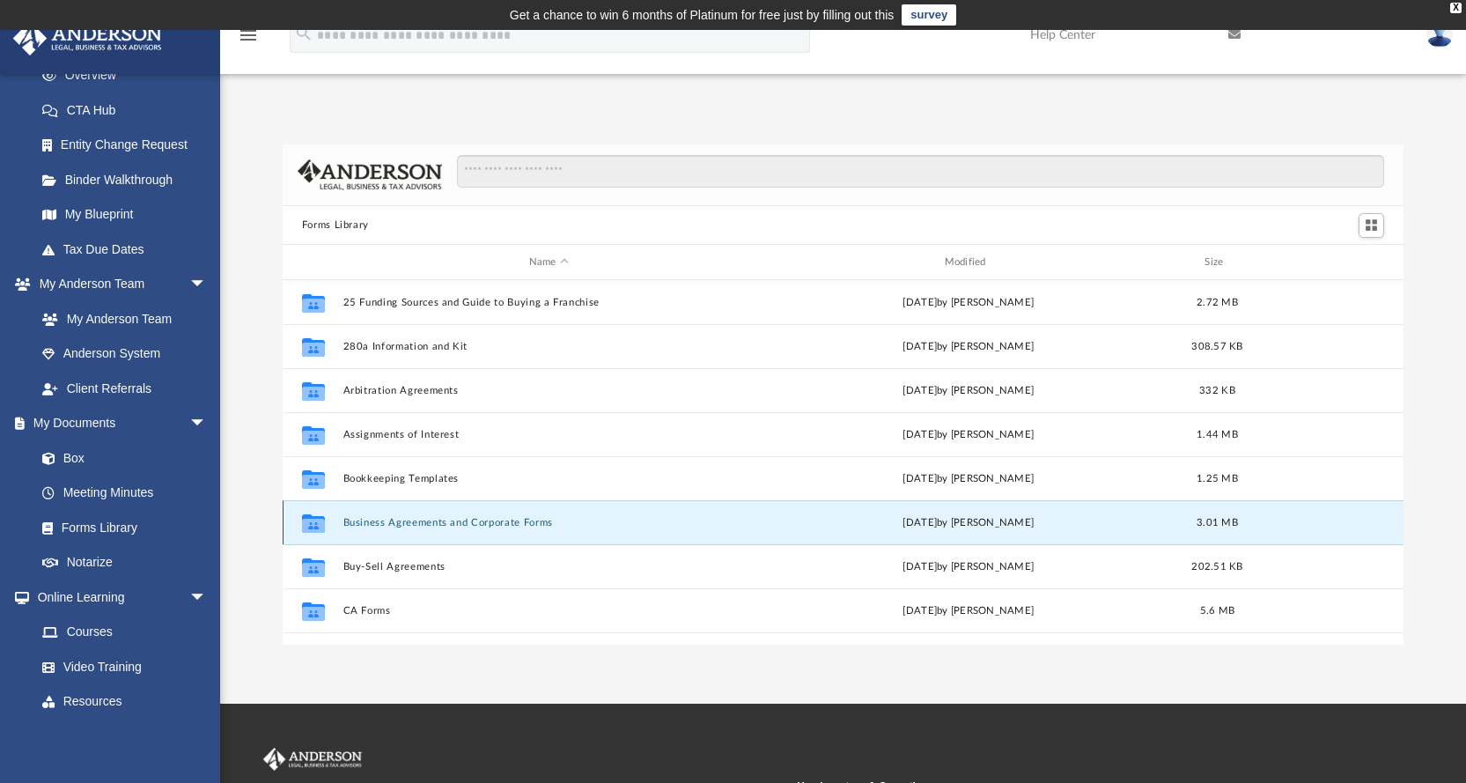
click at [395, 525] on button "Business Agreements and Corporate Forms" at bounding box center [549, 522] width 412 height 11
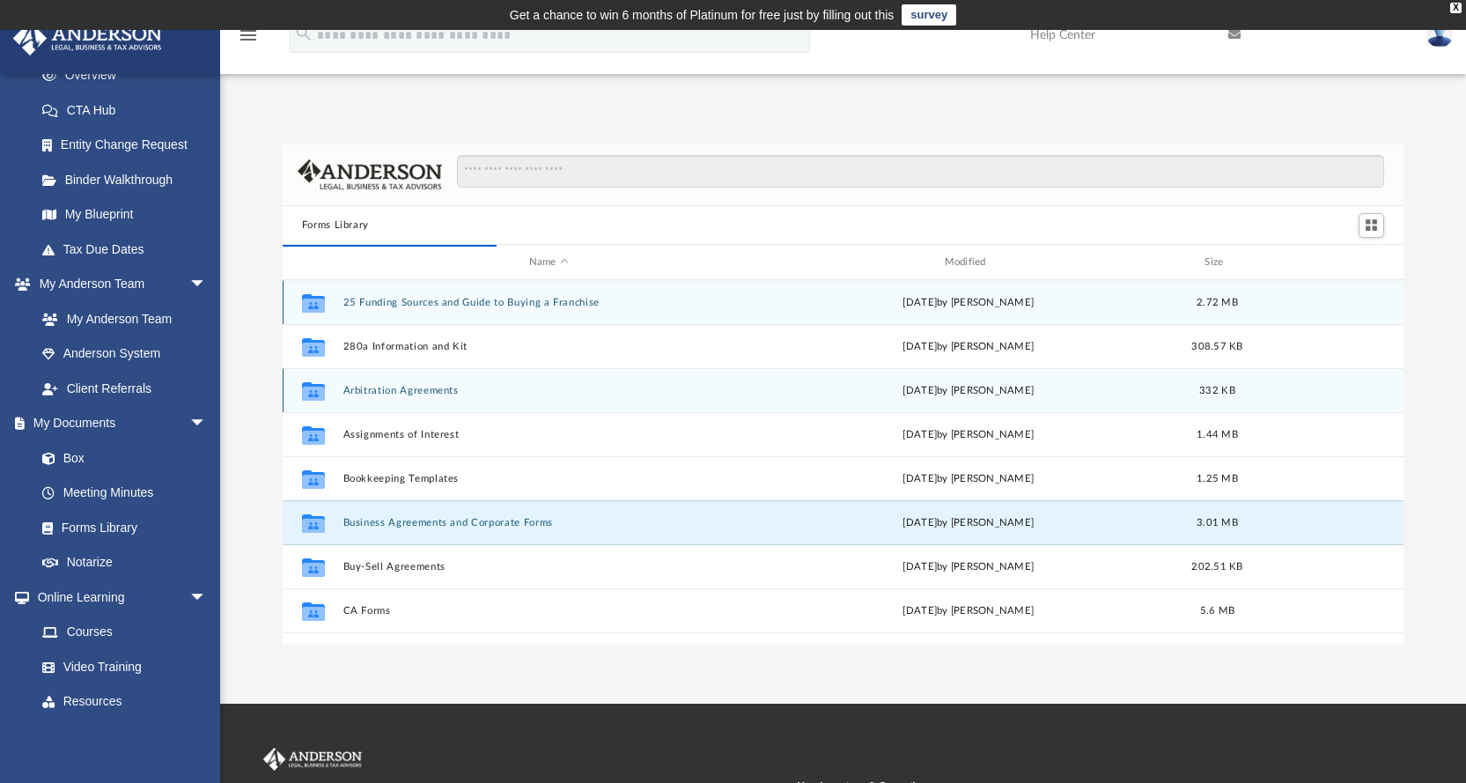
scroll to position [333, 1108]
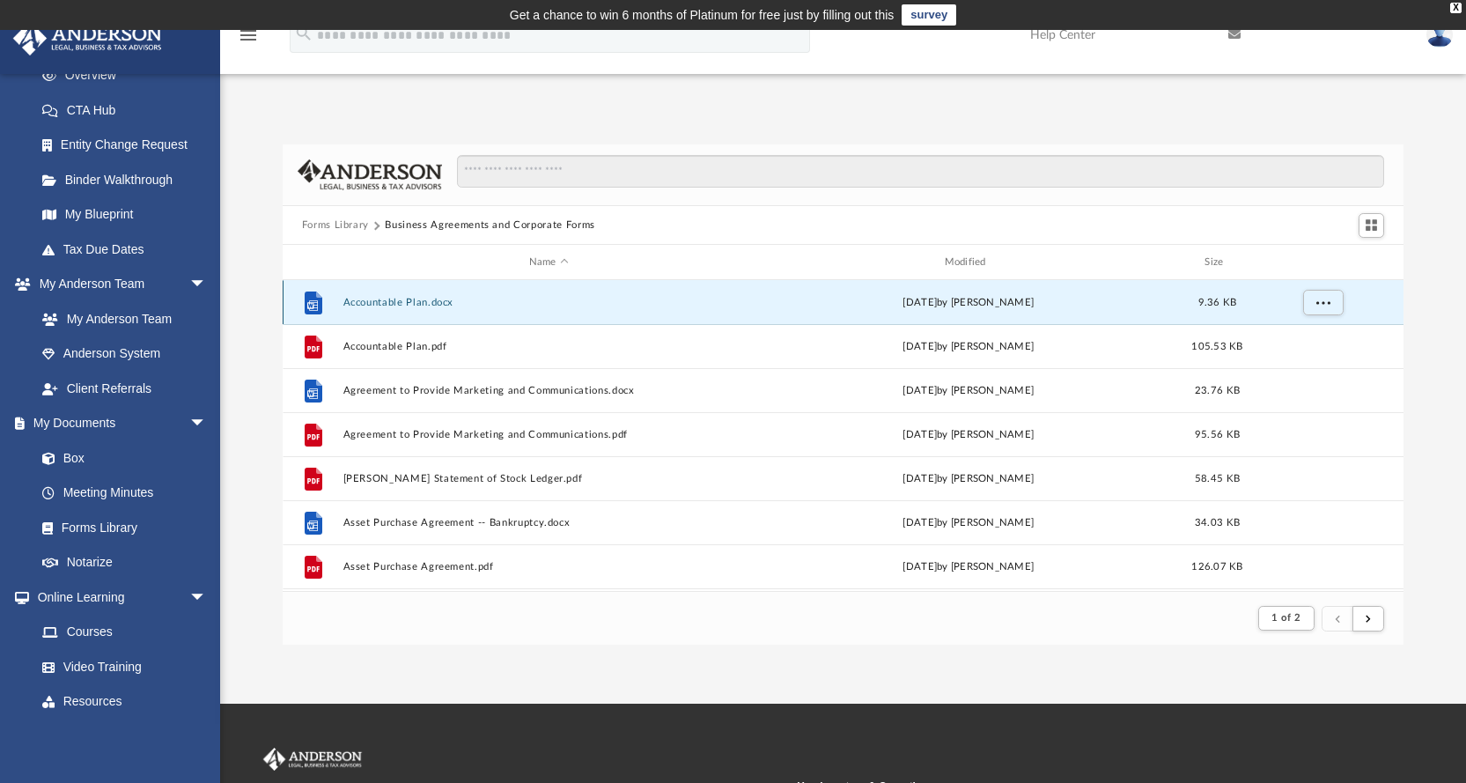
click at [416, 306] on button "Accountable Plan.docx" at bounding box center [549, 302] width 412 height 11
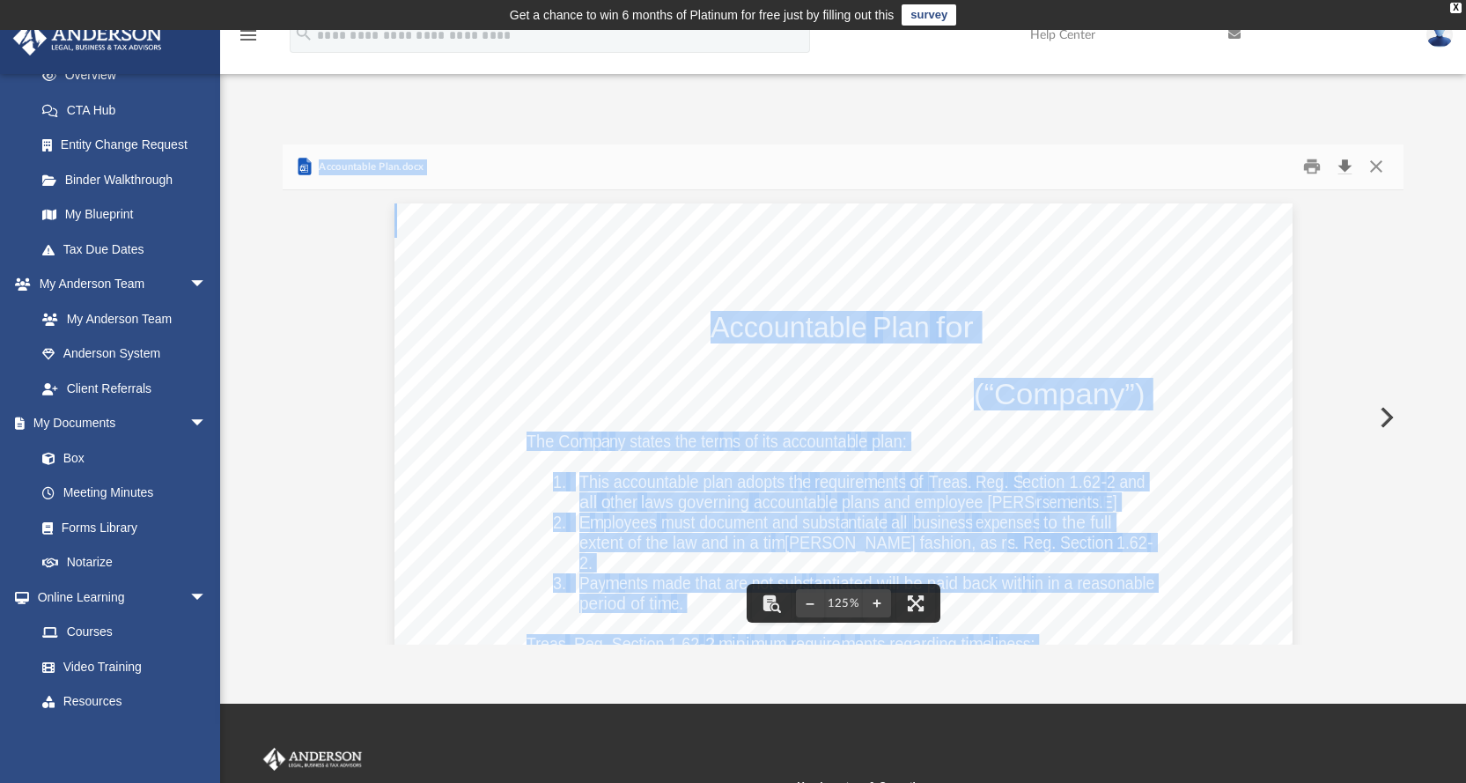
click at [1347, 163] on button "Download" at bounding box center [1345, 166] width 32 height 27
click at [1313, 165] on button "Print" at bounding box center [1311, 166] width 35 height 27
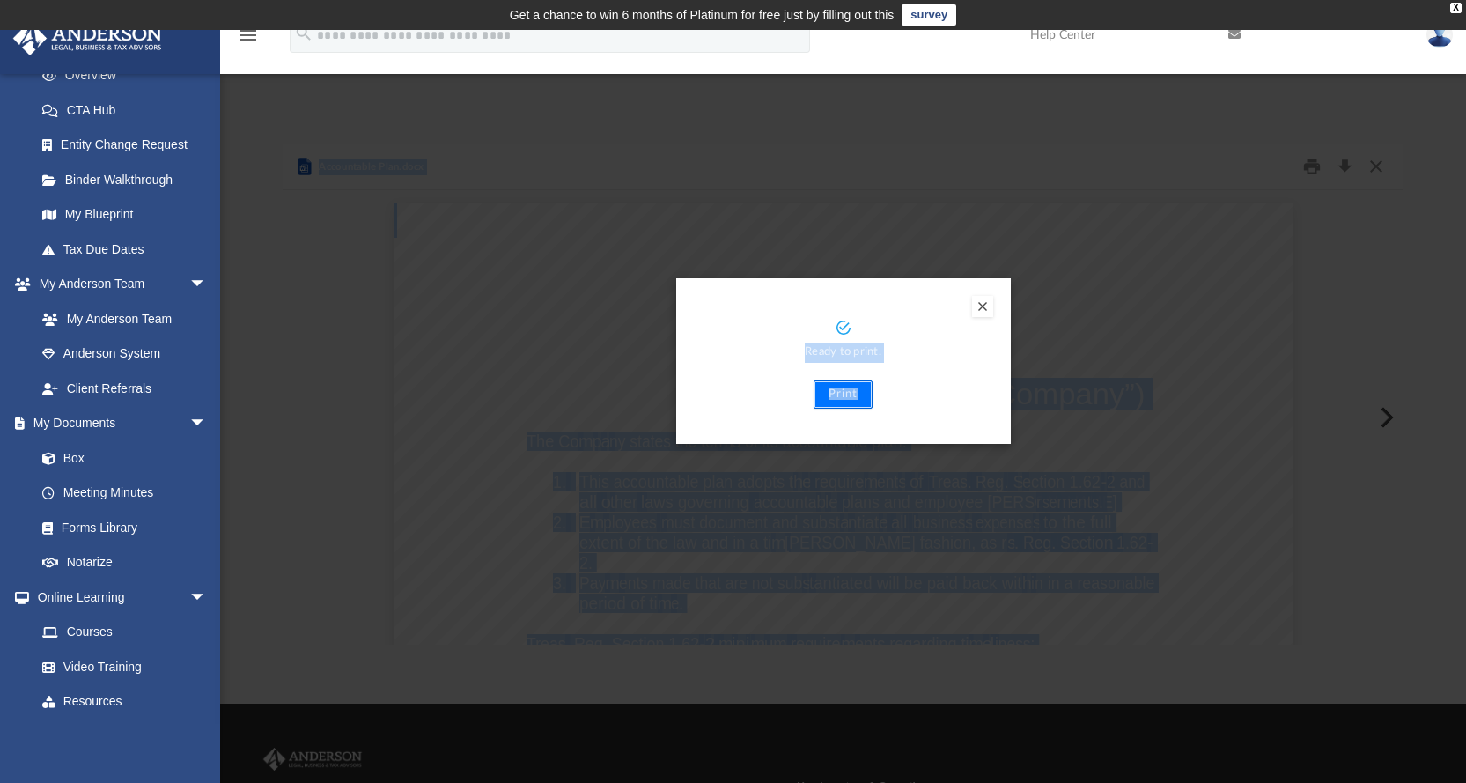
click at [846, 392] on button "Print" at bounding box center [843, 394] width 59 height 28
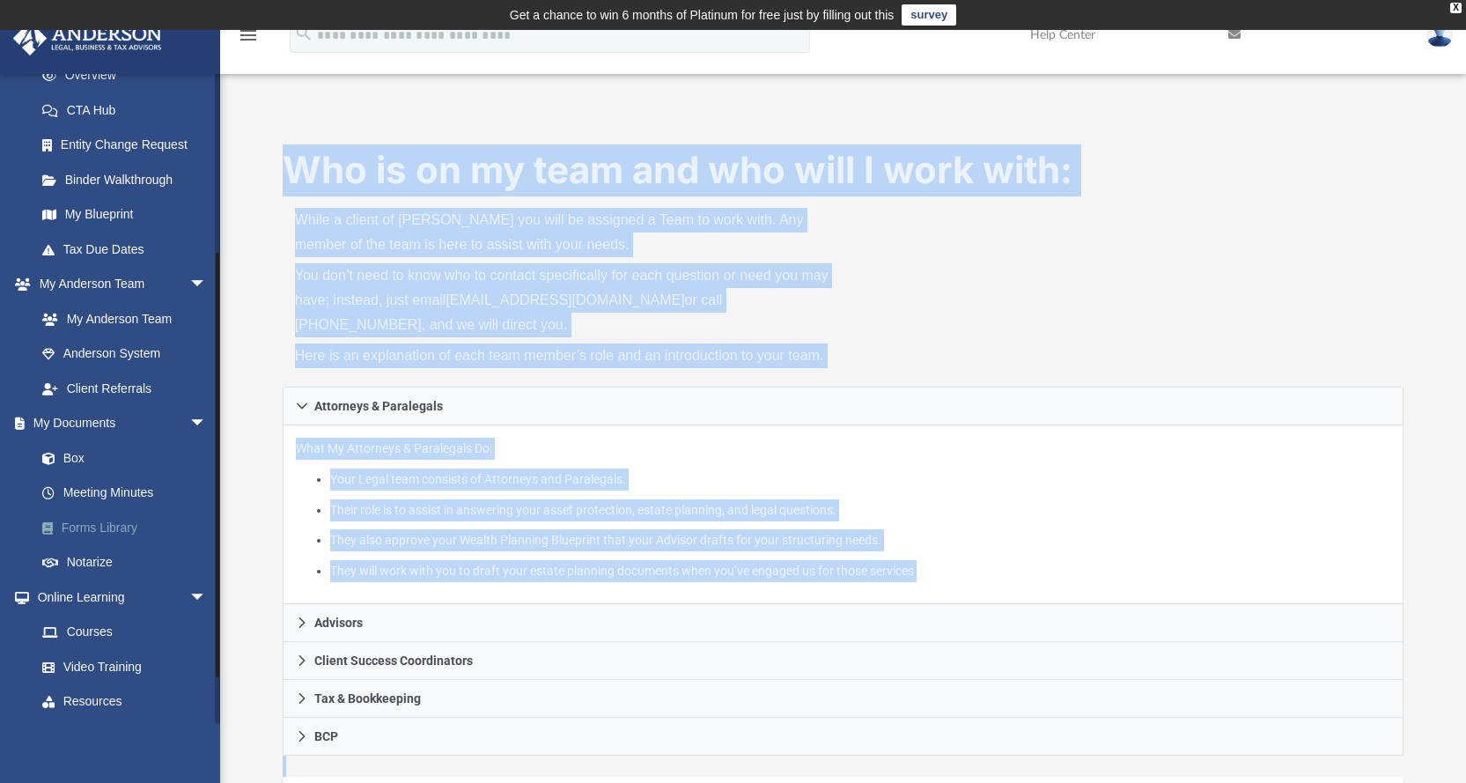
click at [99, 520] on link "Forms Library" at bounding box center [129, 527] width 209 height 35
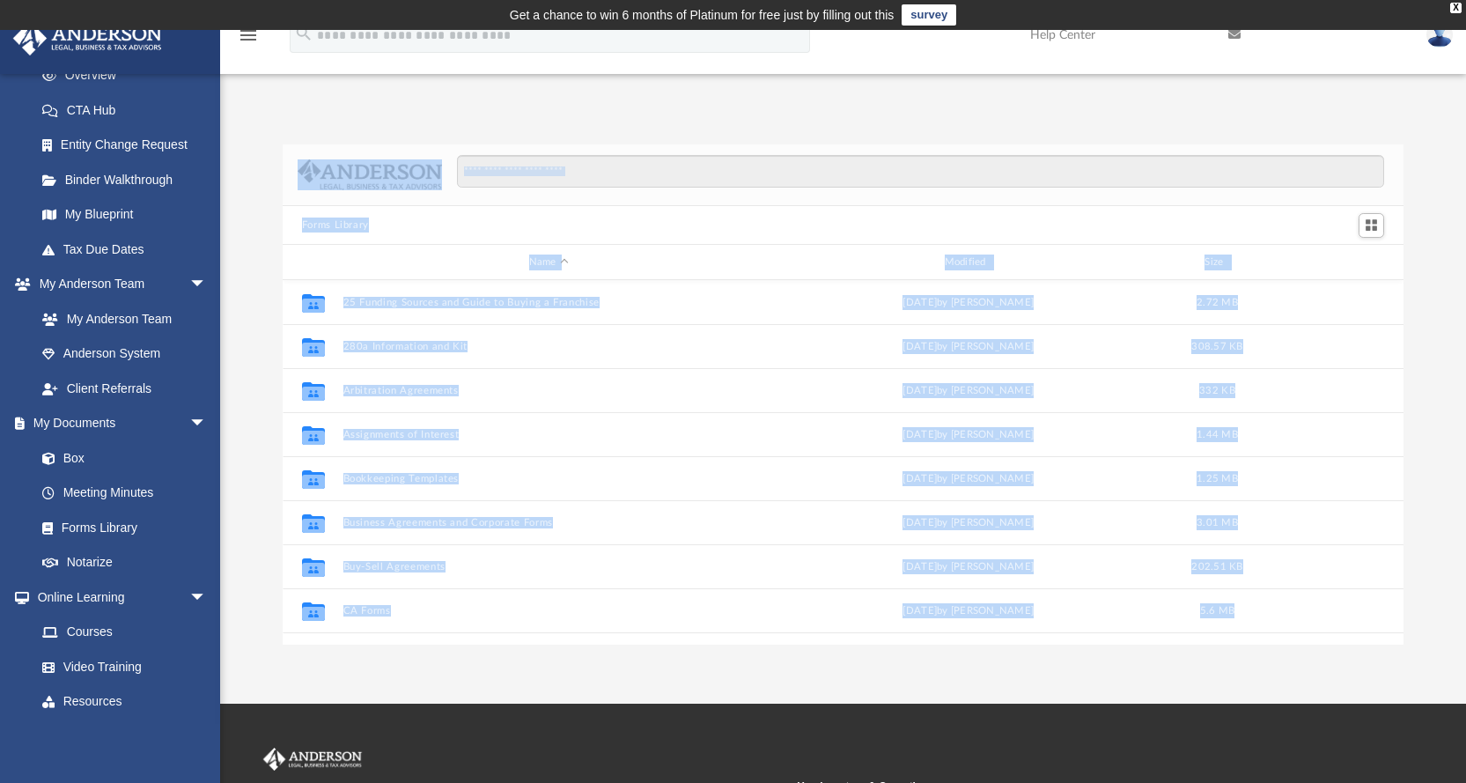
scroll to position [387, 1108]
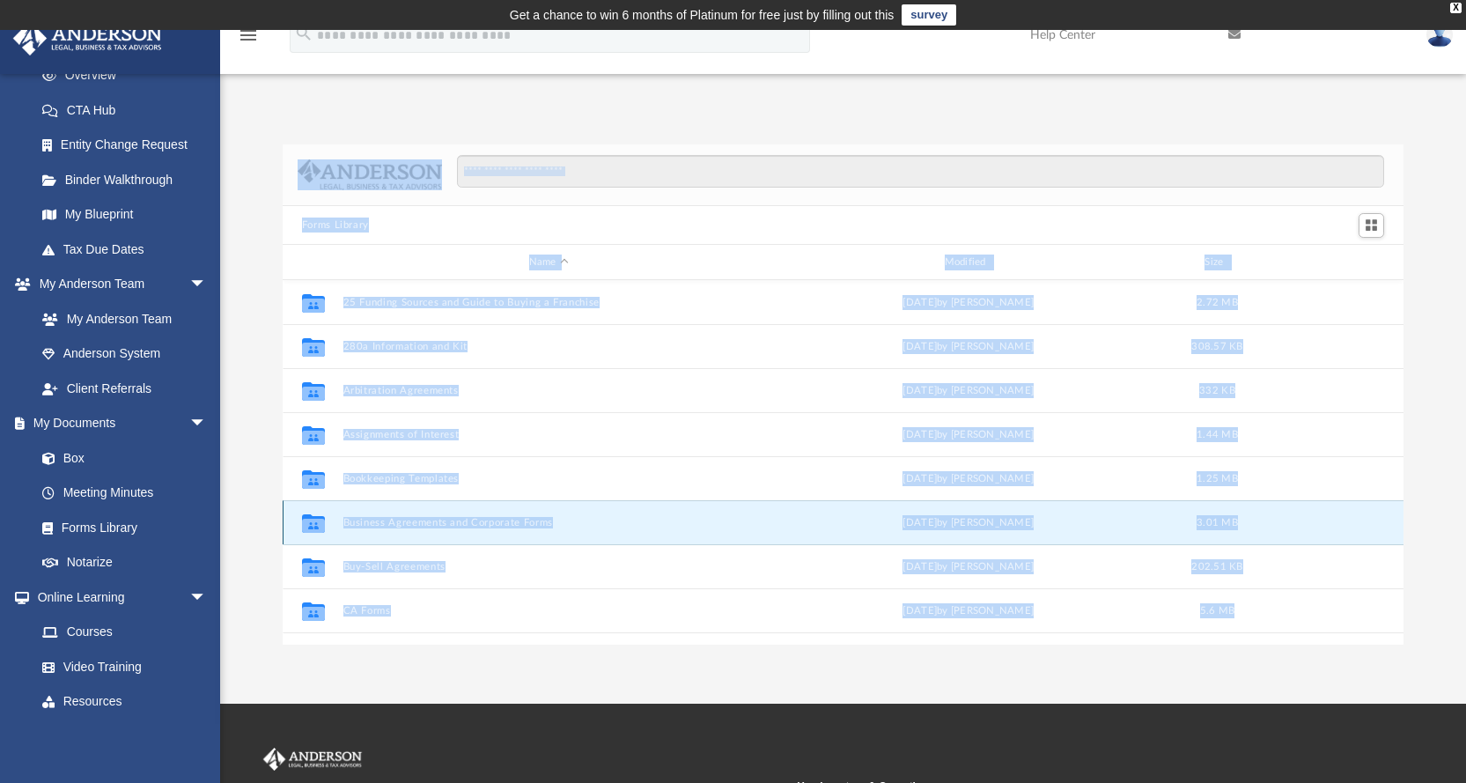
click at [377, 520] on button "Business Agreements and Corporate Forms" at bounding box center [549, 522] width 412 height 11
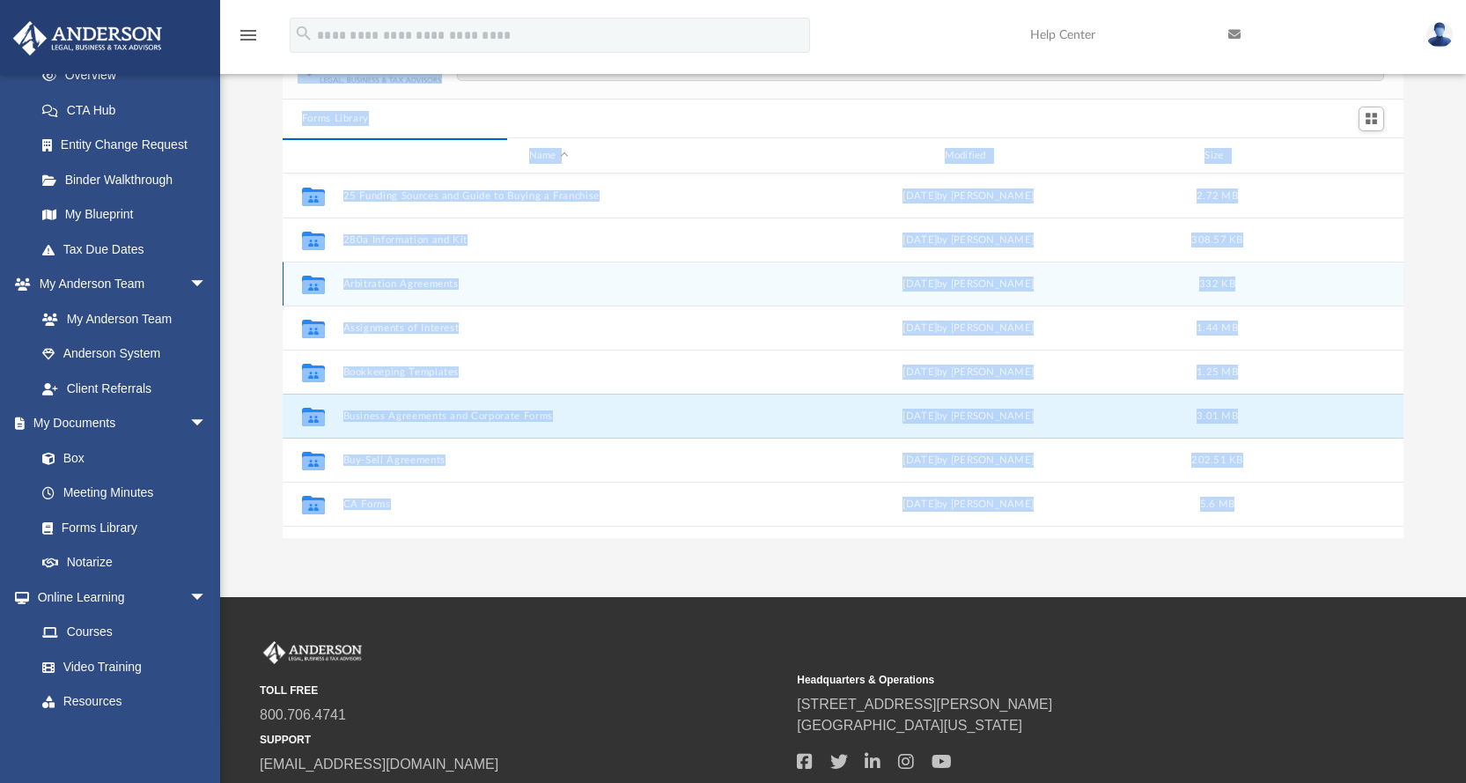
scroll to position [0, 0]
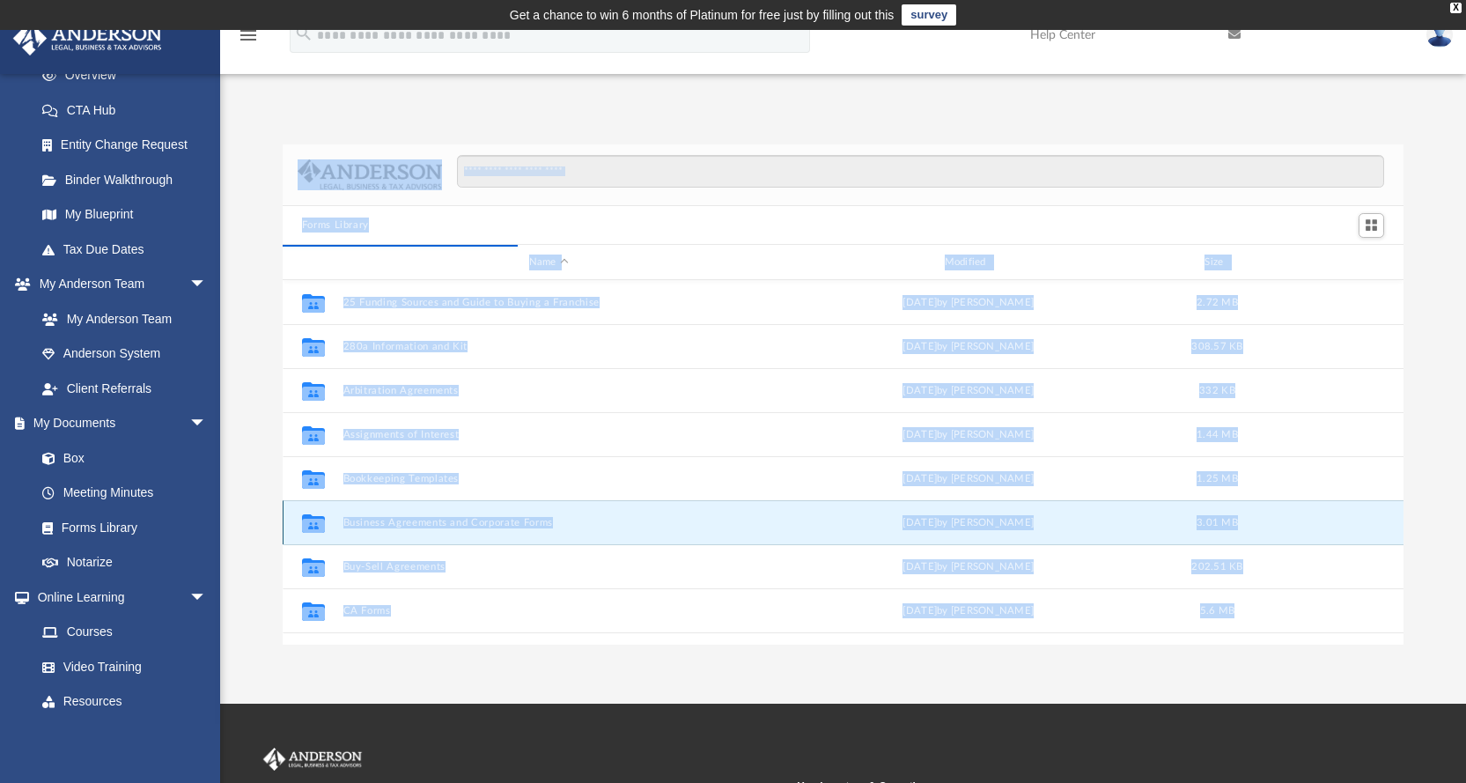
click at [498, 524] on button "Business Agreements and Corporate Forms" at bounding box center [549, 522] width 412 height 11
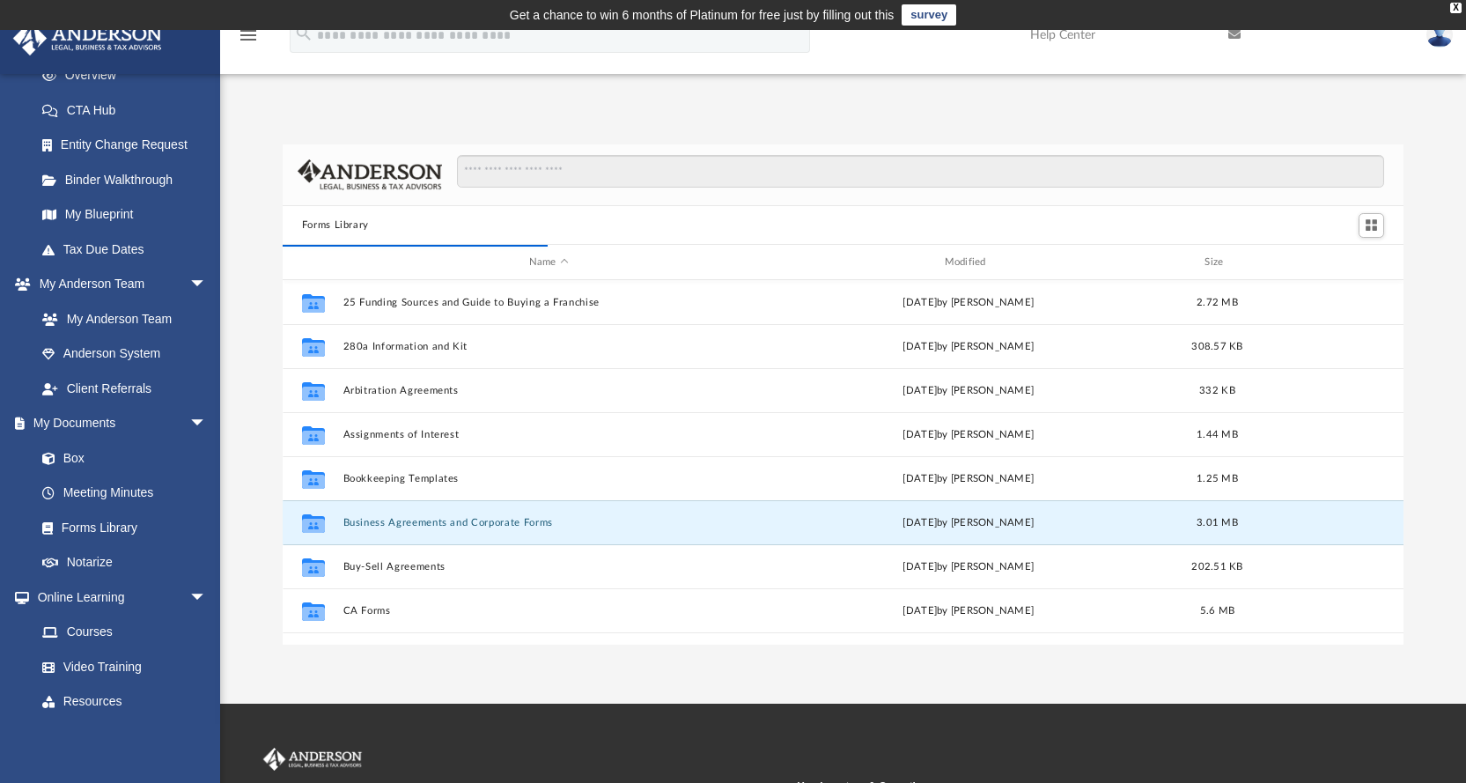
click at [289, 104] on div "App [EMAIL_ADDRESS][DOMAIN_NAME] Sign Out [EMAIL_ADDRESS][DOMAIN_NAME] Home Onl…" at bounding box center [733, 367] width 1466 height 556
click at [369, 522] on button "Business Agreements and Corporate Forms" at bounding box center [549, 522] width 412 height 11
click at [322, 521] on icon "grid" at bounding box center [313, 526] width 23 height 14
click at [354, 523] on button "Business Agreements and Corporate Forms" at bounding box center [549, 522] width 412 height 11
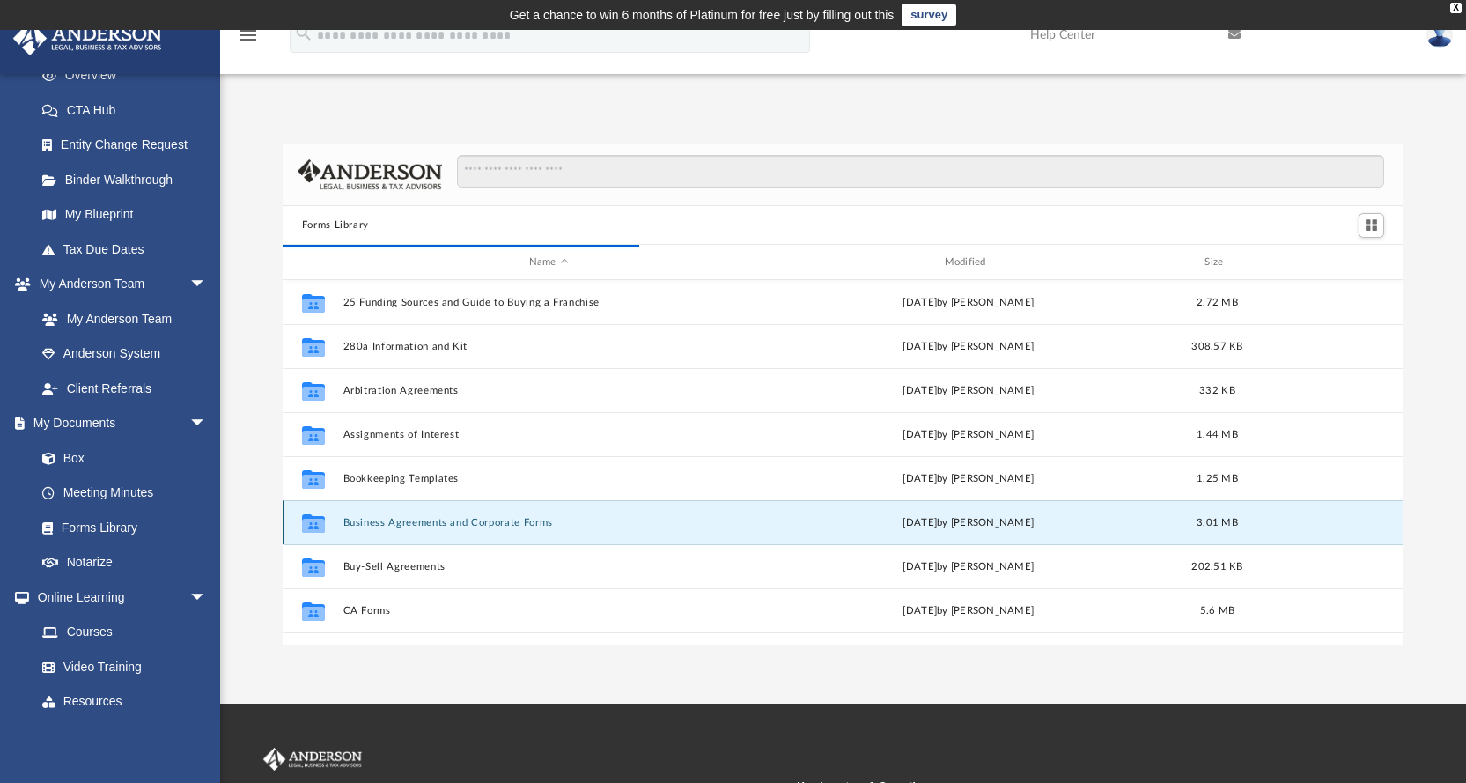
click at [413, 519] on button "Business Agreements and Corporate Forms" at bounding box center [549, 522] width 412 height 11
click at [436, 520] on button "Business Agreements and Corporate Forms" at bounding box center [549, 522] width 412 height 11
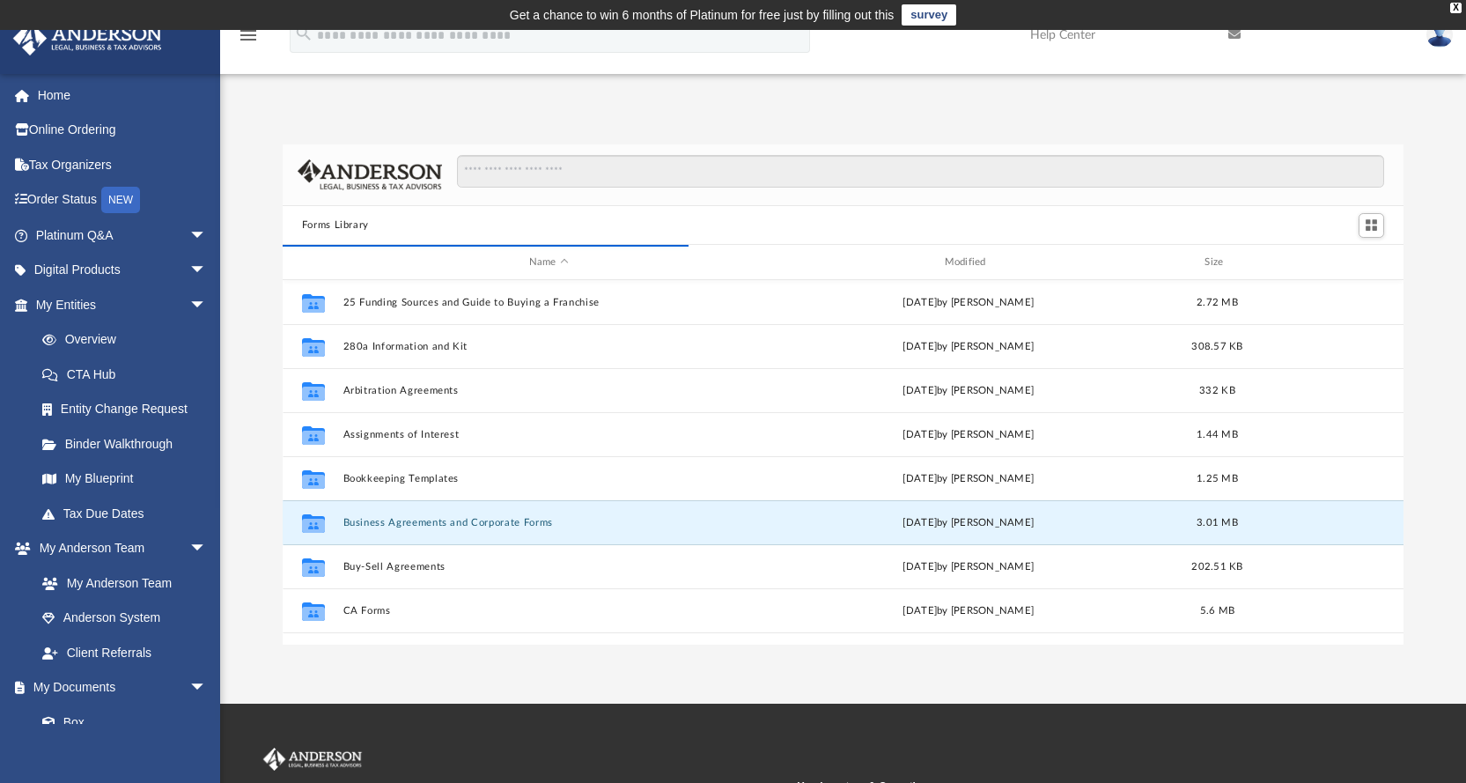
scroll to position [176, 0]
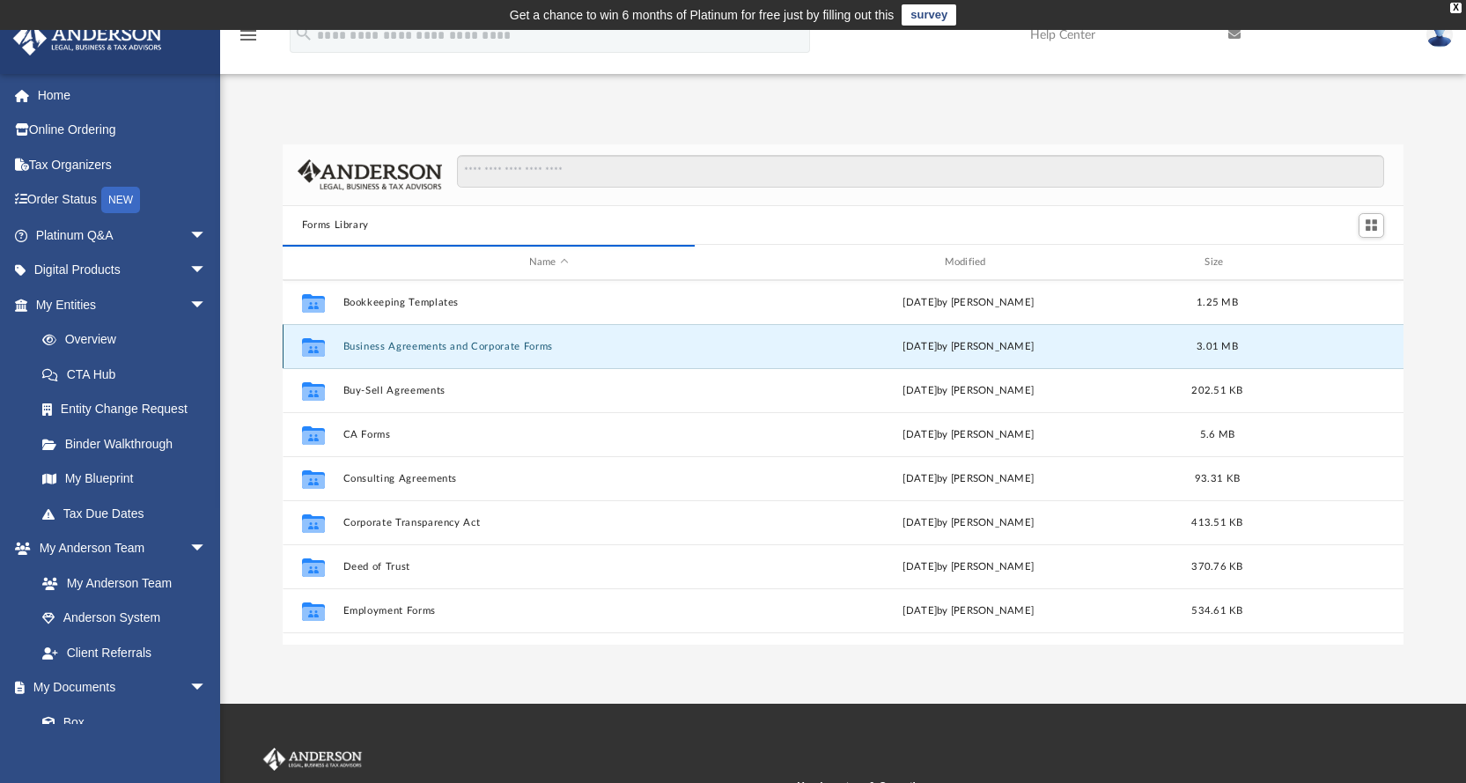
click at [313, 345] on icon "grid" at bounding box center [313, 350] width 23 height 14
click at [392, 345] on button "Business Agreements and Corporate Forms" at bounding box center [549, 346] width 412 height 11
click at [441, 343] on button "Business Agreements and Corporate Forms" at bounding box center [549, 346] width 412 height 11
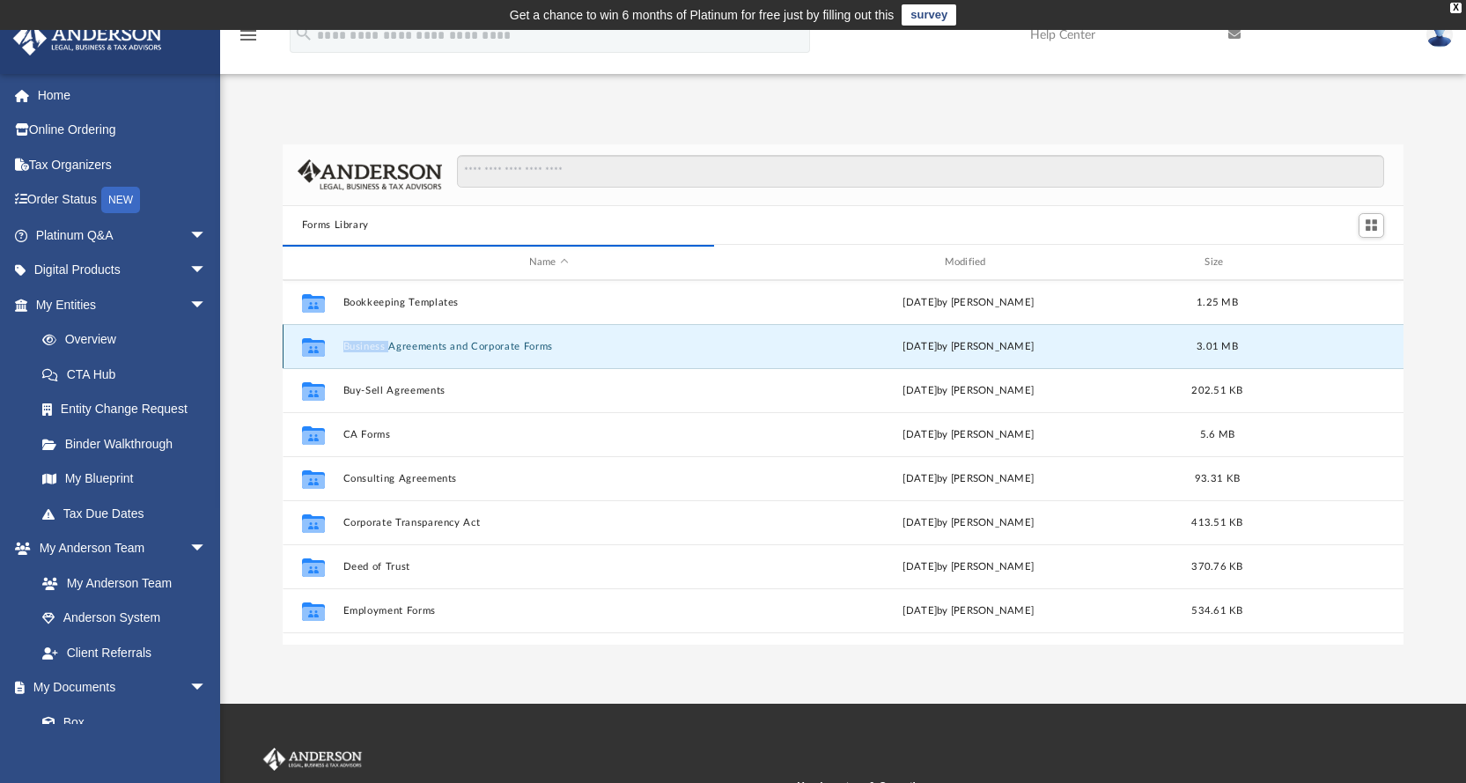
click at [441, 343] on button "Business Agreements and Corporate Forms" at bounding box center [549, 346] width 412 height 11
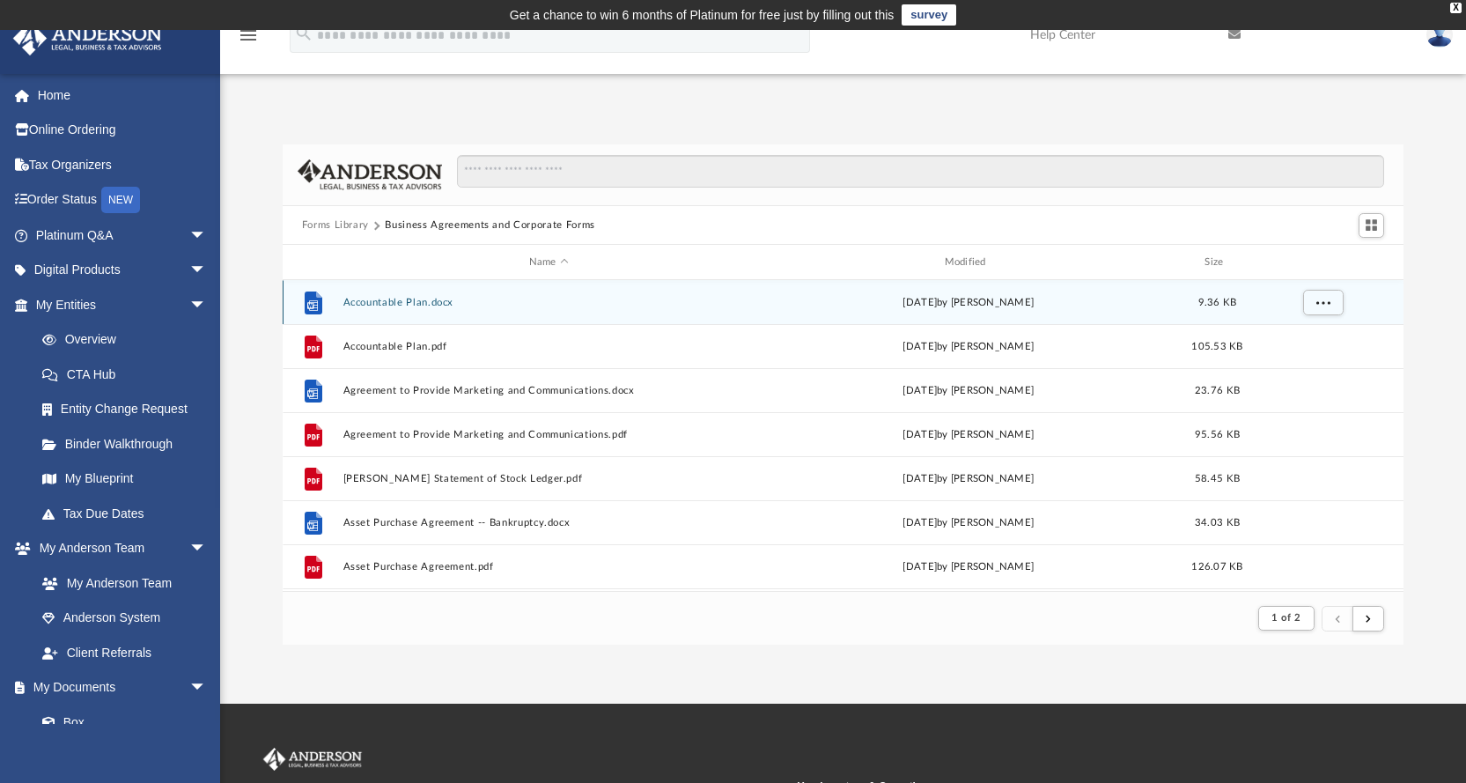
scroll to position [333, 1108]
